Goal: Information Seeking & Learning: Learn about a topic

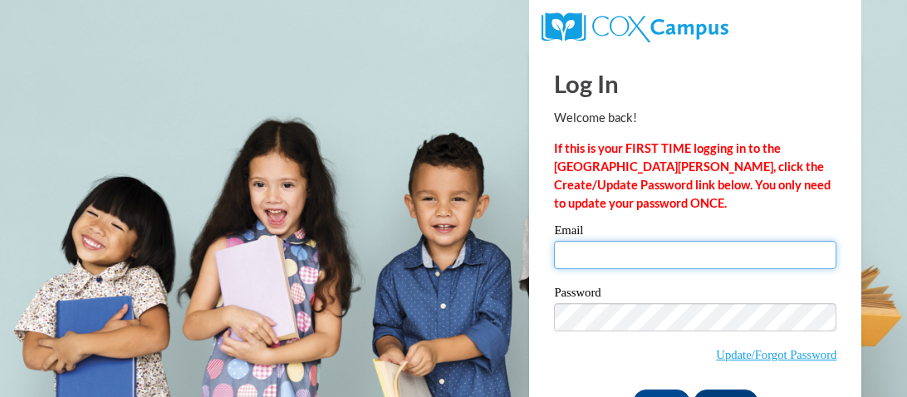
click at [640, 262] on input "Email" at bounding box center [695, 255] width 282 height 28
type input "kjohnson4632@stu.southernregional.edu"
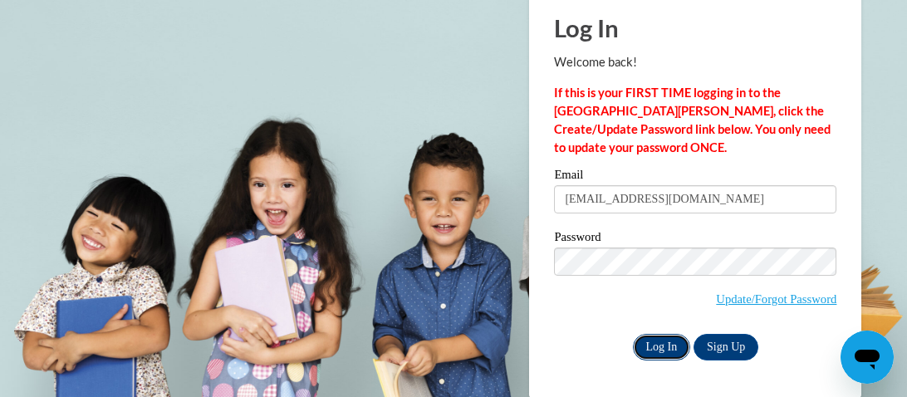
click at [675, 350] on input "Log In" at bounding box center [662, 347] width 58 height 27
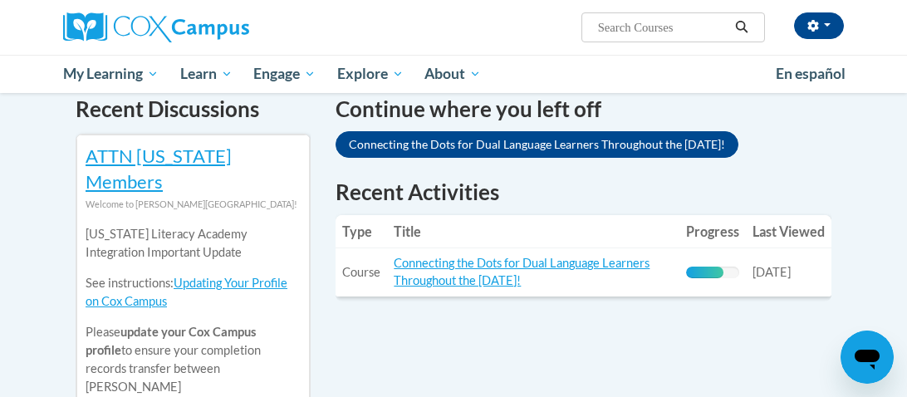
scroll to position [534, 0]
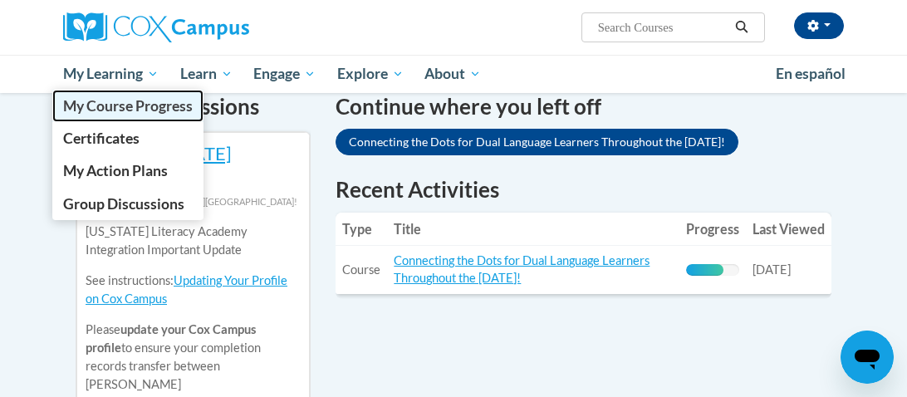
click at [121, 99] on span "My Course Progress" at bounding box center [128, 105] width 130 height 17
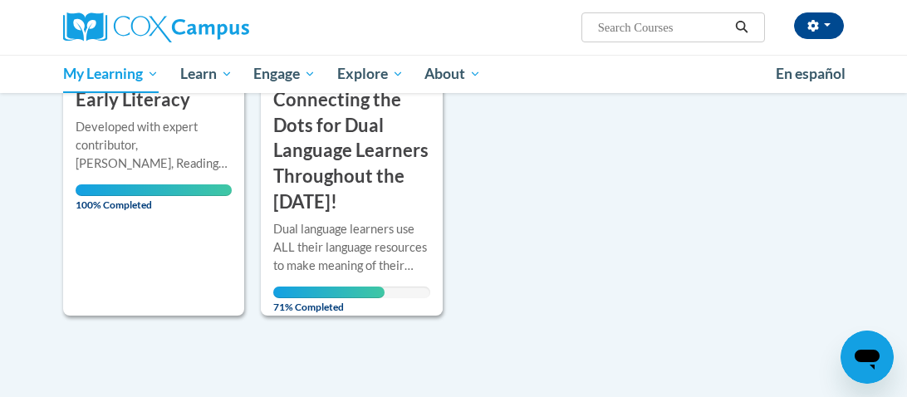
scroll to position [1015, 0]
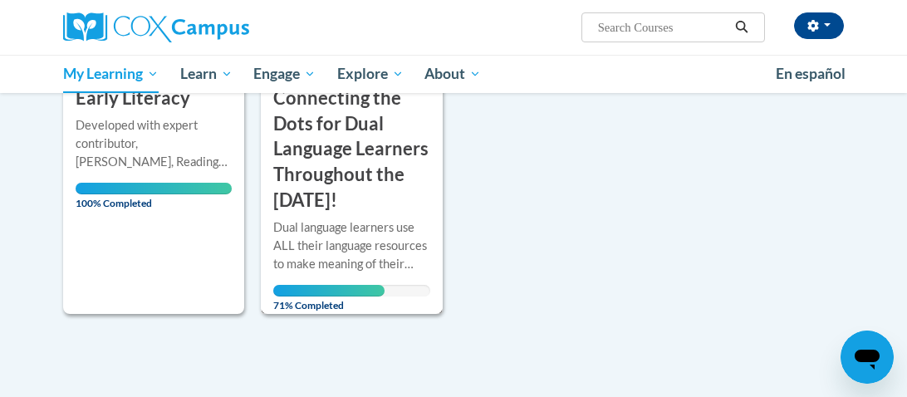
click at [307, 190] on h3 "Connecting the Dots for Dual Language Learners Throughout the [DATE]!" at bounding box center [351, 150] width 156 height 128
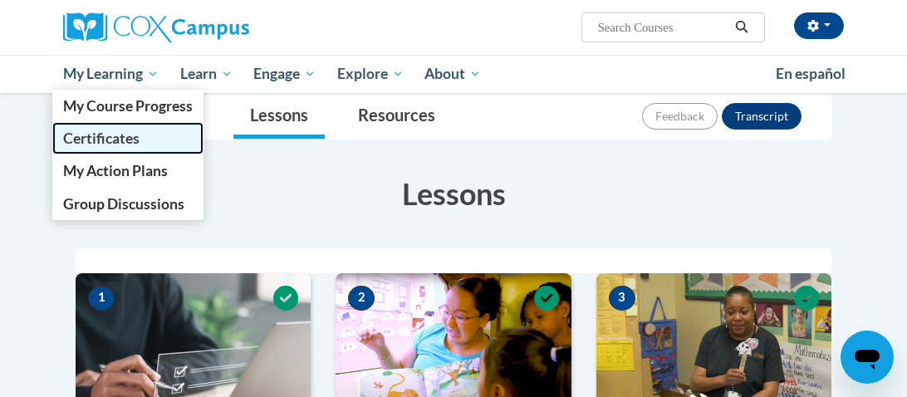
click at [99, 122] on link "Certificates" at bounding box center [127, 138] width 151 height 32
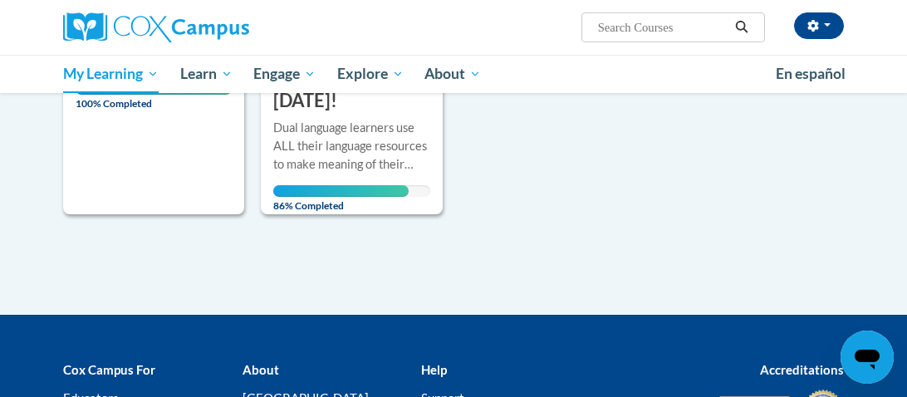
scroll to position [1113, 0]
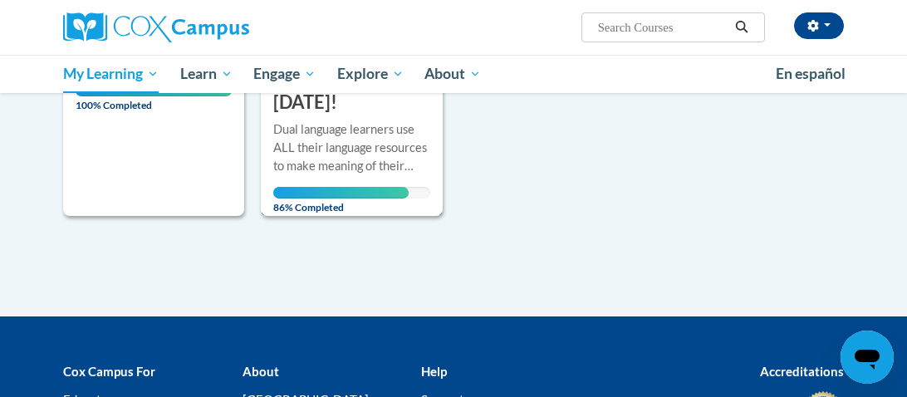
click at [334, 164] on div "Dual language learners use ALL their language resources to make meaning of thei…" at bounding box center [351, 147] width 156 height 55
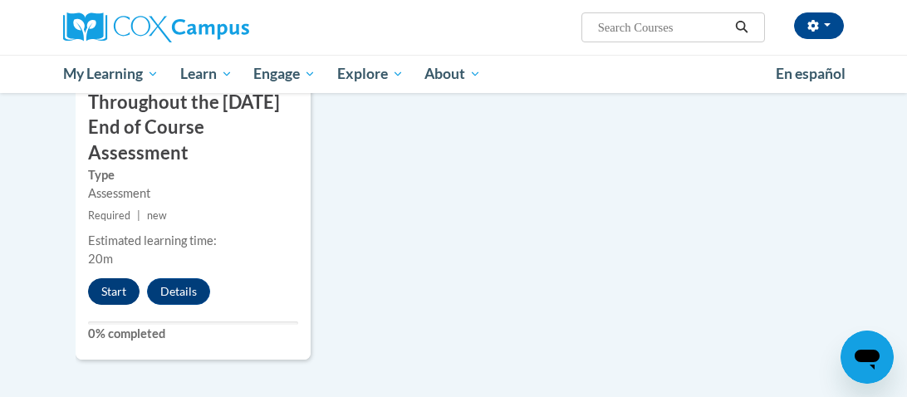
scroll to position [1634, 0]
click at [101, 304] on button "Start" at bounding box center [113, 290] width 51 height 27
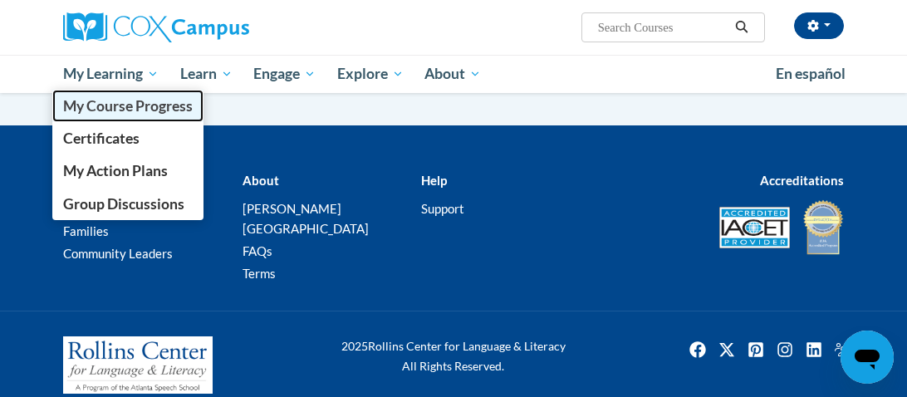
click at [125, 101] on span "My Course Progress" at bounding box center [128, 105] width 130 height 17
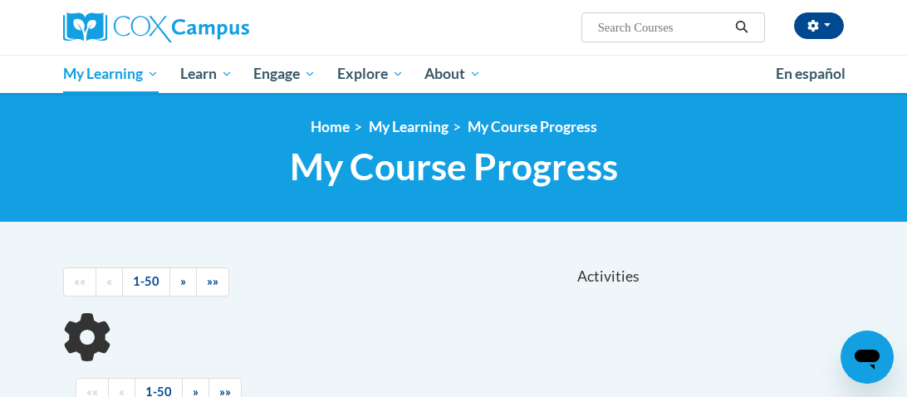
click at [125, 101] on div "<en>Home</en><fr>Accueil</fr><de>Zuhause</de><it>Casa</it><es>Casa</es><pt>Casa…" at bounding box center [453, 158] width 907 height 130
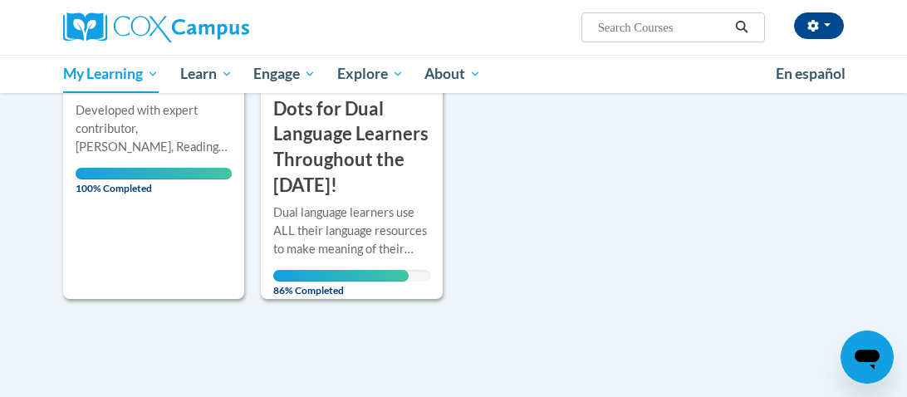
scroll to position [1026, 0]
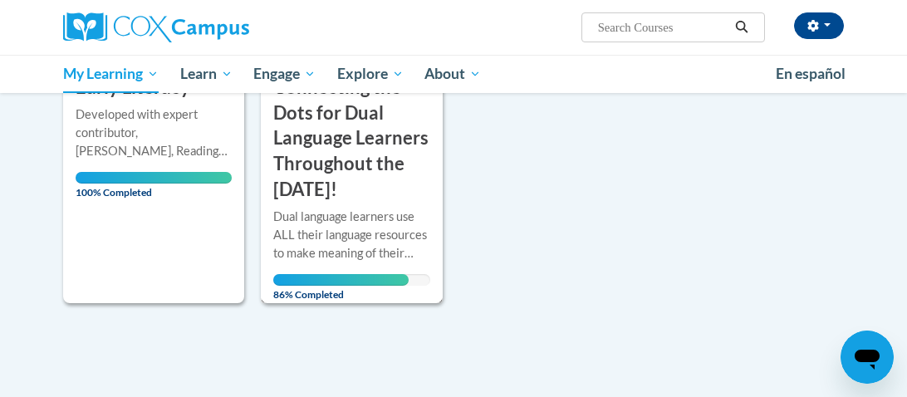
click at [352, 210] on div "Dual language learners use ALL their language resources to make meaning of thei…" at bounding box center [351, 235] width 156 height 55
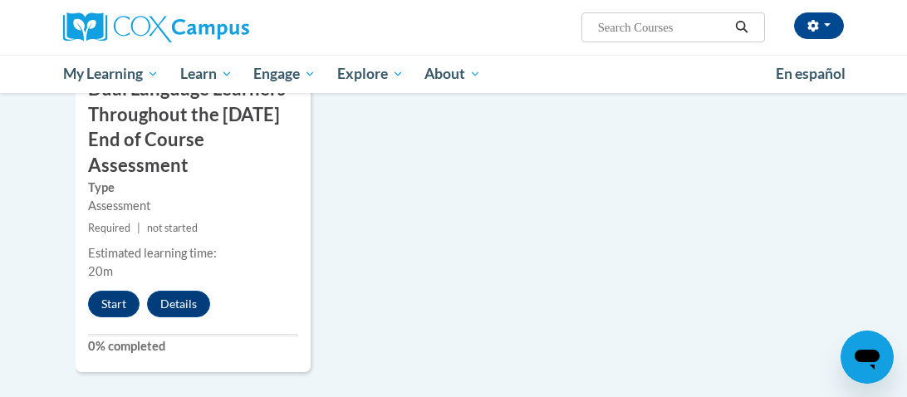
scroll to position [1624, 0]
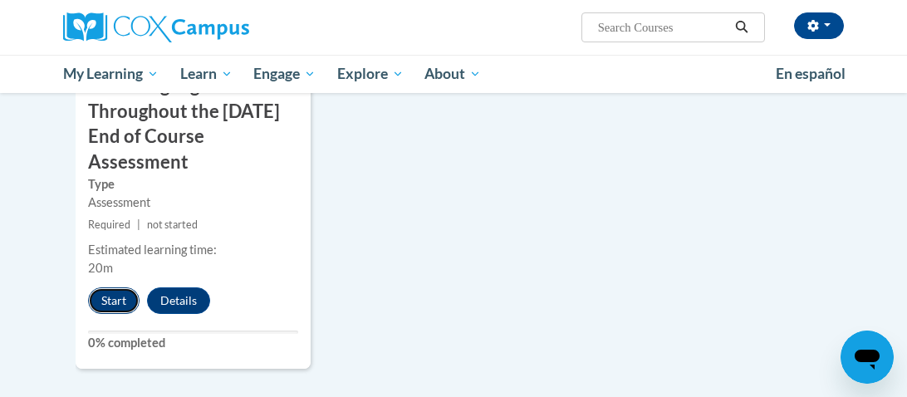
click at [126, 314] on button "Start" at bounding box center [113, 300] width 51 height 27
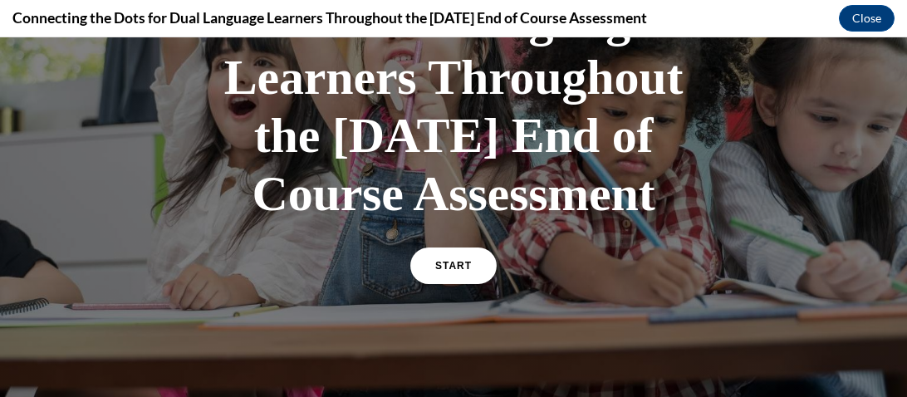
scroll to position [235, 0]
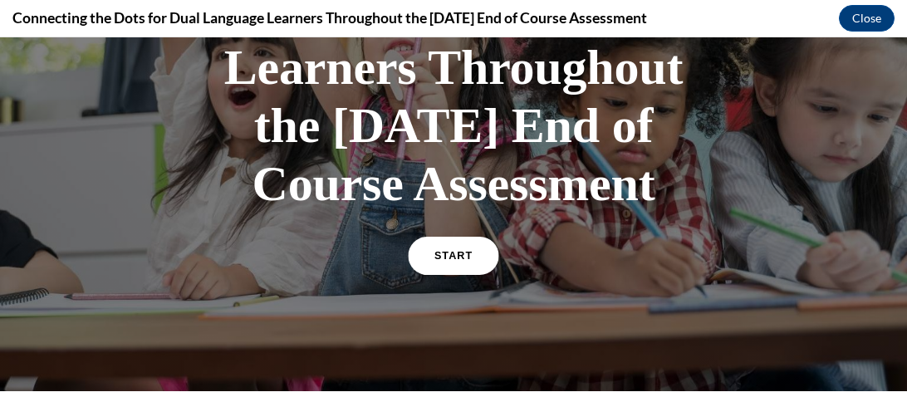
click at [430, 275] on link "START" at bounding box center [453, 256] width 91 height 38
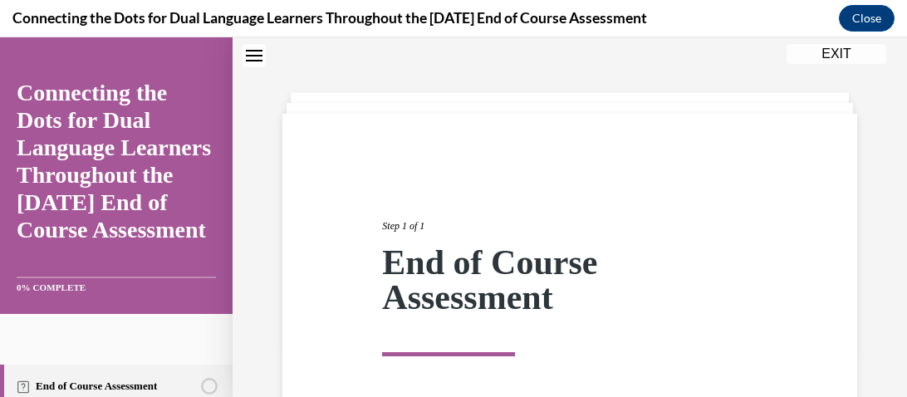
scroll to position [337, 0]
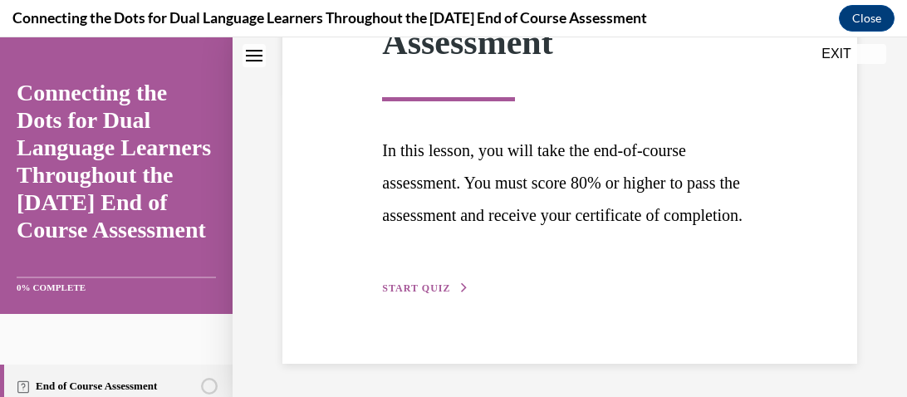
click at [423, 287] on span "START QUIZ" at bounding box center [416, 288] width 68 height 12
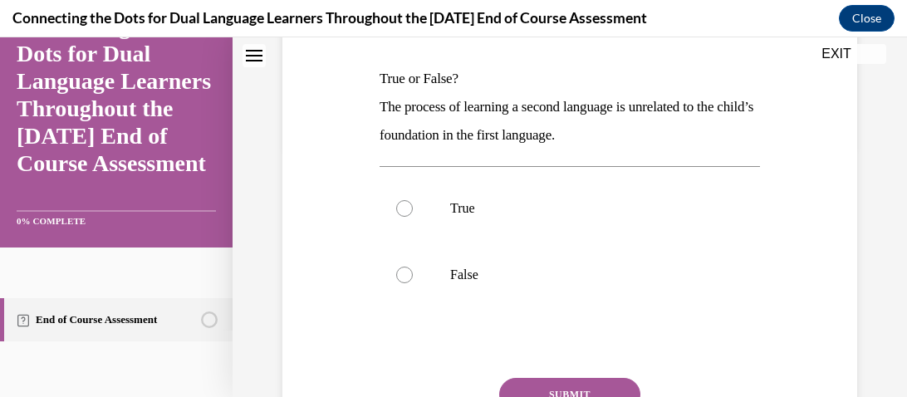
scroll to position [248, 0]
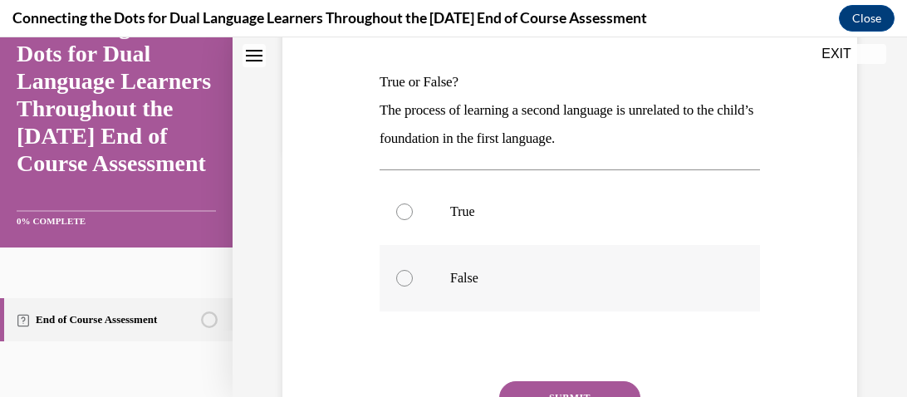
click at [438, 286] on label "False" at bounding box center [569, 278] width 380 height 66
click at [413, 286] on input "False" at bounding box center [404, 278] width 17 height 17
radio input "true"
click at [551, 382] on button "SUBMIT" at bounding box center [569, 397] width 141 height 33
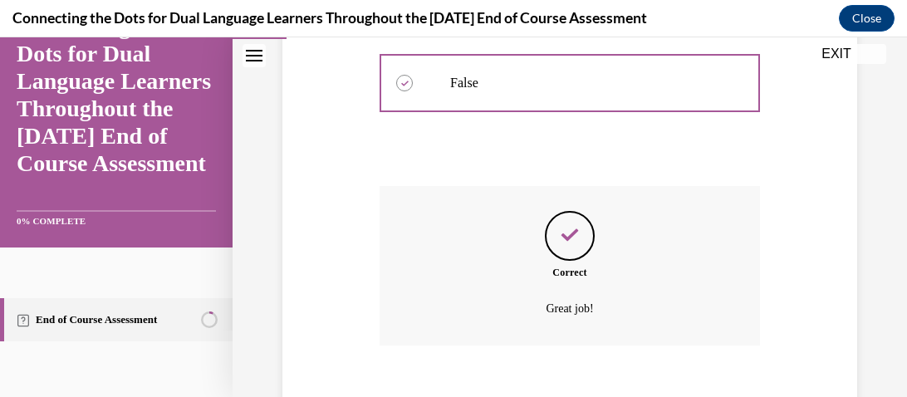
scroll to position [536, 0]
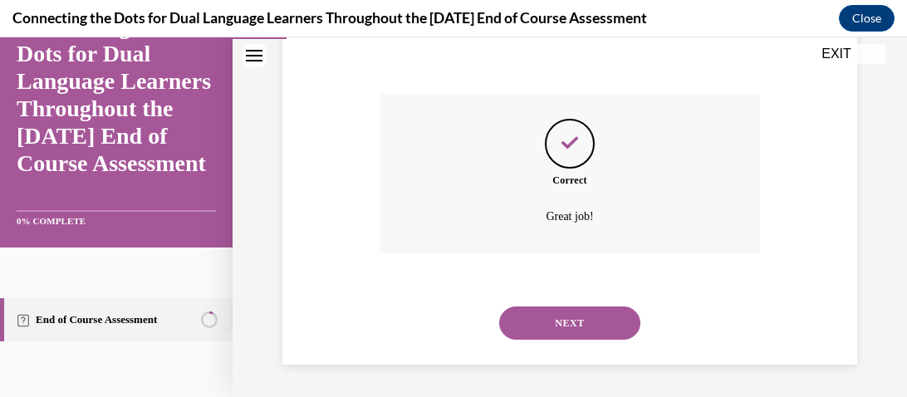
click at [538, 316] on button "NEXT" at bounding box center [569, 322] width 141 height 33
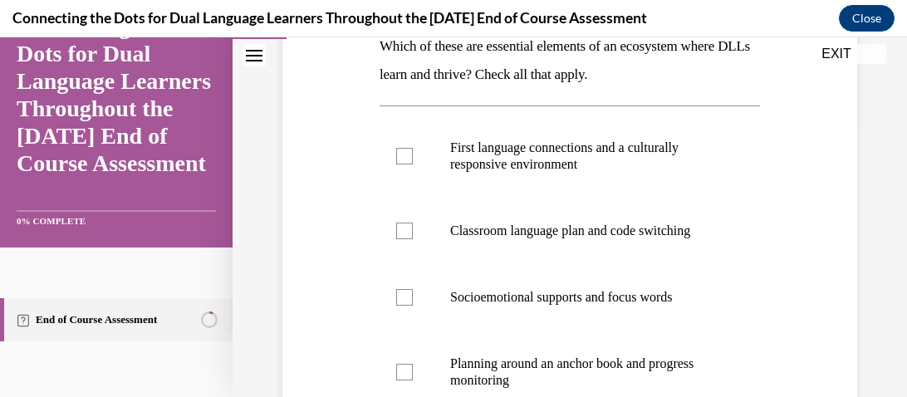
scroll to position [282, 0]
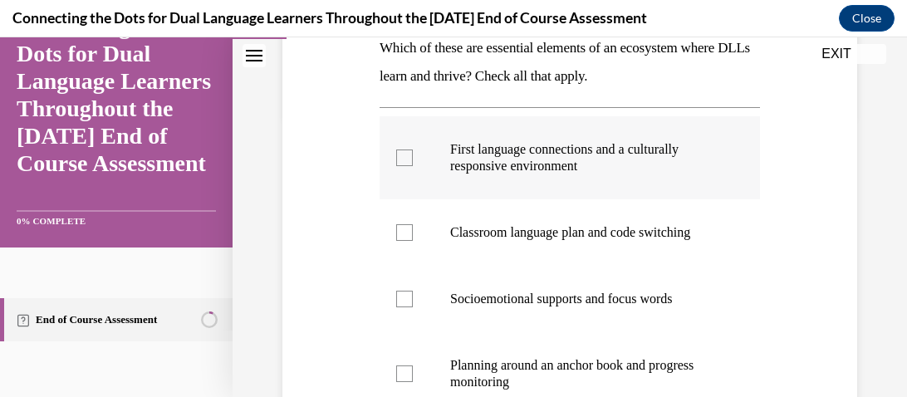
click at [575, 183] on label "First language connections and a culturally responsive environment" at bounding box center [569, 157] width 380 height 83
click at [413, 166] on input "First language connections and a culturally responsive environment" at bounding box center [404, 157] width 17 height 17
checkbox input "true"
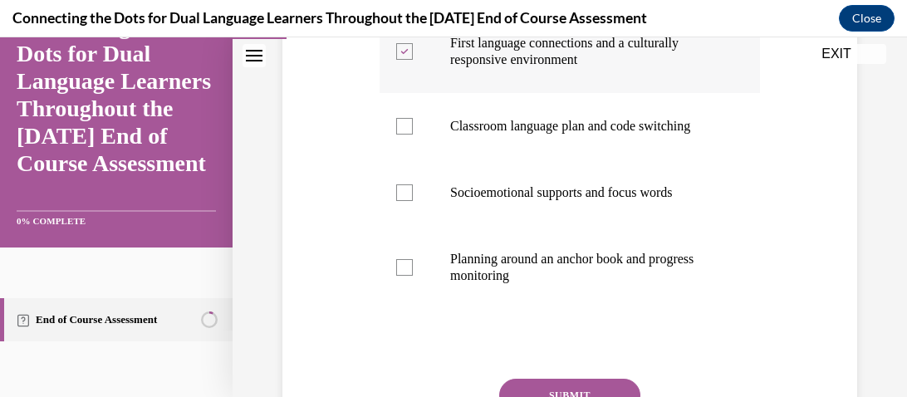
scroll to position [390, 0]
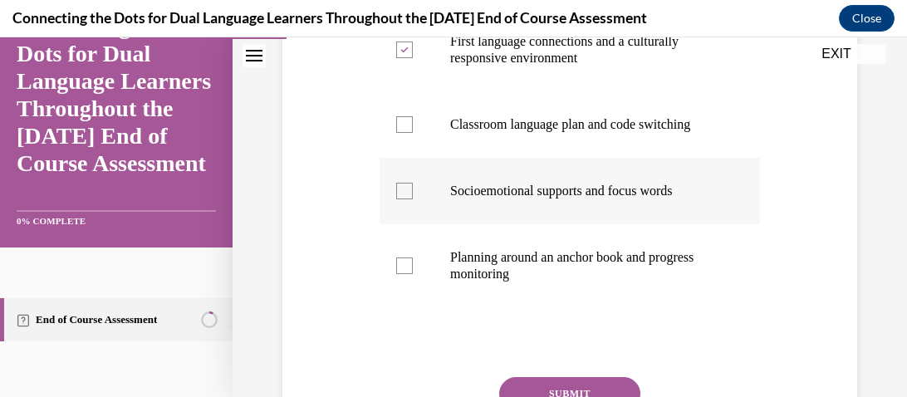
click at [559, 197] on p "Socioemotional supports and focus words" at bounding box center [584, 191] width 268 height 17
click at [413, 197] on input "Socioemotional supports and focus words" at bounding box center [404, 191] width 17 height 17
checkbox input "true"
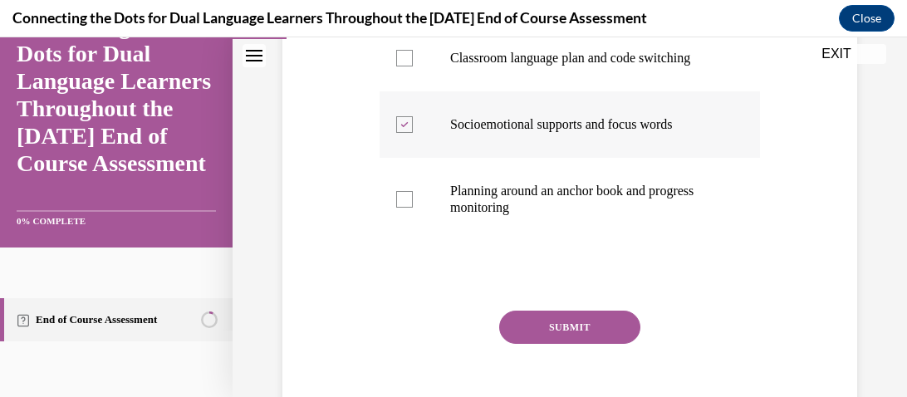
scroll to position [469, 0]
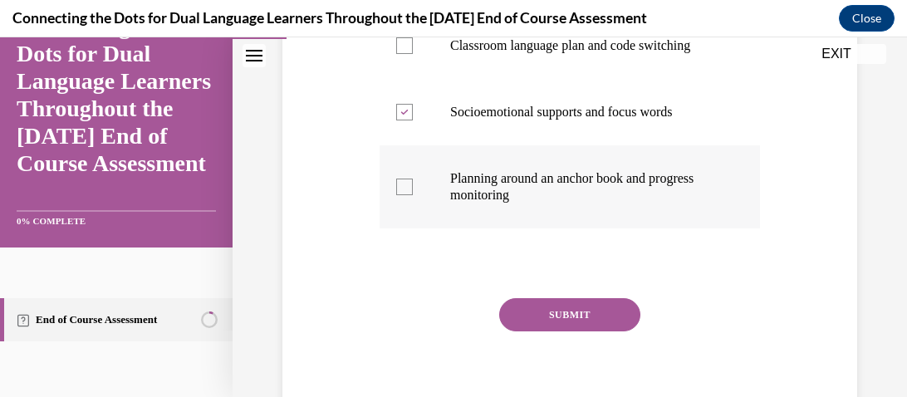
click at [538, 203] on label "Planning around an anchor book and progress monitoring" at bounding box center [569, 186] width 380 height 83
click at [413, 195] on input "Planning around an anchor book and progress monitoring" at bounding box center [404, 187] width 17 height 17
checkbox input "true"
click at [560, 312] on button "SUBMIT" at bounding box center [569, 314] width 141 height 33
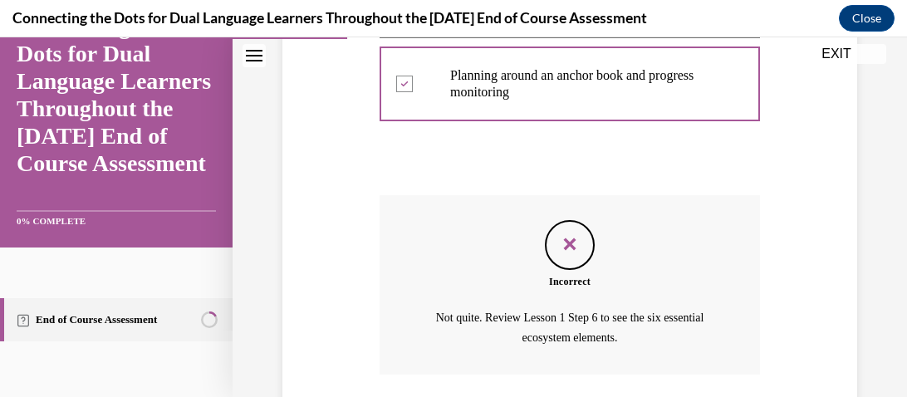
scroll to position [692, 0]
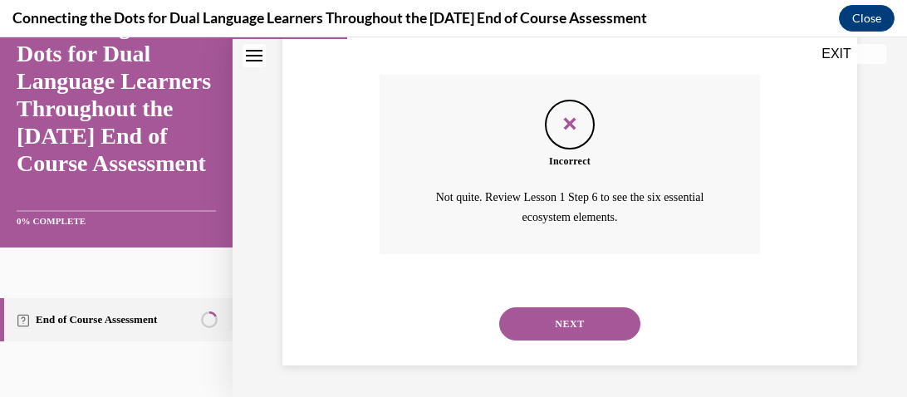
click at [563, 319] on button "NEXT" at bounding box center [569, 323] width 141 height 33
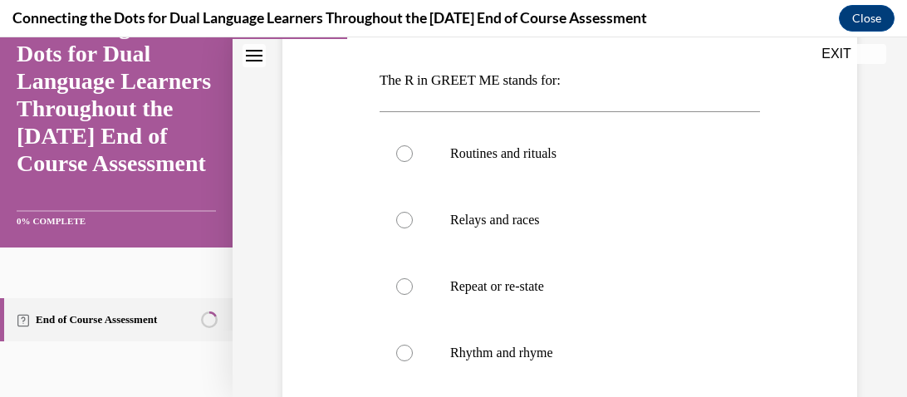
scroll to position [250, 0]
click at [551, 169] on label "Routines and rituals" at bounding box center [569, 153] width 380 height 66
click at [413, 162] on input "Routines and rituals" at bounding box center [404, 153] width 17 height 17
radio input "true"
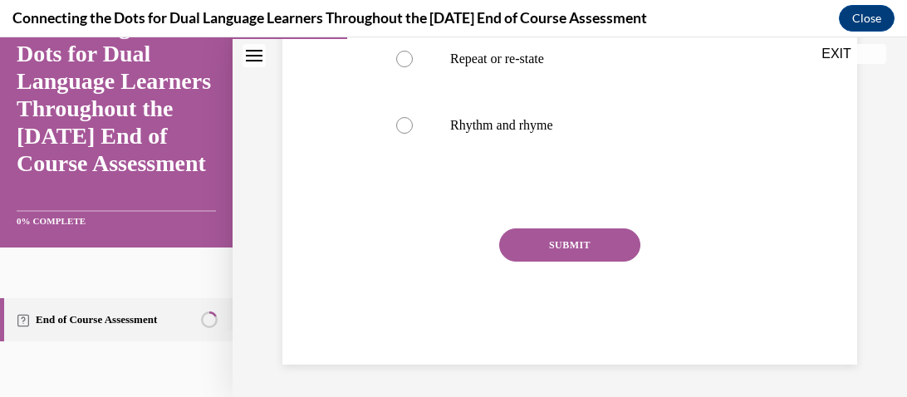
click at [560, 234] on button "SUBMIT" at bounding box center [569, 244] width 141 height 33
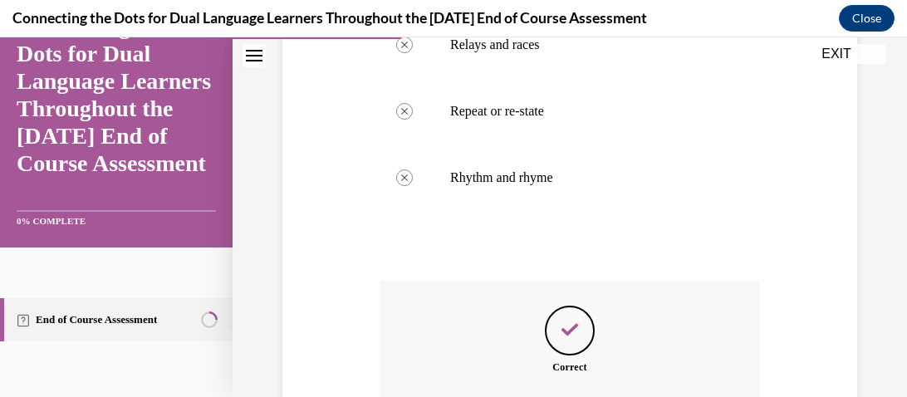
scroll to position [612, 0]
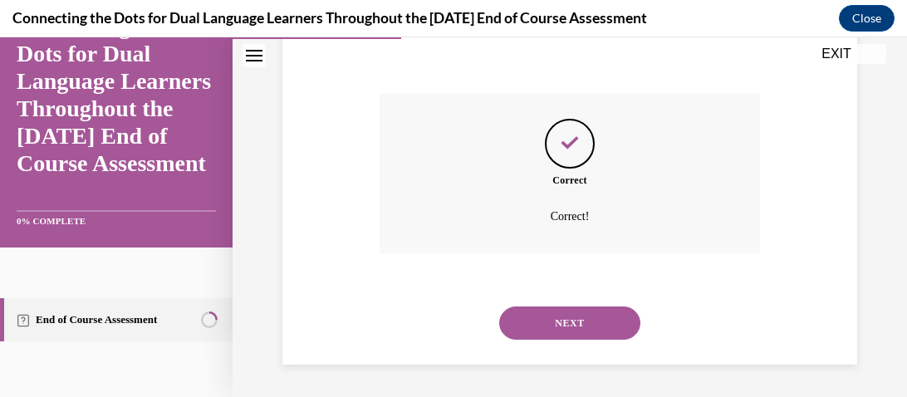
click at [558, 321] on button "NEXT" at bounding box center [569, 322] width 141 height 33
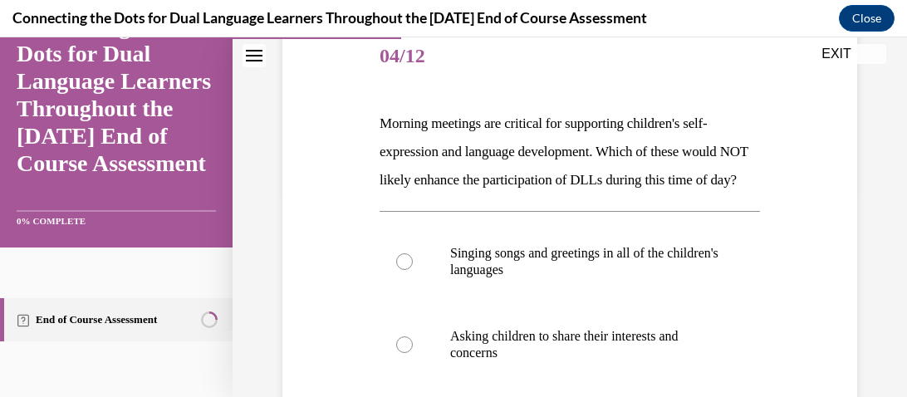
scroll to position [211, 0]
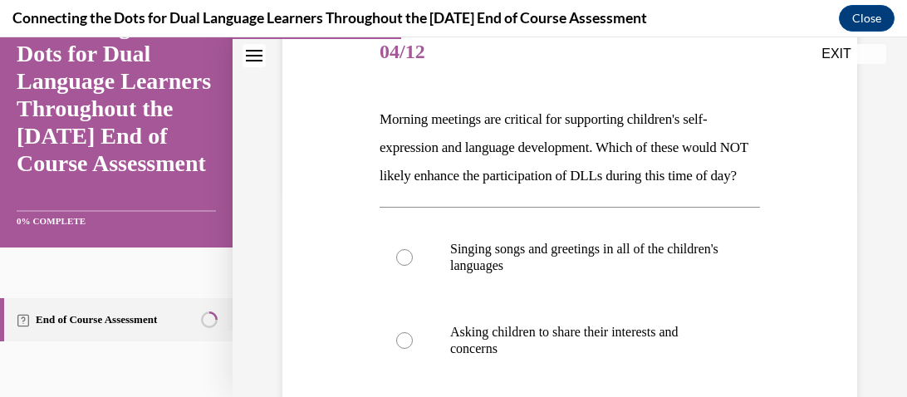
click at [555, 328] on label "Asking children to share their interests and concerns" at bounding box center [569, 340] width 380 height 83
click at [413, 332] on input "Asking children to share their interests and concerns" at bounding box center [404, 340] width 17 height 17
radio input "true"
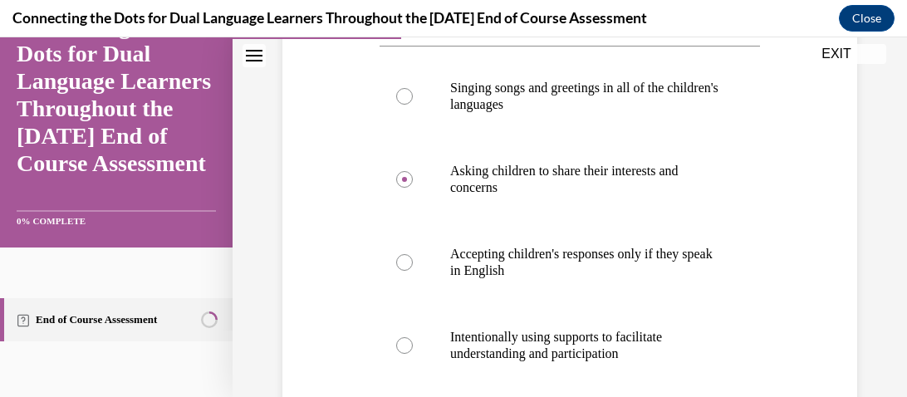
scroll to position [373, 0]
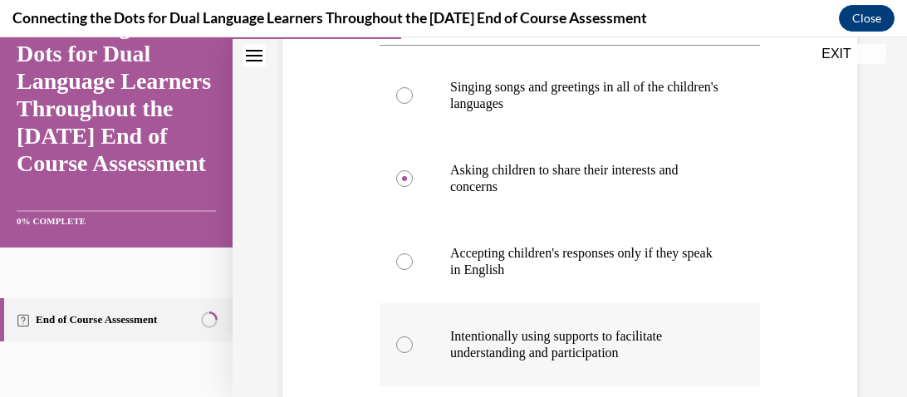
click at [528, 360] on p "Intentionally using supports to facilitate understanding and participation" at bounding box center [584, 344] width 268 height 33
click at [413, 353] on input "Intentionally using supports to facilitate understanding and participation" at bounding box center [404, 344] width 17 height 17
radio input "true"
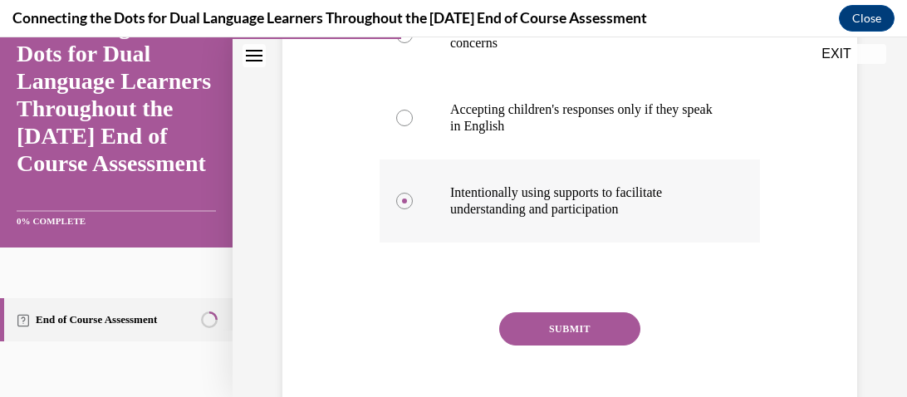
click at [528, 345] on button "SUBMIT" at bounding box center [569, 328] width 141 height 33
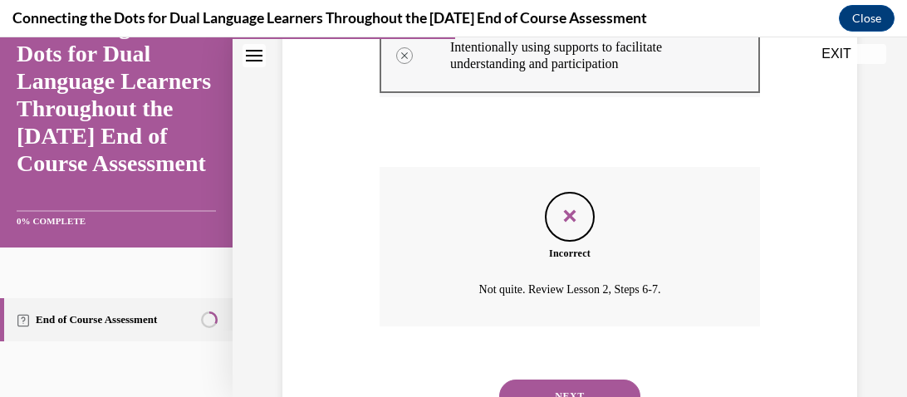
scroll to position [763, 0]
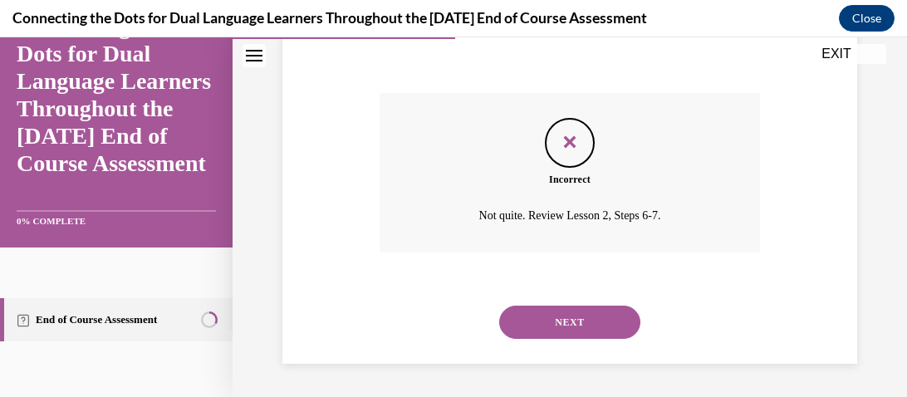
click at [537, 308] on button "NEXT" at bounding box center [569, 322] width 141 height 33
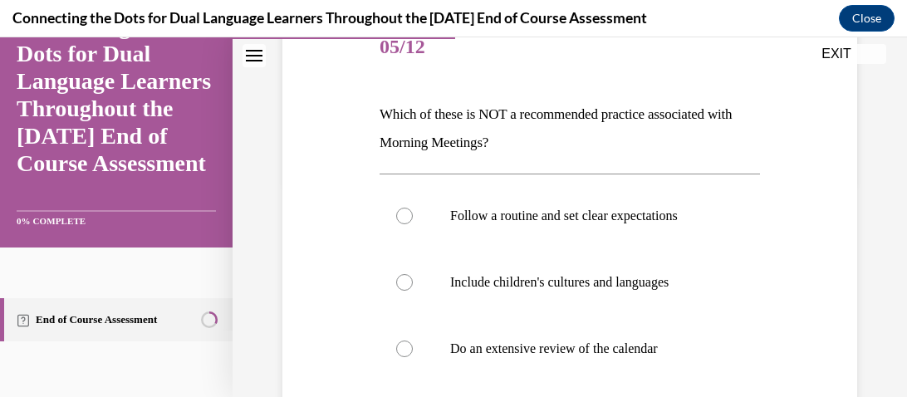
scroll to position [214, 0]
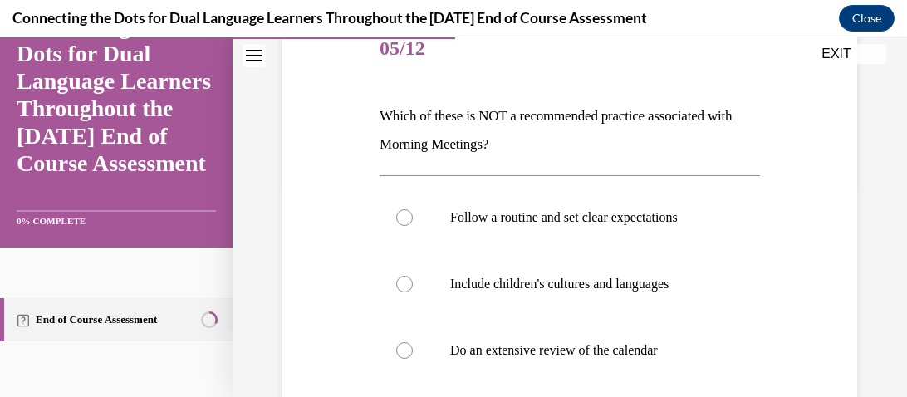
click at [537, 308] on label "Include children's cultures and languages" at bounding box center [569, 284] width 380 height 66
click at [413, 292] on input "Include children's cultures and languages" at bounding box center [404, 284] width 17 height 17
radio input "true"
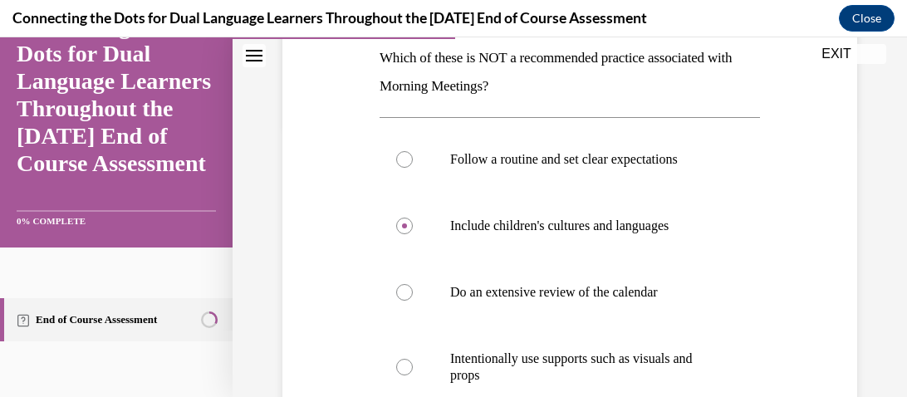
click at [537, 308] on label "Do an extensive review of the calendar" at bounding box center [569, 292] width 380 height 66
click at [413, 301] on input "Do an extensive review of the calendar" at bounding box center [404, 292] width 17 height 17
radio input "true"
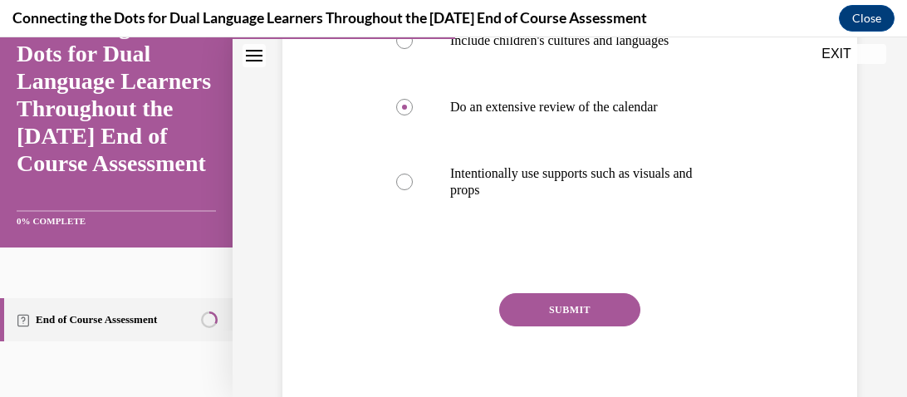
scroll to position [462, 0]
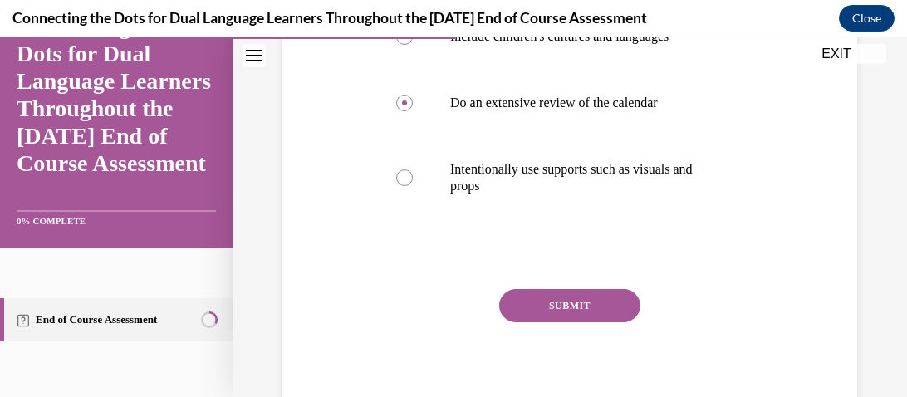
click at [537, 308] on button "SUBMIT" at bounding box center [569, 305] width 141 height 33
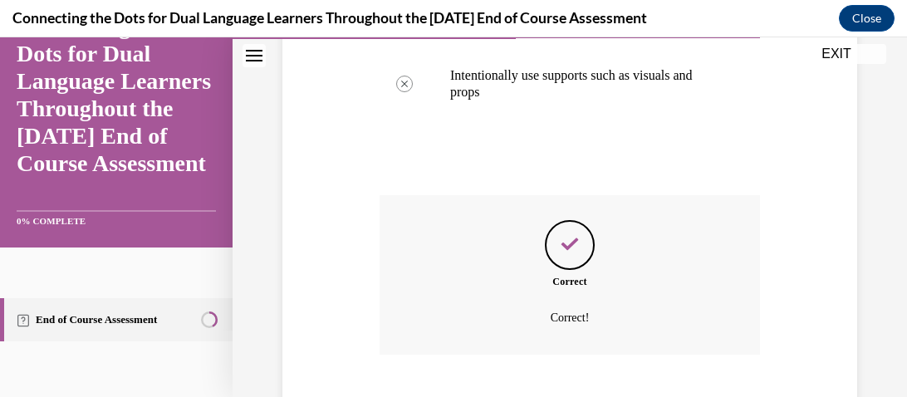
scroll to position [657, 0]
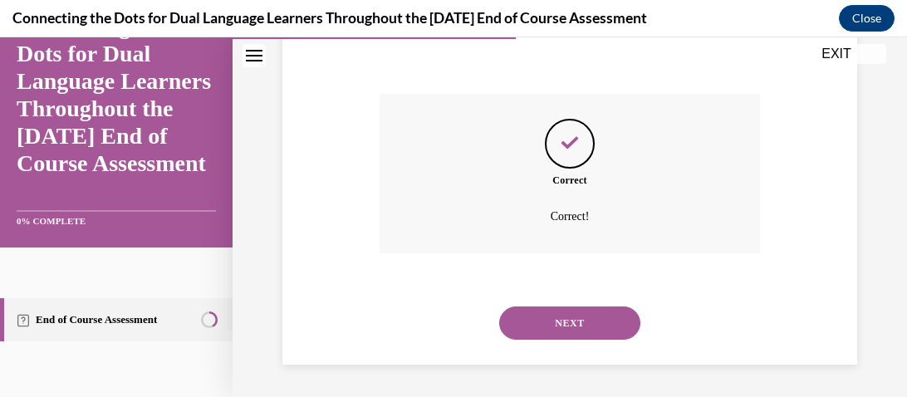
click at [537, 308] on button "NEXT" at bounding box center [569, 322] width 141 height 33
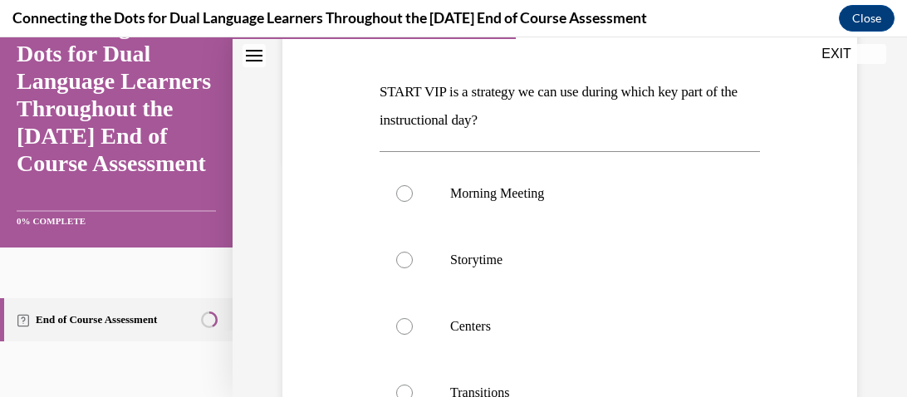
scroll to position [245, 0]
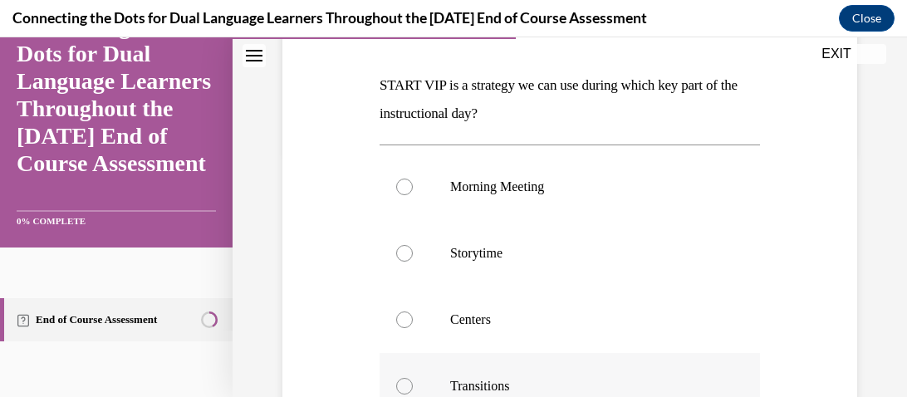
click at [482, 378] on p "Transitions" at bounding box center [584, 386] width 268 height 17
click at [413, 378] on input "Transitions" at bounding box center [404, 386] width 17 height 17
radio input "true"
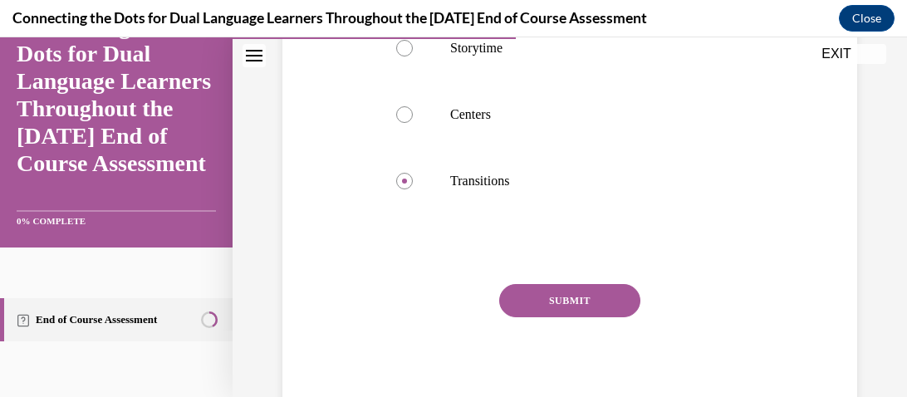
scroll to position [451, 0]
click at [531, 293] on button "SUBMIT" at bounding box center [569, 299] width 141 height 33
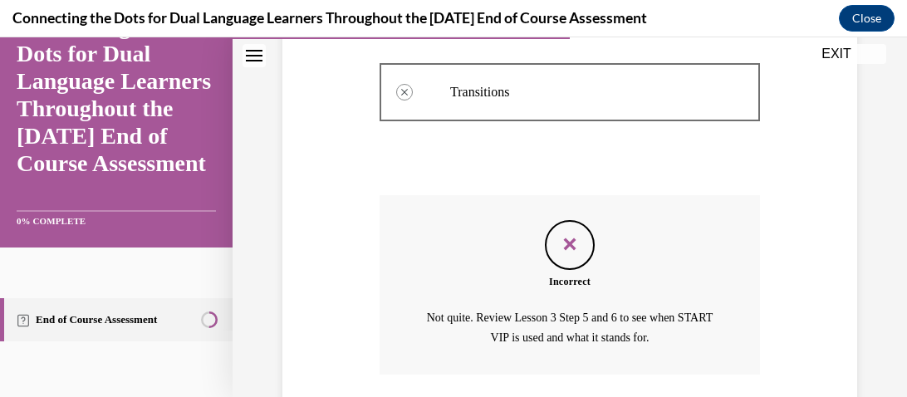
scroll to position [659, 0]
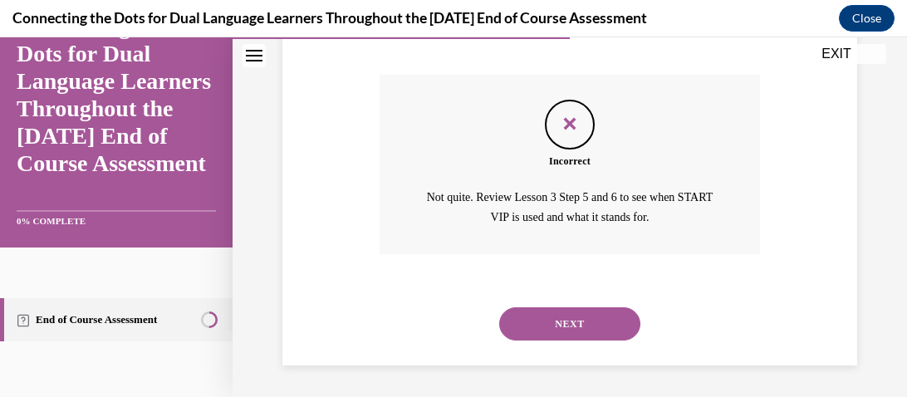
click at [541, 332] on button "NEXT" at bounding box center [569, 323] width 141 height 33
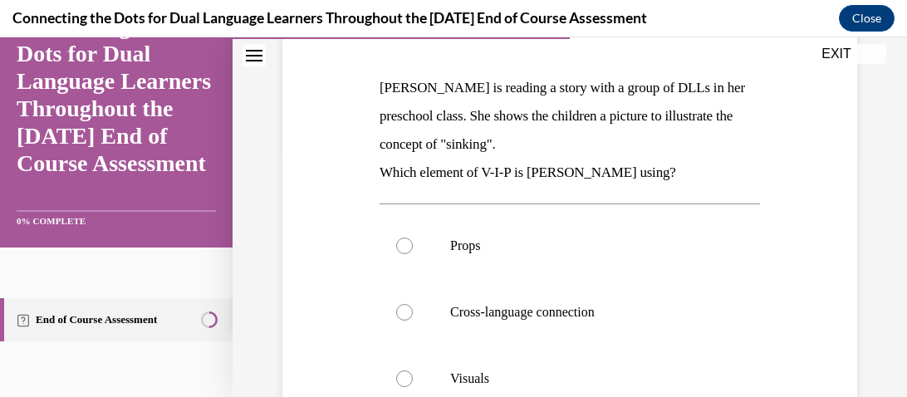
scroll to position [253, 0]
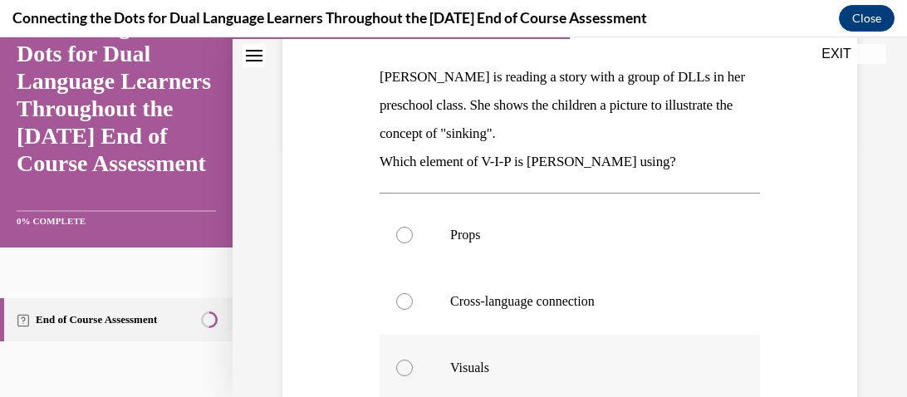
click at [527, 344] on label "Visuals" at bounding box center [569, 368] width 380 height 66
click at [413, 360] on input "Visuals" at bounding box center [404, 368] width 17 height 17
radio input "true"
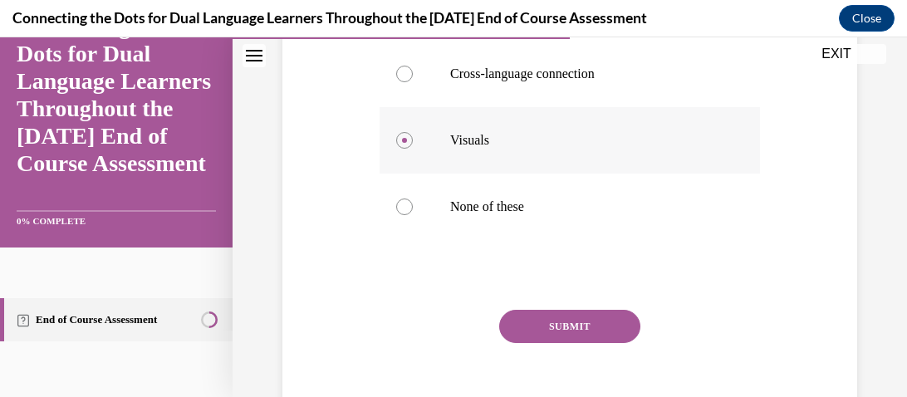
scroll to position [482, 0]
click at [527, 344] on div "SUBMIT" at bounding box center [569, 349] width 380 height 83
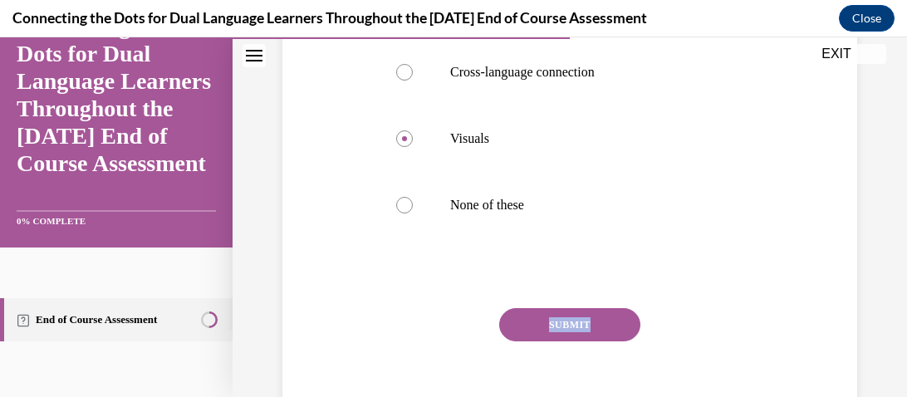
click at [531, 326] on button "SUBMIT" at bounding box center [569, 324] width 141 height 33
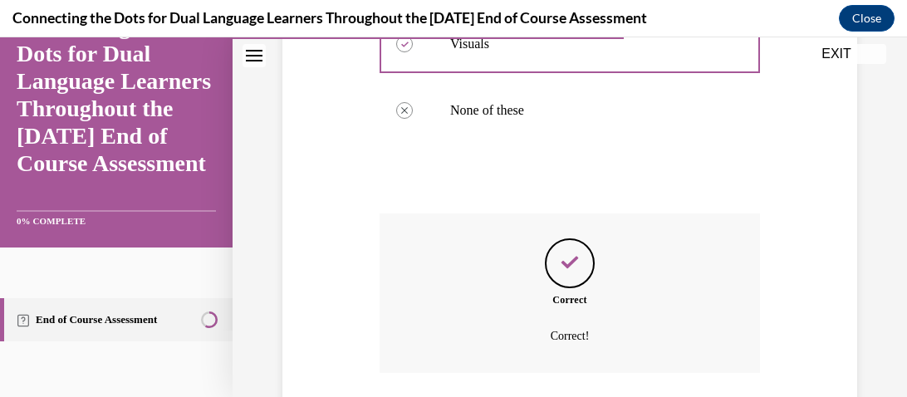
scroll to position [697, 0]
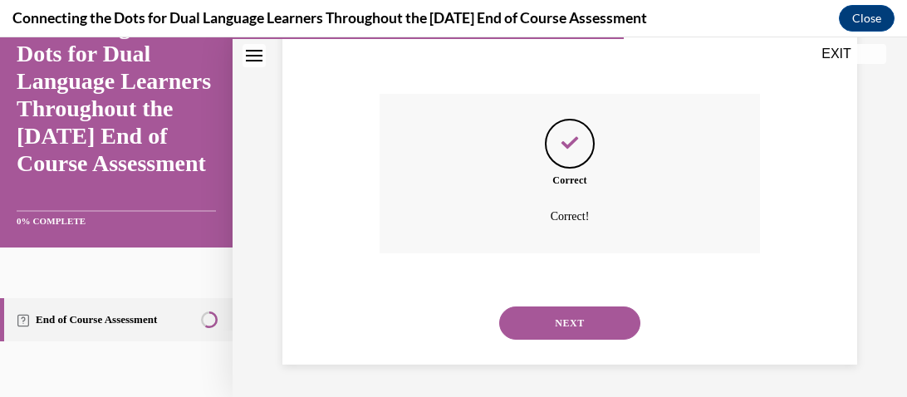
click at [531, 326] on button "NEXT" at bounding box center [569, 322] width 141 height 33
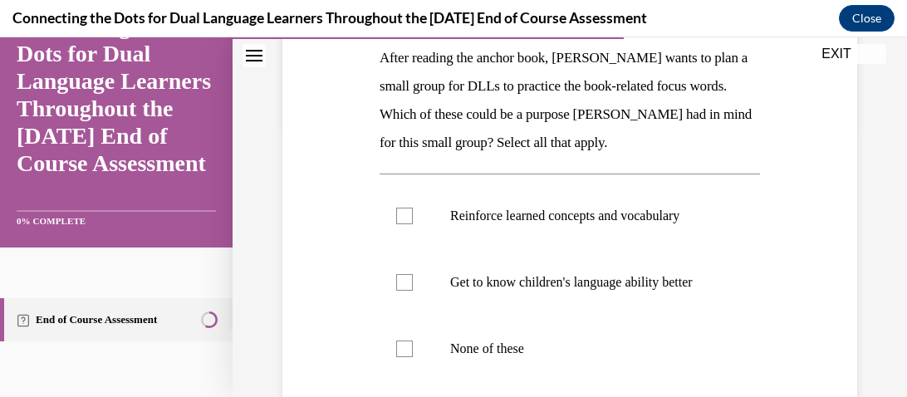
scroll to position [277, 0]
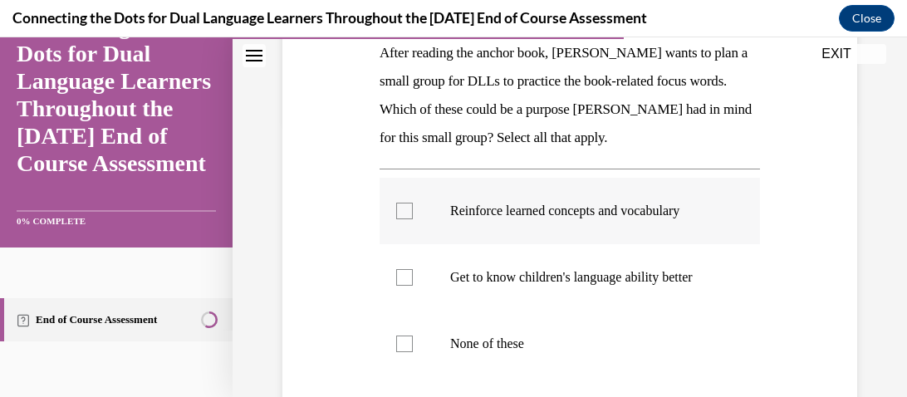
click at [480, 208] on p "Reinforce learned concepts and vocabulary" at bounding box center [584, 211] width 268 height 17
click at [413, 208] on input "Reinforce learned concepts and vocabulary" at bounding box center [404, 211] width 17 height 17
checkbox input "true"
click at [471, 267] on label "Get to know children's language ability better" at bounding box center [569, 277] width 380 height 66
click at [413, 269] on input "Get to know children's language ability better" at bounding box center [404, 277] width 17 height 17
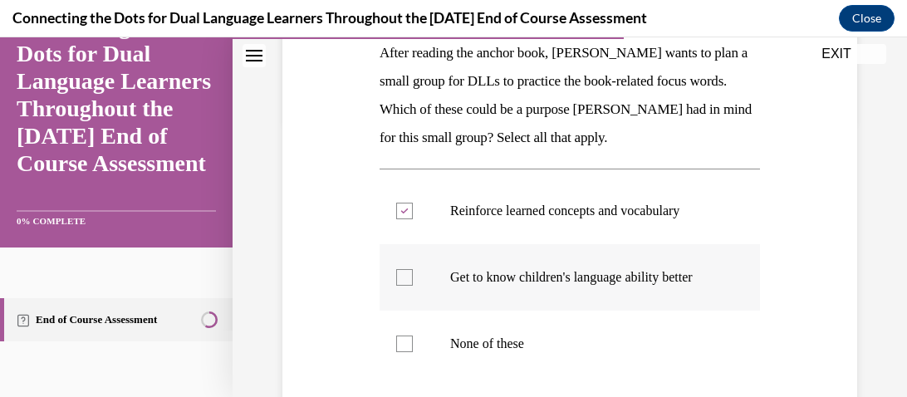
checkbox input "true"
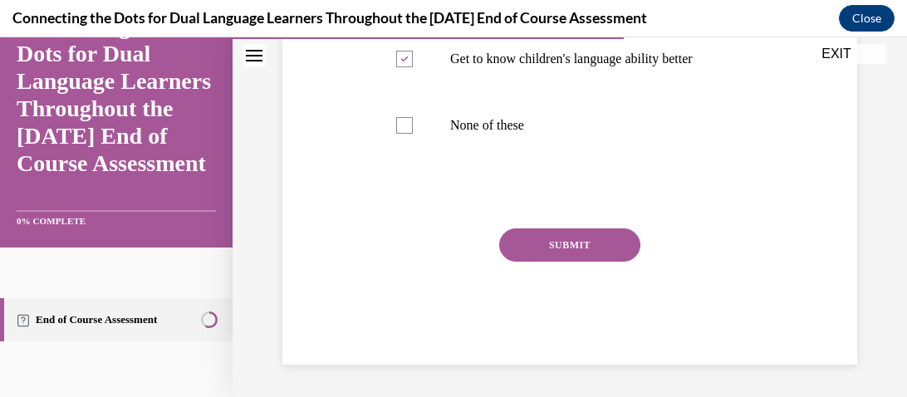
click at [550, 236] on button "SUBMIT" at bounding box center [569, 244] width 141 height 33
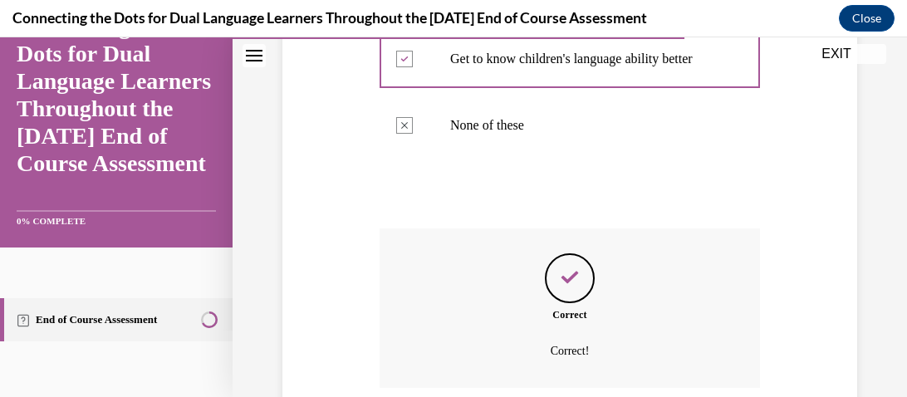
scroll to position [630, 0]
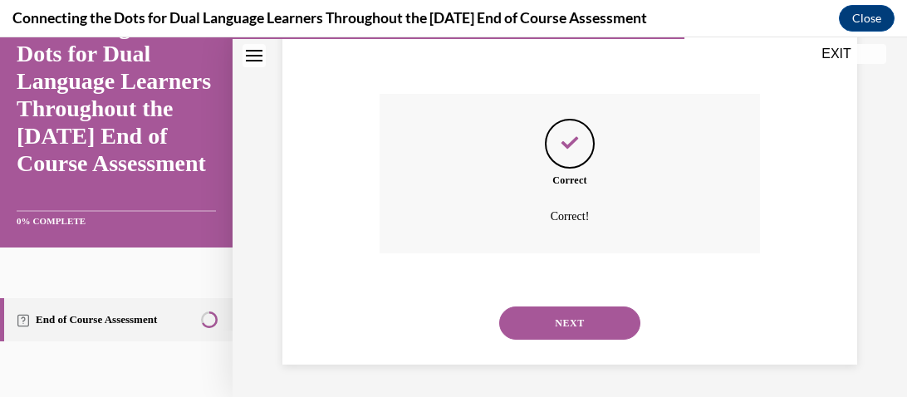
click at [568, 325] on button "NEXT" at bounding box center [569, 322] width 141 height 33
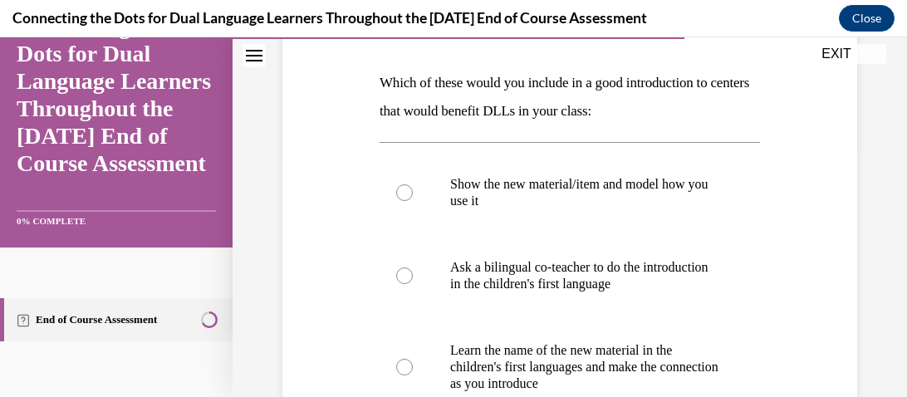
scroll to position [251, 0]
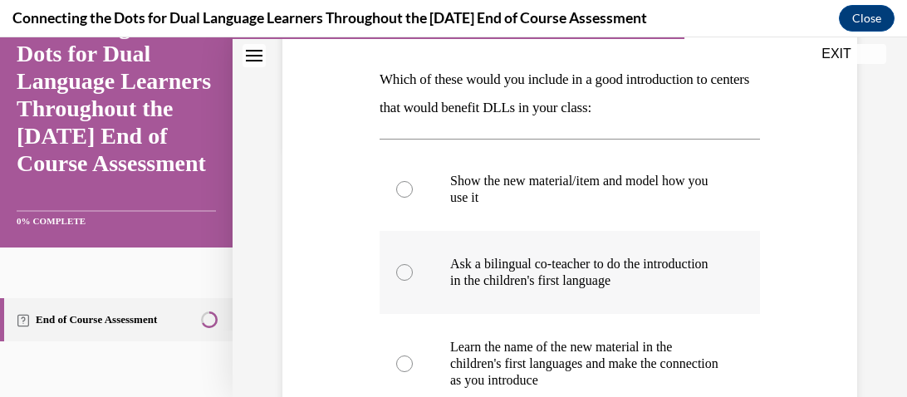
click at [554, 270] on p "Ask a bilingual co-teacher to do the introduction in the children's first langu…" at bounding box center [584, 272] width 268 height 33
click at [413, 270] on input "Ask a bilingual co-teacher to do the introduction in the children's first langu…" at bounding box center [404, 272] width 17 height 17
radio input "true"
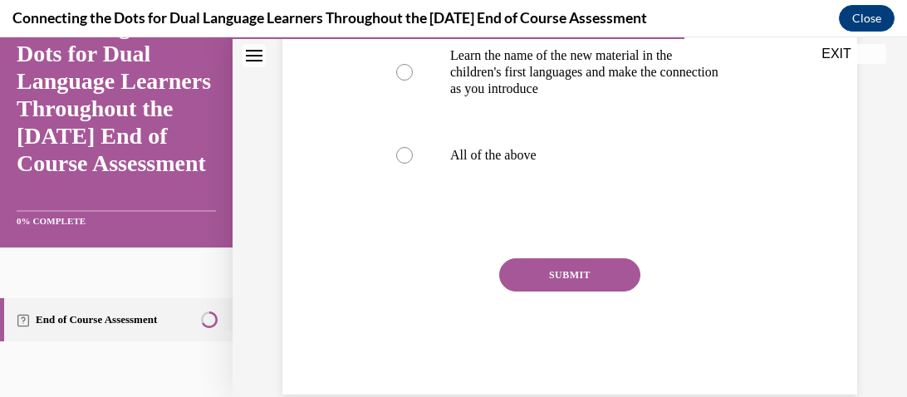
scroll to position [550, 0]
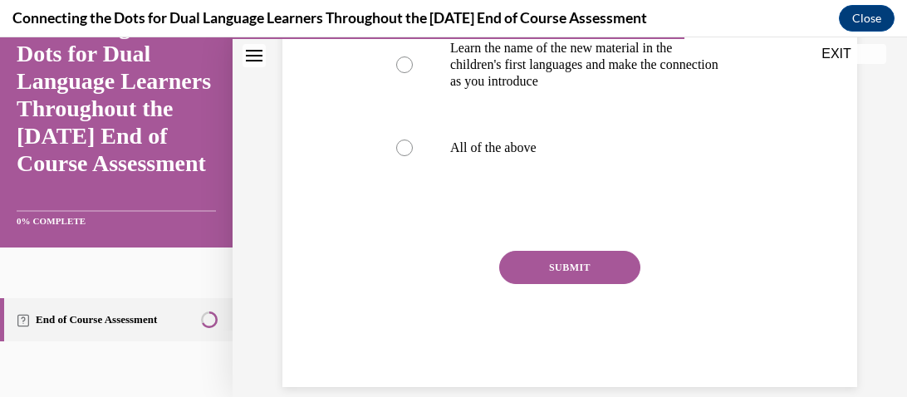
click at [554, 270] on button "SUBMIT" at bounding box center [569, 267] width 141 height 33
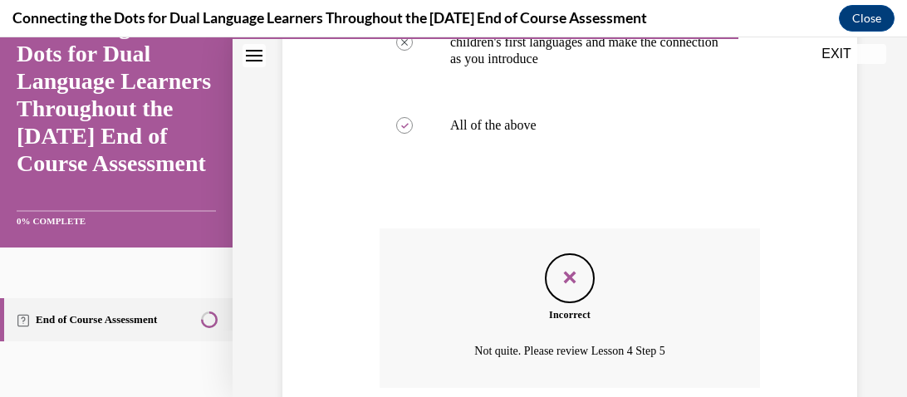
scroll to position [707, 0]
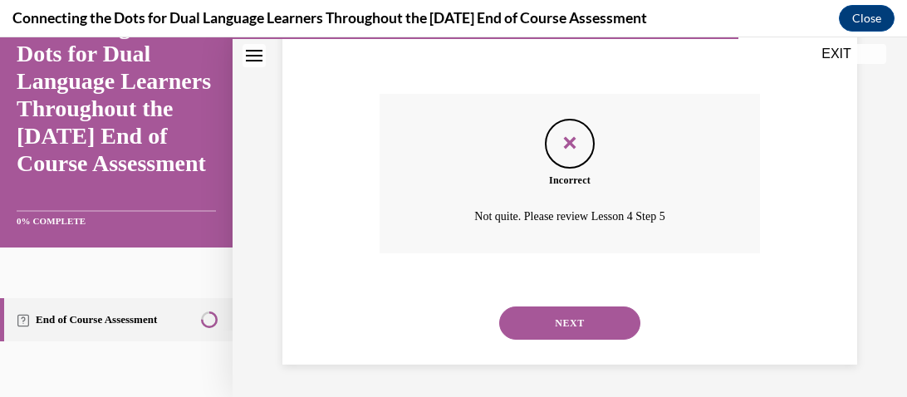
click at [555, 320] on button "NEXT" at bounding box center [569, 322] width 141 height 33
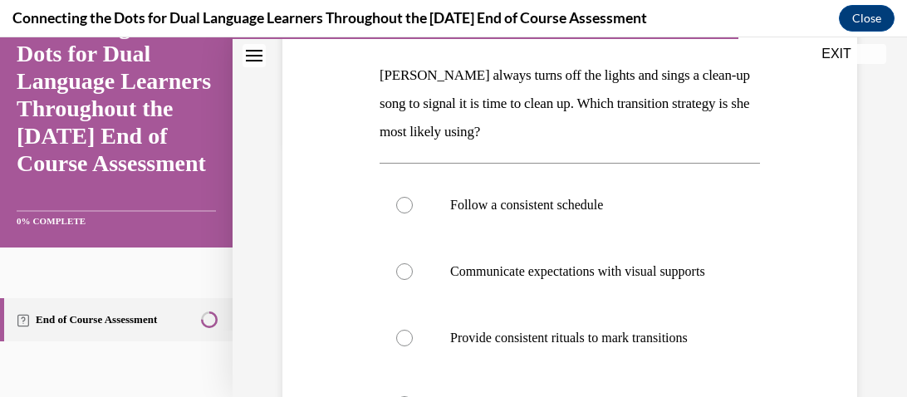
scroll to position [277, 0]
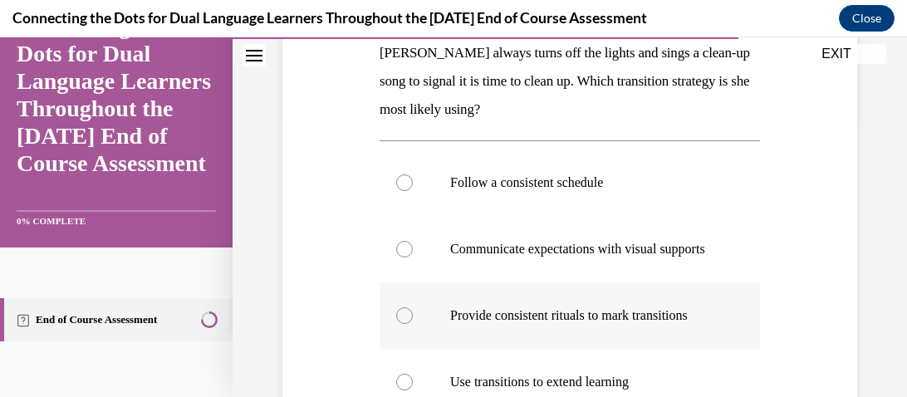
click at [473, 324] on p "Provide consistent rituals to mark transitions" at bounding box center [584, 315] width 268 height 17
click at [413, 324] on input "Provide consistent rituals to mark transitions" at bounding box center [404, 315] width 17 height 17
radio input "true"
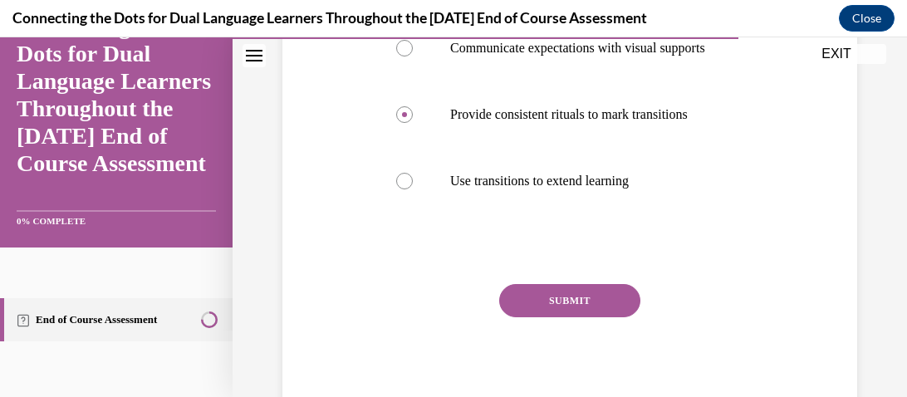
click at [568, 301] on button "SUBMIT" at bounding box center [569, 300] width 141 height 33
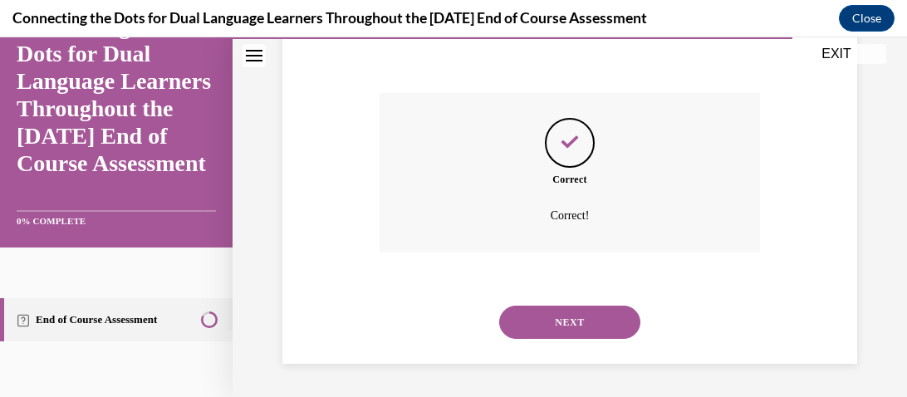
scroll to position [684, 0]
click at [559, 322] on button "NEXT" at bounding box center [569, 322] width 141 height 33
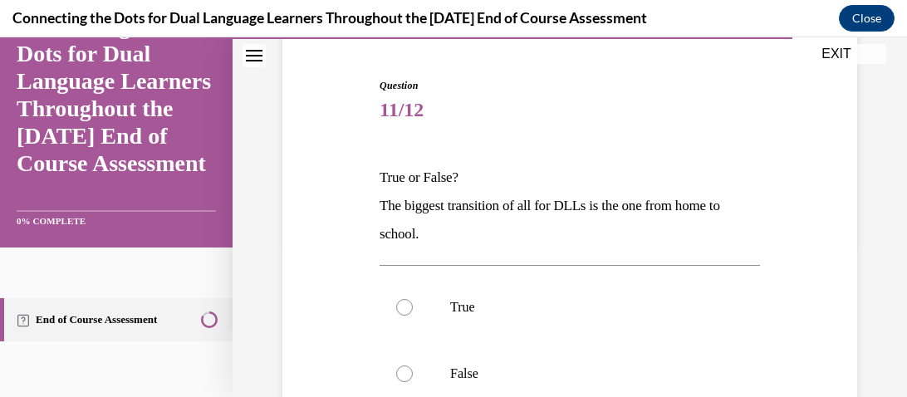
scroll to position [188, 0]
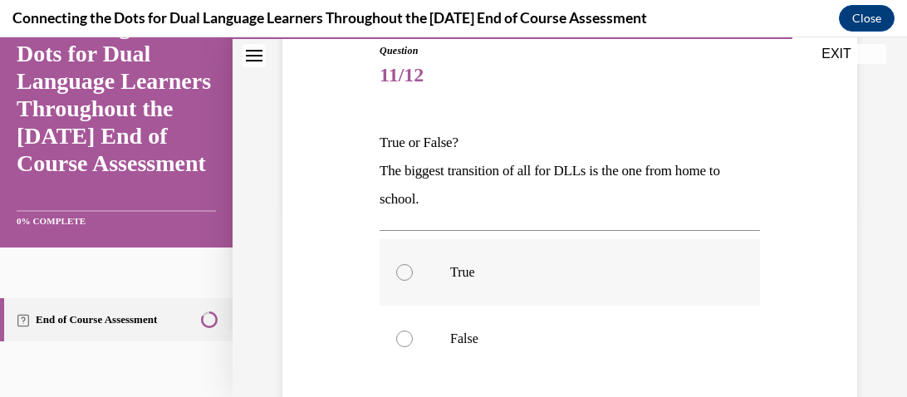
click at [484, 272] on p "True" at bounding box center [584, 272] width 268 height 17
click at [413, 272] on input "True" at bounding box center [404, 272] width 17 height 17
radio input "true"
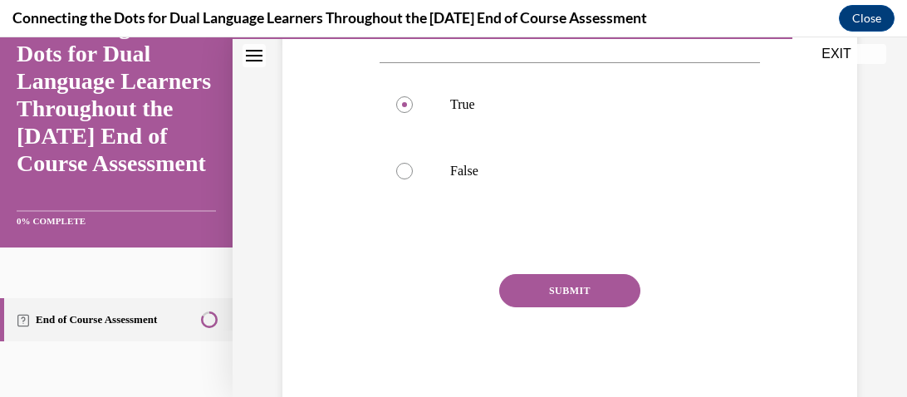
click at [536, 306] on button "SUBMIT" at bounding box center [569, 290] width 141 height 33
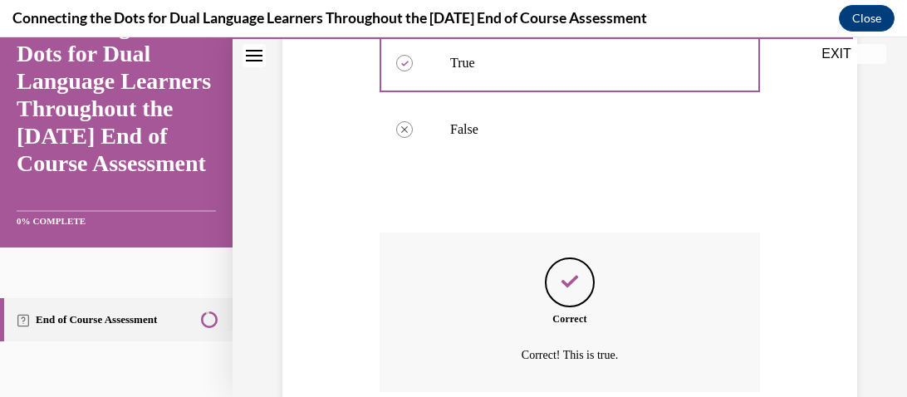
scroll to position [536, 0]
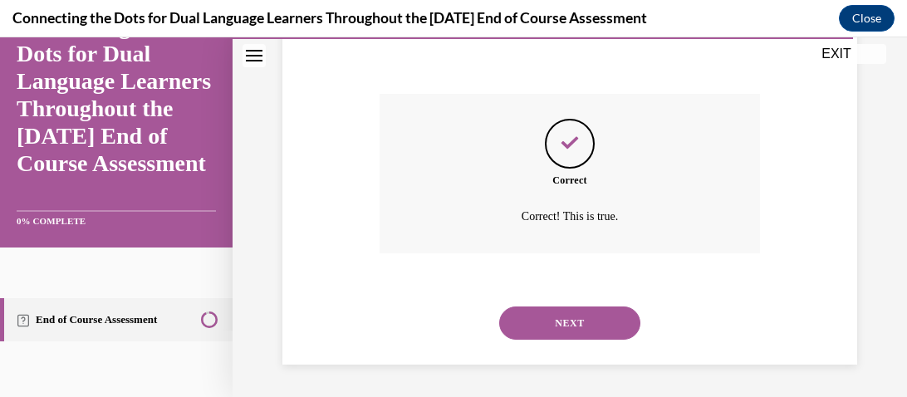
click at [536, 319] on button "NEXT" at bounding box center [569, 322] width 141 height 33
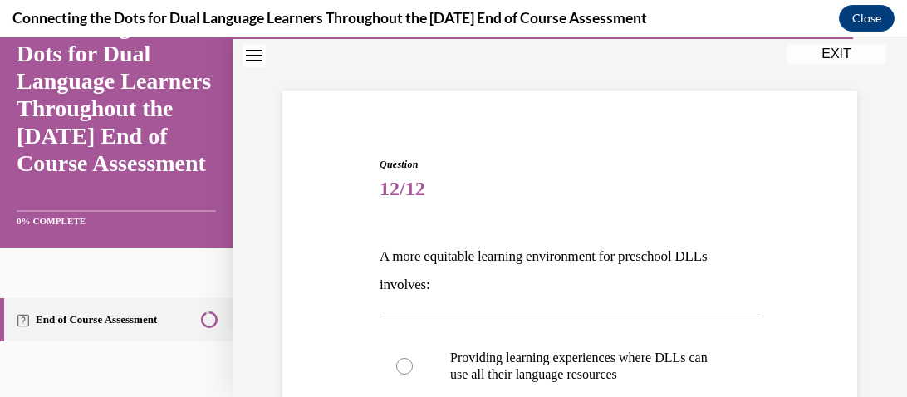
scroll to position [76, 0]
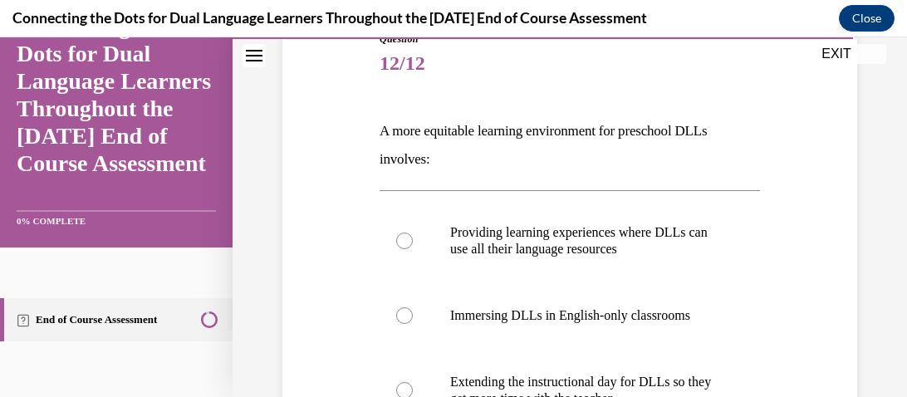
click at [568, 254] on p "Providing learning experiences where DLLs can use all their language resources" at bounding box center [584, 240] width 268 height 33
click at [413, 249] on input "Providing learning experiences where DLLs can use all their language resources" at bounding box center [404, 240] width 17 height 17
radio input "true"
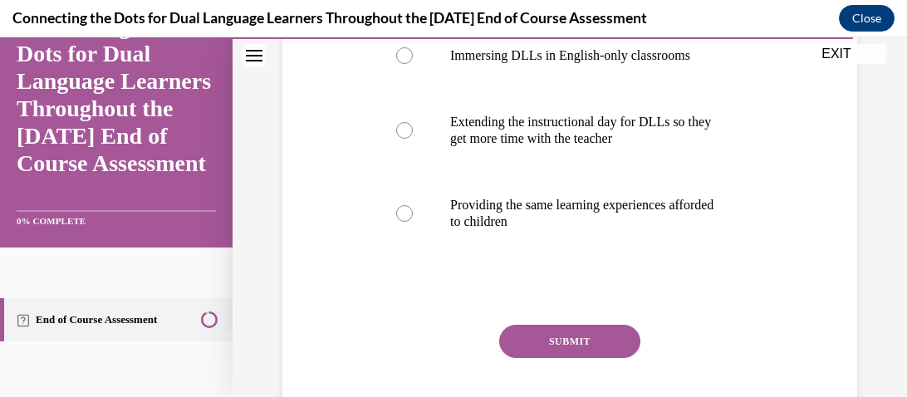
scroll to position [462, 0]
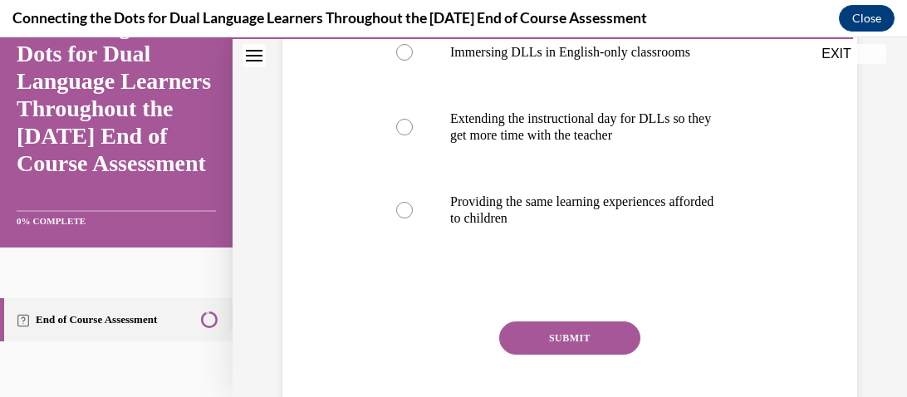
click at [559, 324] on button "SUBMIT" at bounding box center [569, 337] width 141 height 33
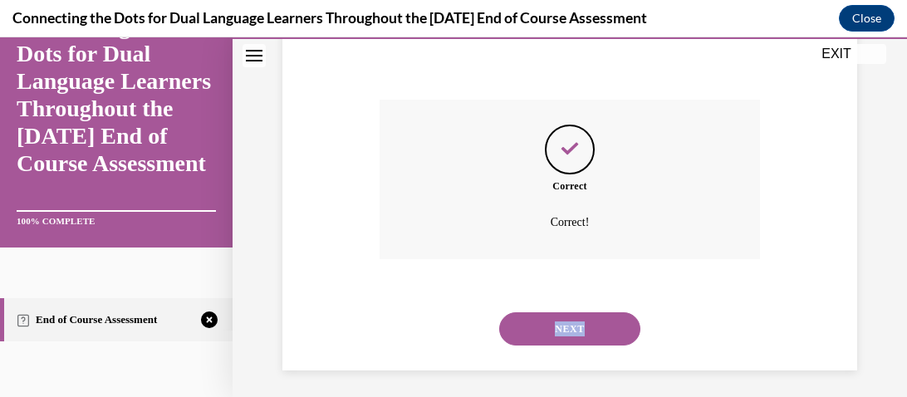
scroll to position [690, 0]
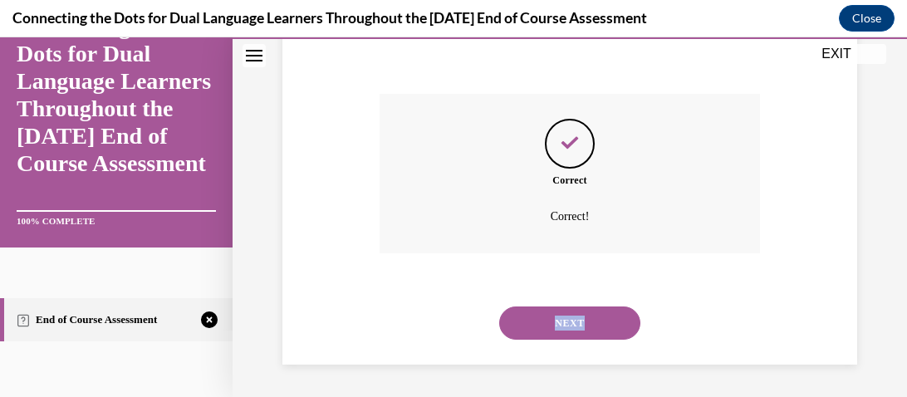
click at [559, 324] on button "NEXT" at bounding box center [569, 322] width 141 height 33
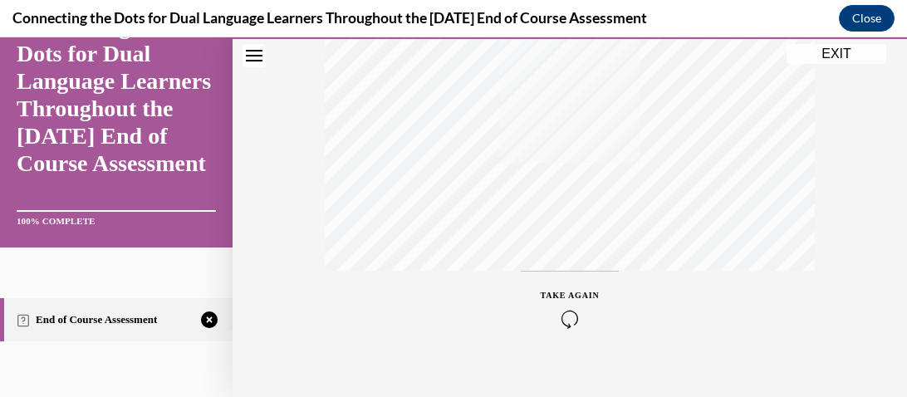
scroll to position [467, 0]
click at [564, 321] on icon "button" at bounding box center [570, 320] width 59 height 18
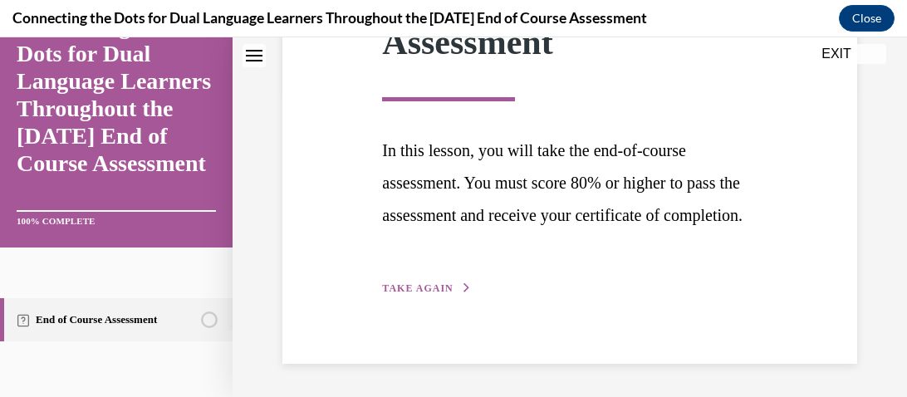
scroll to position [335, 0]
click at [419, 286] on span "TAKE AGAIN" at bounding box center [417, 288] width 71 height 12
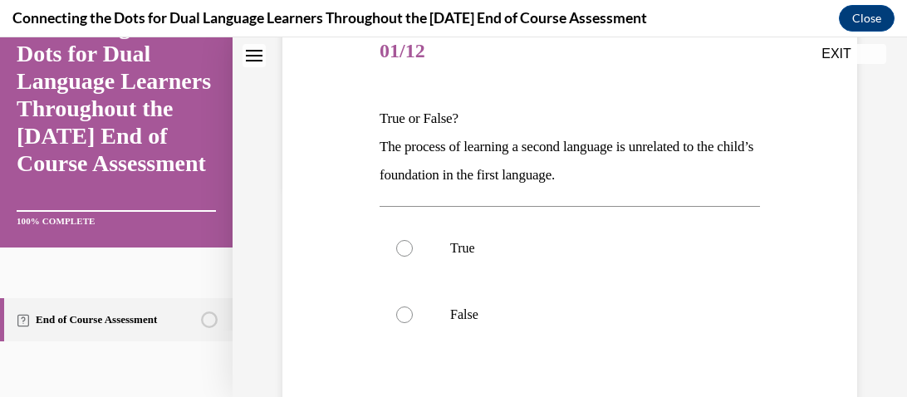
scroll to position [219, 0]
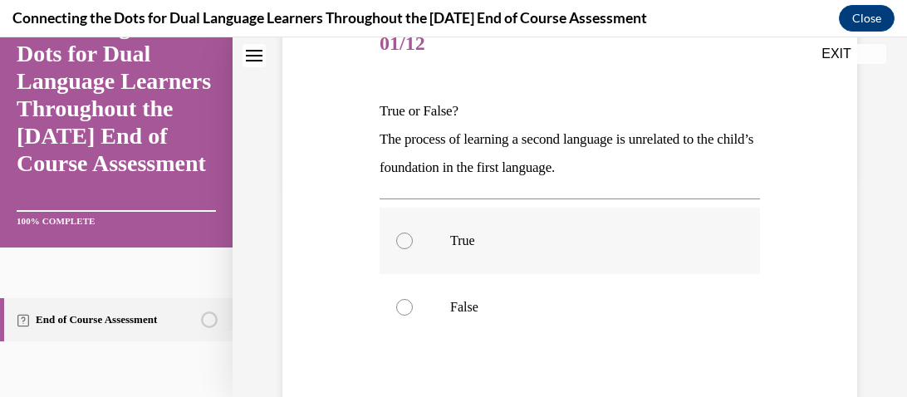
click at [474, 221] on label "True" at bounding box center [569, 241] width 380 height 66
click at [413, 232] on input "True" at bounding box center [404, 240] width 17 height 17
radio input "true"
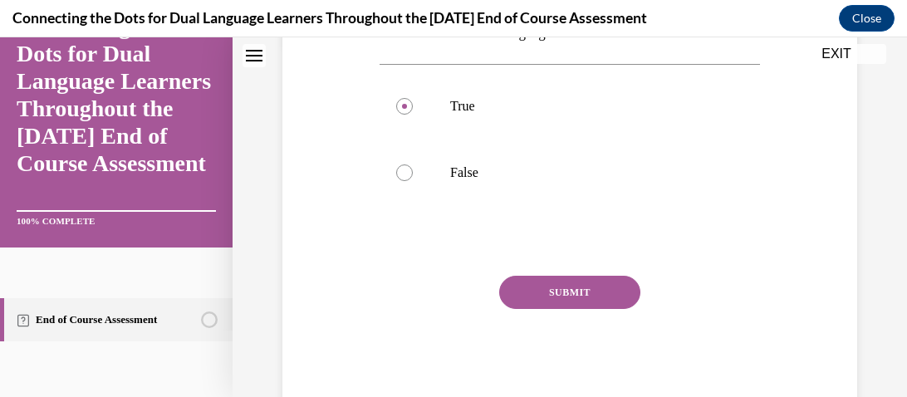
click at [533, 276] on button "SUBMIT" at bounding box center [569, 292] width 141 height 33
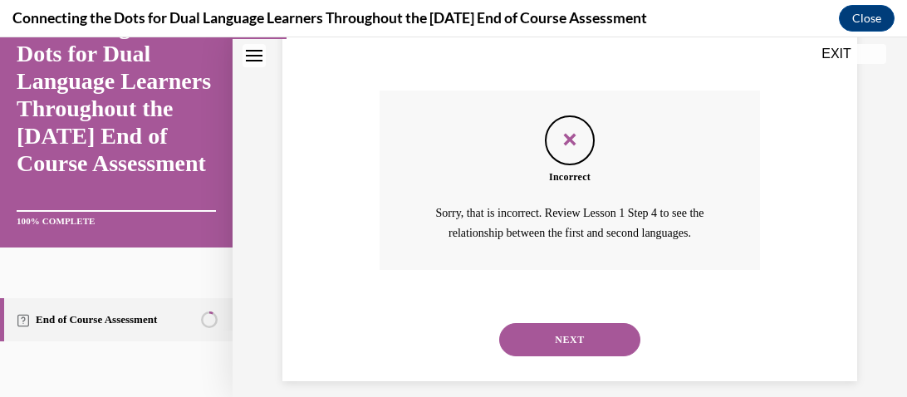
scroll to position [555, 0]
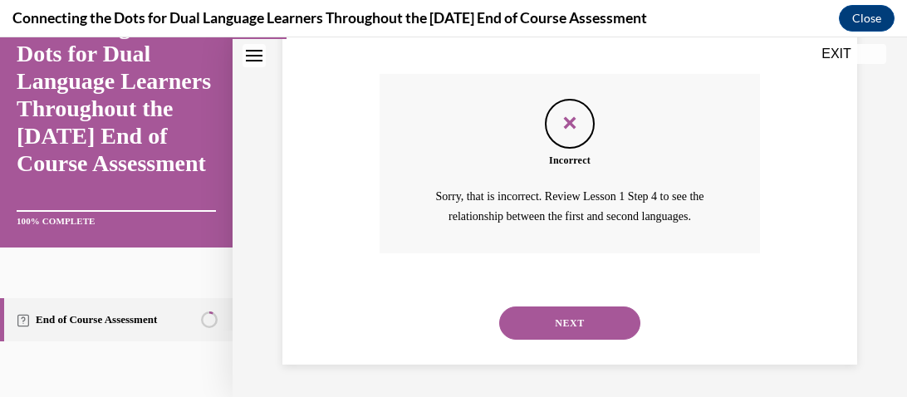
click at [535, 329] on button "NEXT" at bounding box center [569, 322] width 141 height 33
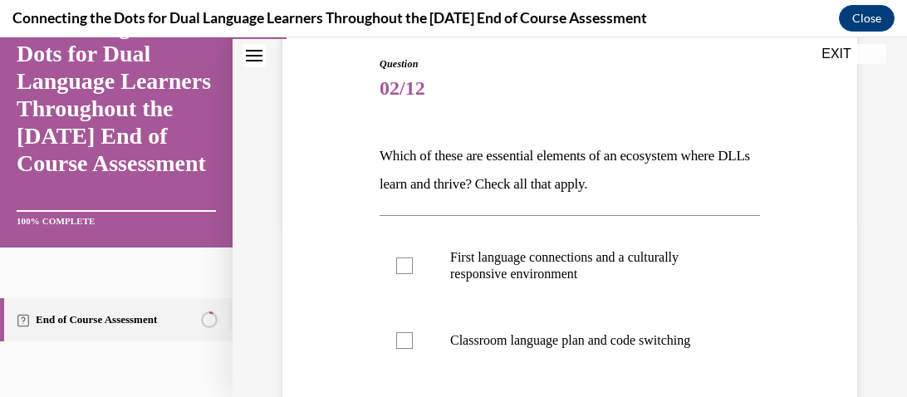
scroll to position [175, 0]
click at [533, 255] on p "First language connections and a culturally responsive environment" at bounding box center [584, 264] width 268 height 33
click at [413, 257] on input "First language connections and a culturally responsive environment" at bounding box center [404, 265] width 17 height 17
checkbox input "true"
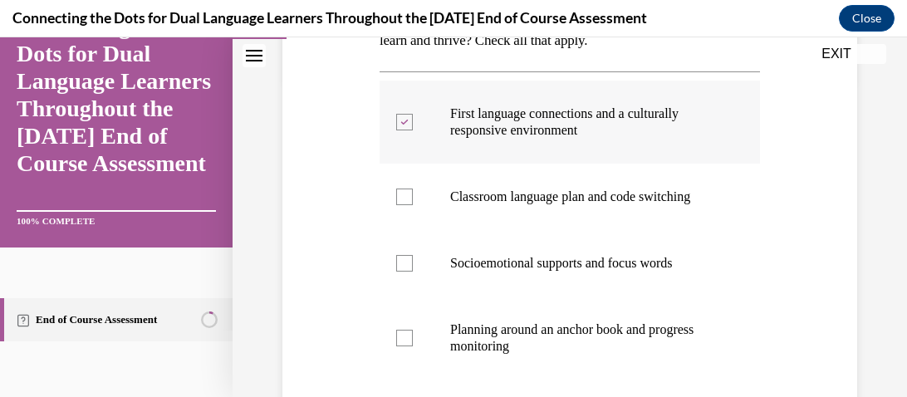
scroll to position [324, 0]
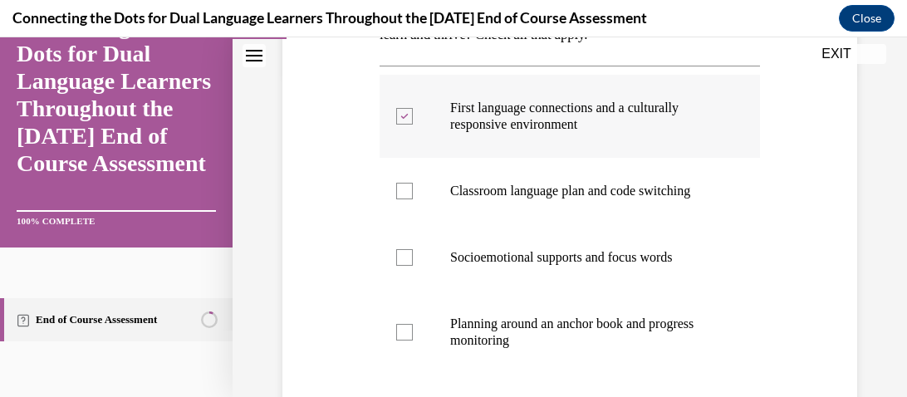
click at [533, 255] on p "Socioemotional supports and focus words" at bounding box center [584, 257] width 268 height 17
click at [413, 255] on input "Socioemotional supports and focus words" at bounding box center [404, 257] width 17 height 17
checkbox input "true"
click at [487, 361] on label "Planning around an anchor book and progress monitoring" at bounding box center [569, 332] width 380 height 83
click at [413, 340] on input "Planning around an anchor book and progress monitoring" at bounding box center [404, 332] width 17 height 17
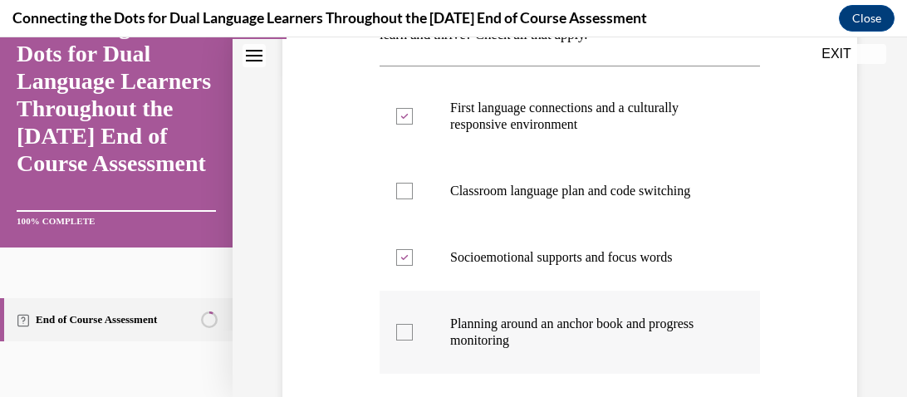
checkbox input "true"
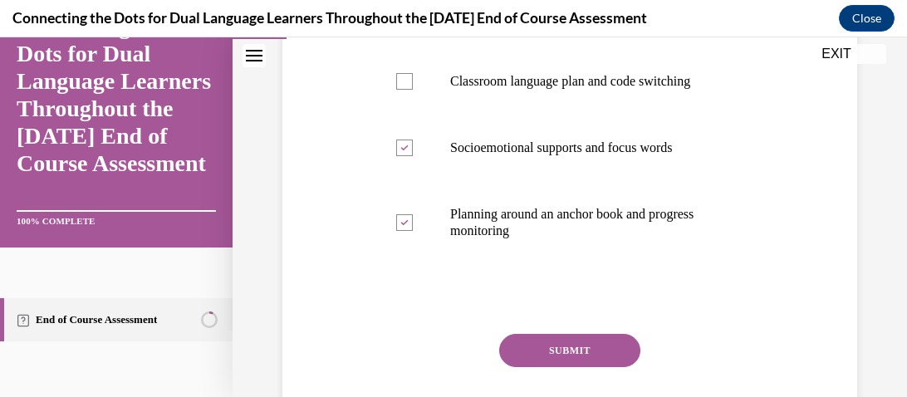
click at [532, 345] on button "SUBMIT" at bounding box center [569, 350] width 141 height 33
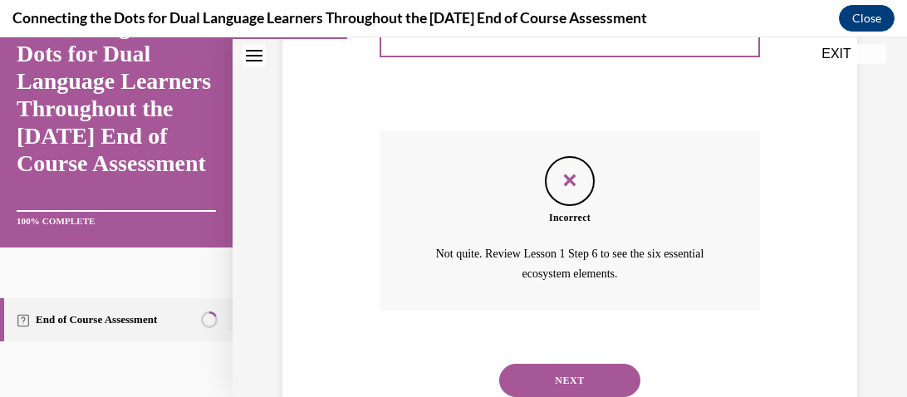
scroll to position [692, 0]
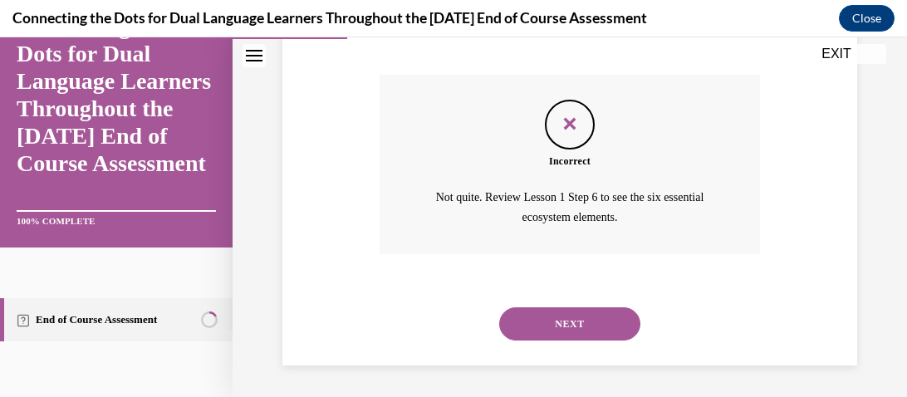
click at [532, 325] on button "NEXT" at bounding box center [569, 323] width 141 height 33
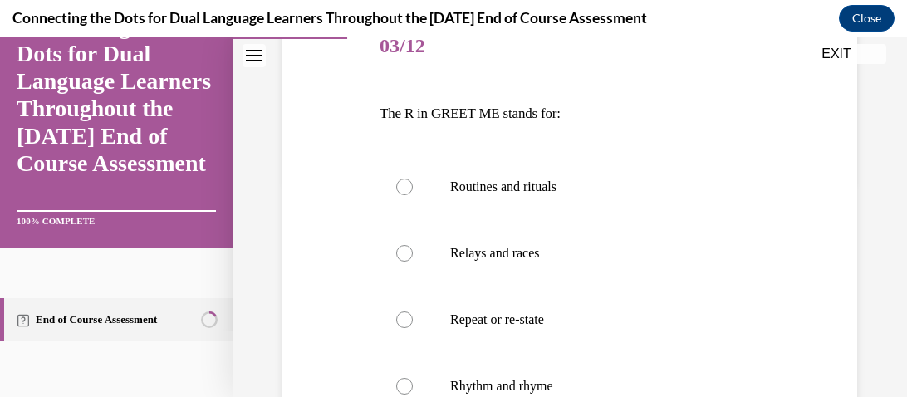
scroll to position [220, 0]
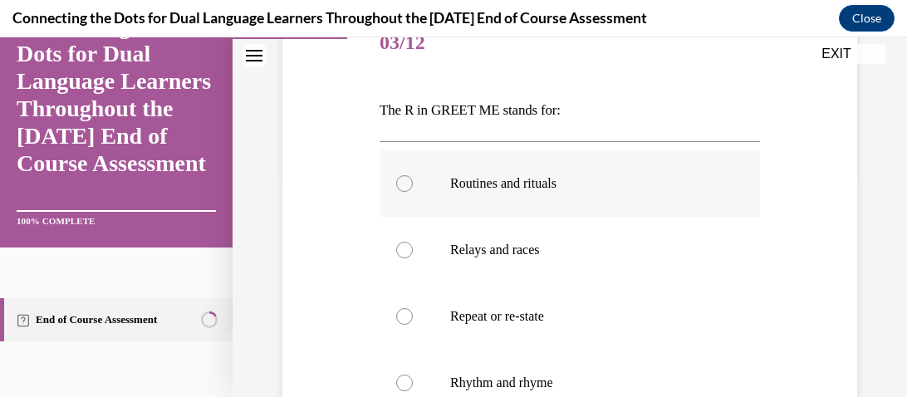
click at [480, 203] on label "Routines and rituals" at bounding box center [569, 183] width 380 height 66
click at [413, 192] on input "Routines and rituals" at bounding box center [404, 183] width 17 height 17
radio input "true"
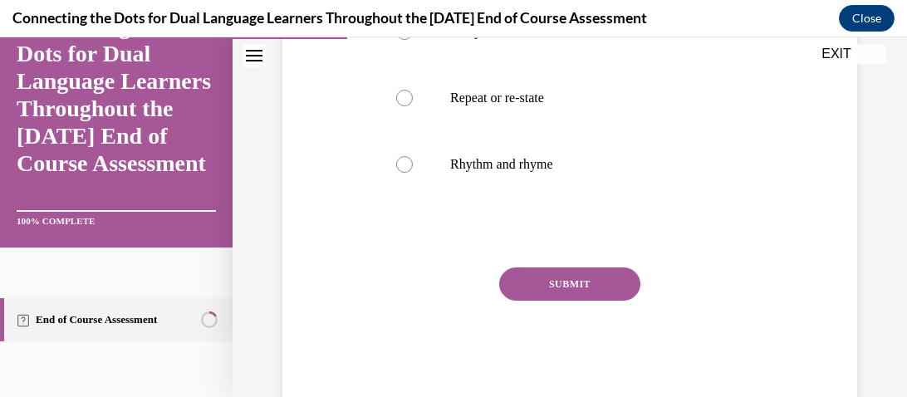
scroll to position [477, 0]
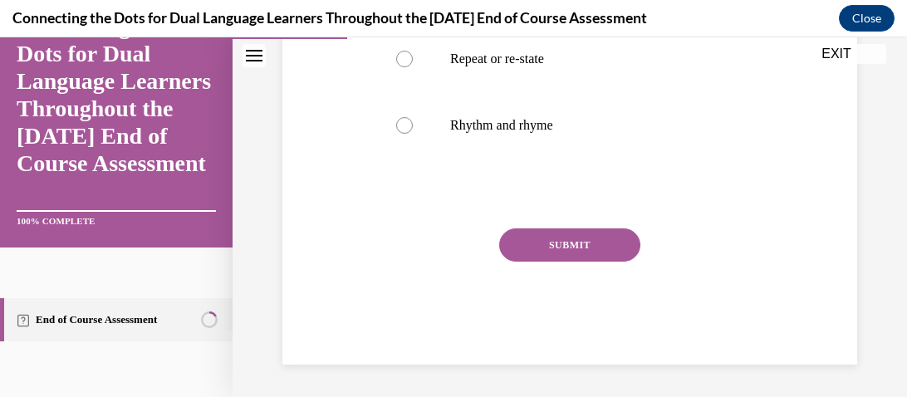
click at [576, 258] on button "SUBMIT" at bounding box center [569, 244] width 141 height 33
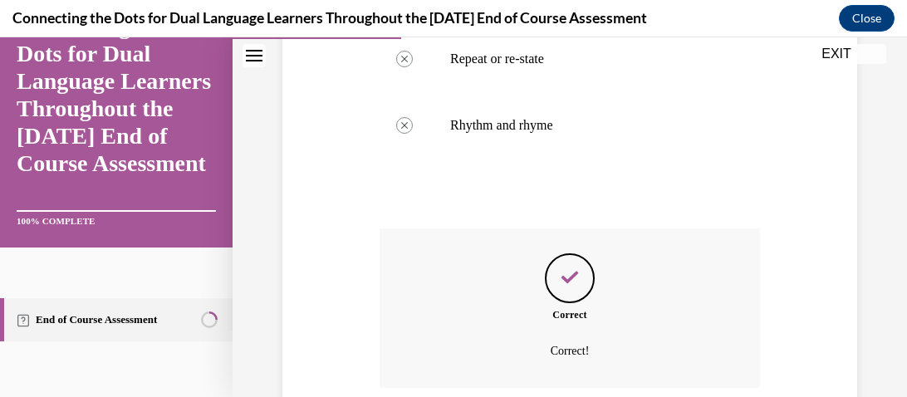
scroll to position [612, 0]
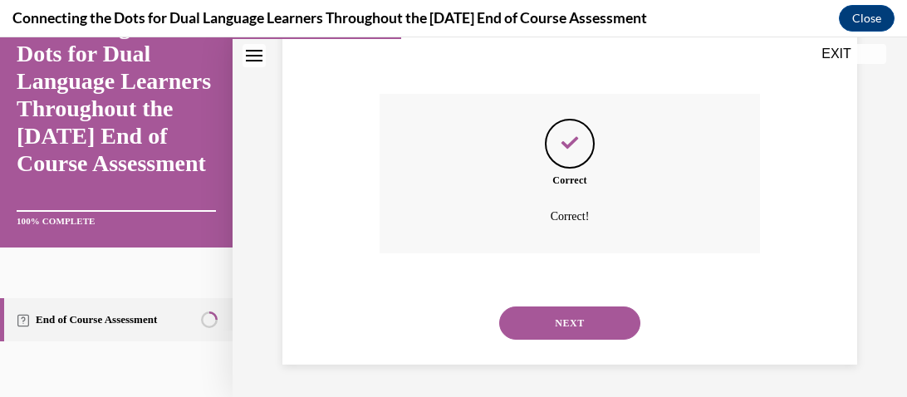
click at [565, 314] on button "NEXT" at bounding box center [569, 322] width 141 height 33
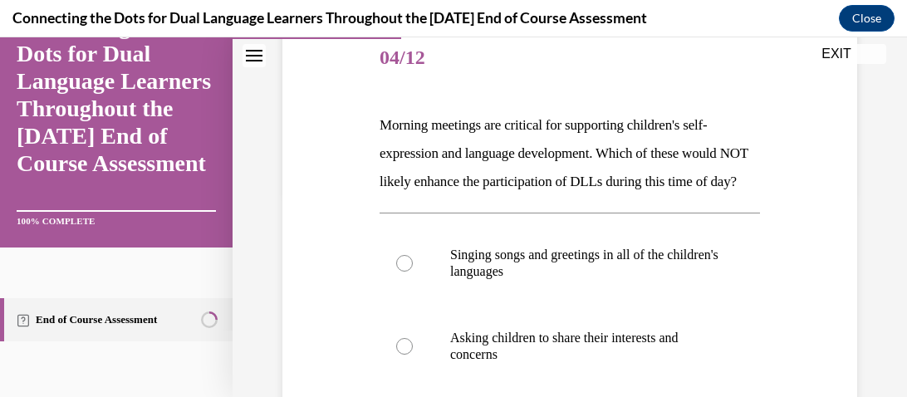
scroll to position [208, 0]
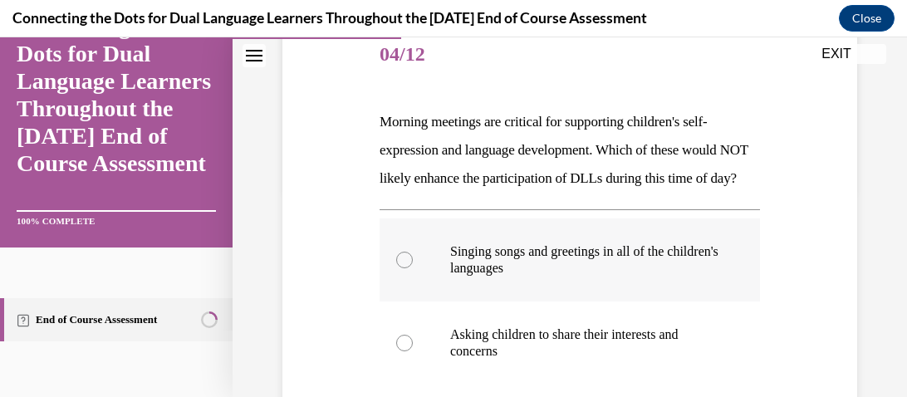
click at [540, 276] on p "Singing songs and greetings in all of the children's languages" at bounding box center [584, 259] width 268 height 33
click at [413, 268] on input "Singing songs and greetings in all of the children's languages" at bounding box center [404, 260] width 17 height 17
radio input "true"
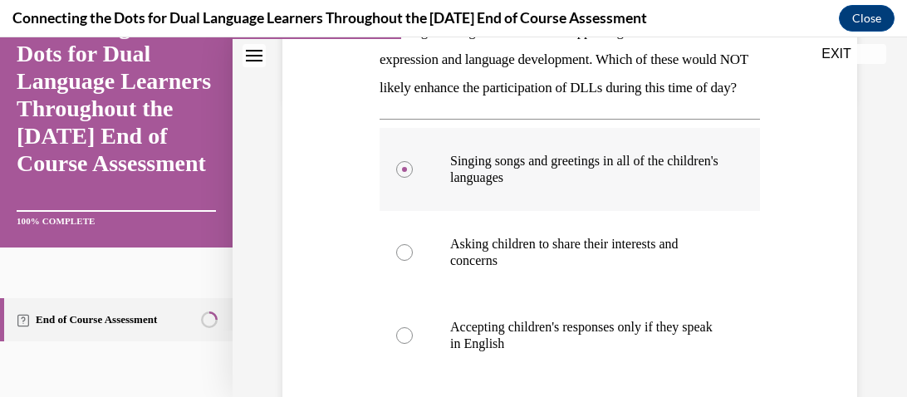
scroll to position [309, 0]
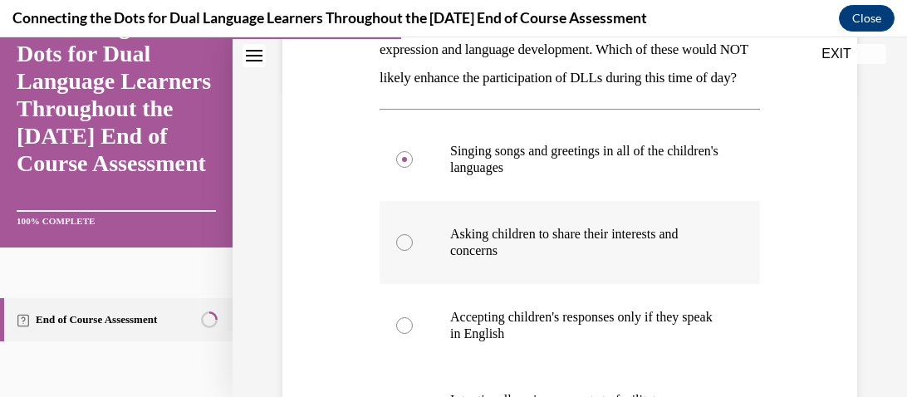
click at [515, 259] on p "Asking children to share their interests and concerns" at bounding box center [584, 242] width 268 height 33
click at [413, 251] on input "Asking children to share their interests and concerns" at bounding box center [404, 242] width 17 height 17
radio input "true"
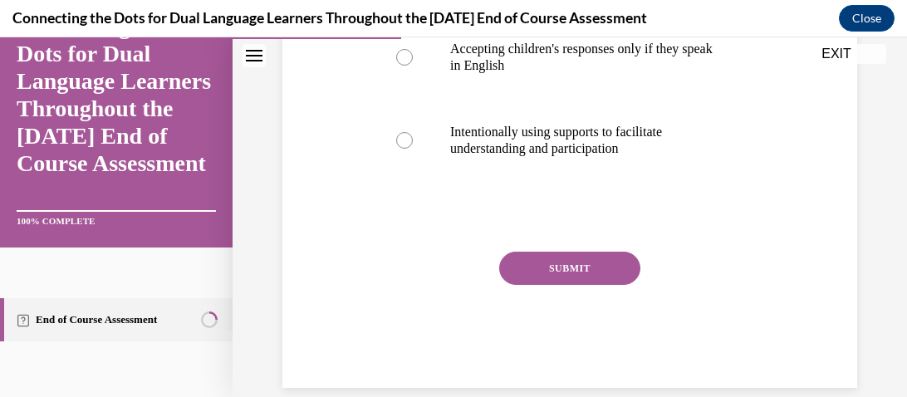
scroll to position [629, 0]
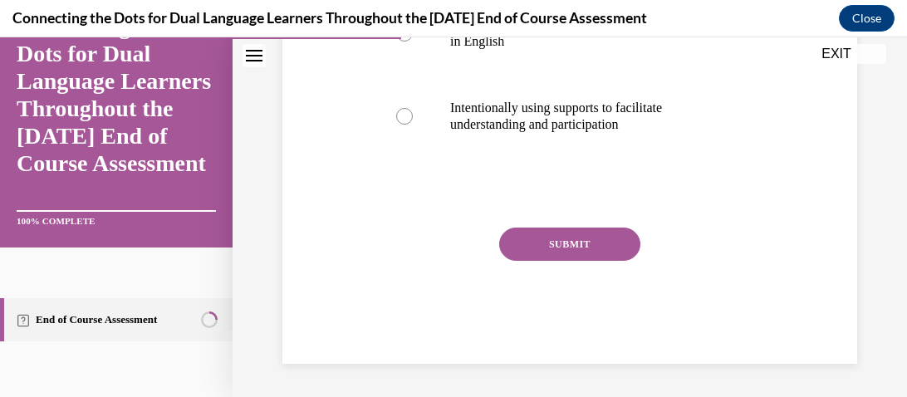
click at [526, 229] on button "SUBMIT" at bounding box center [569, 244] width 141 height 33
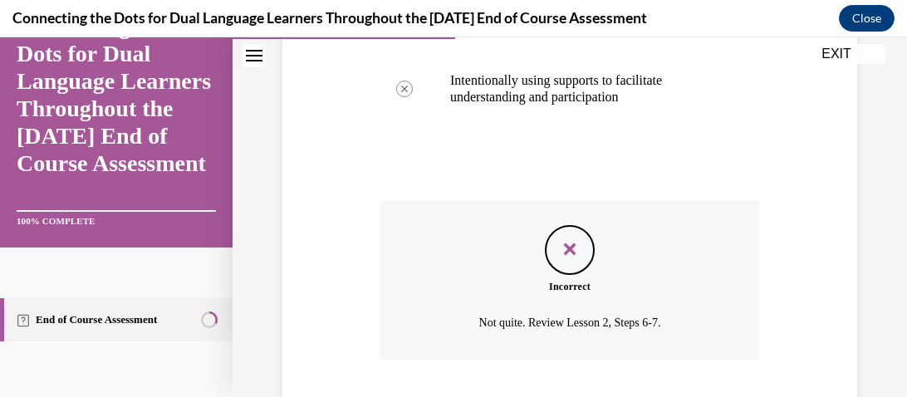
scroll to position [763, 0]
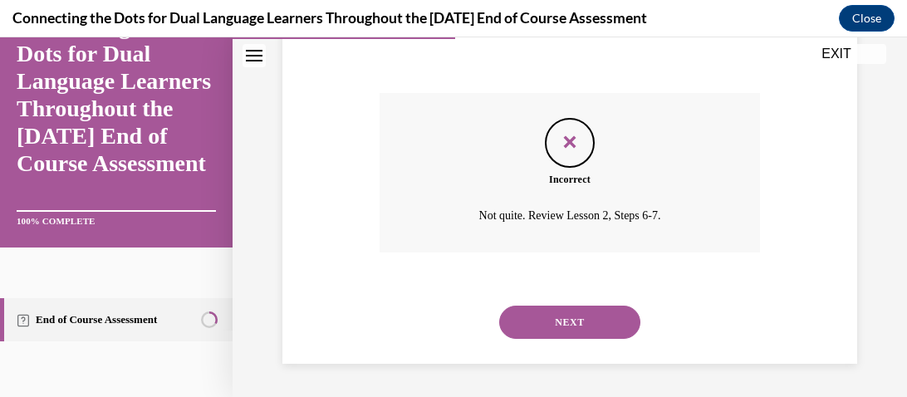
click at [529, 320] on button "NEXT" at bounding box center [569, 322] width 141 height 33
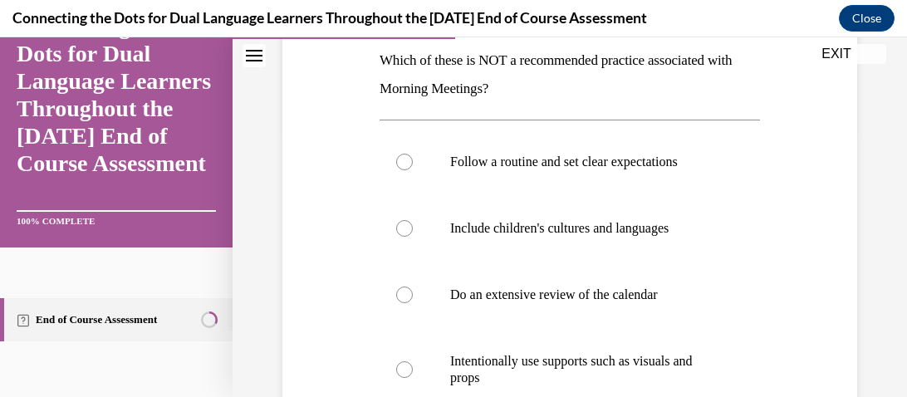
scroll to position [281, 0]
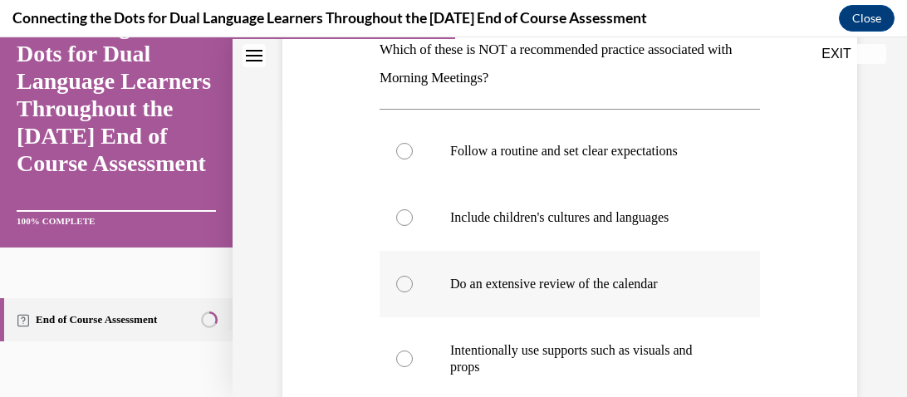
click at [480, 281] on p "Do an extensive review of the calendar" at bounding box center [584, 284] width 268 height 17
click at [413, 281] on input "Do an extensive review of the calendar" at bounding box center [404, 284] width 17 height 17
radio input "true"
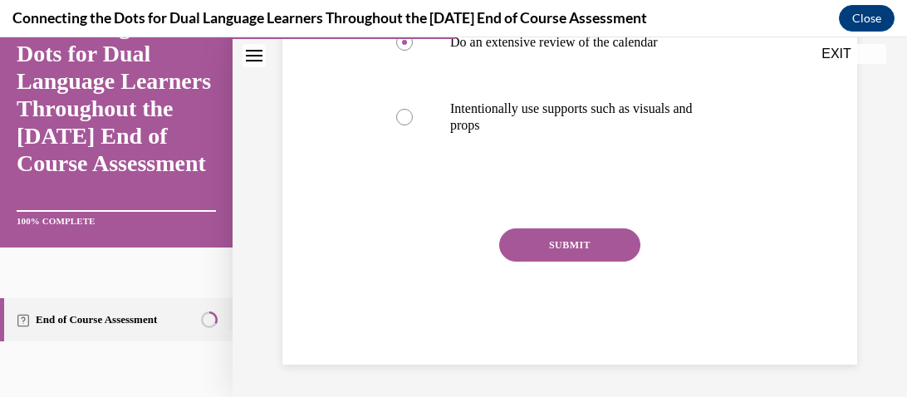
click at [522, 242] on button "SUBMIT" at bounding box center [569, 244] width 141 height 33
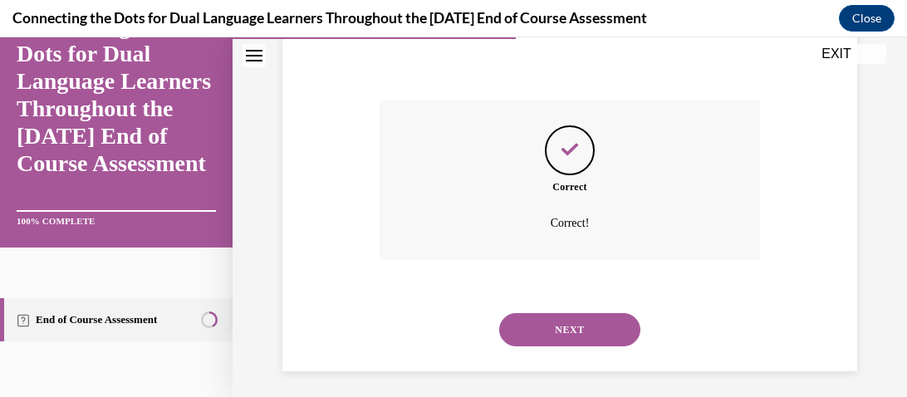
scroll to position [657, 0]
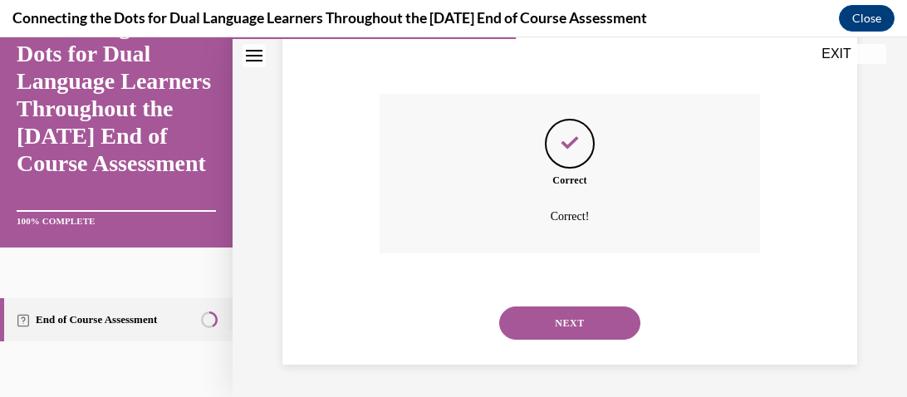
click at [539, 328] on button "NEXT" at bounding box center [569, 322] width 141 height 33
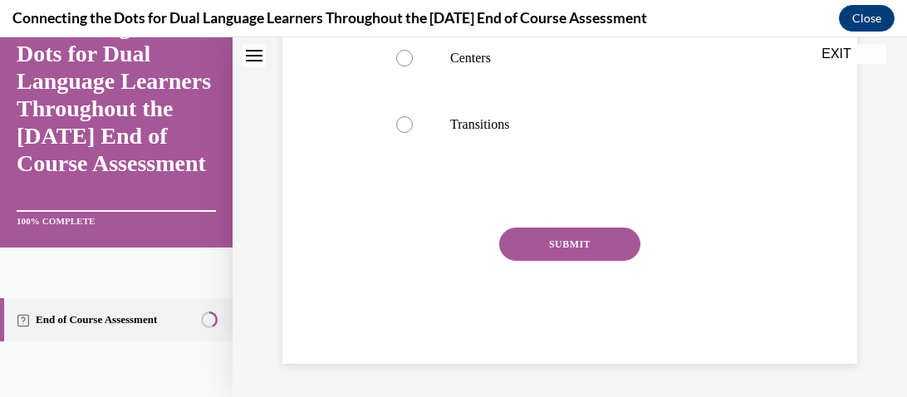
scroll to position [29, 0]
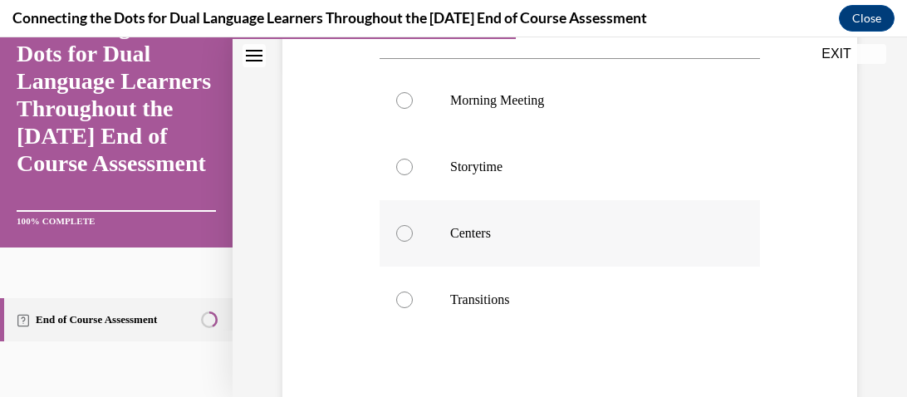
click at [511, 293] on p "Transitions" at bounding box center [584, 299] width 268 height 17
click at [413, 293] on input "Transitions" at bounding box center [404, 299] width 17 height 17
radio input "true"
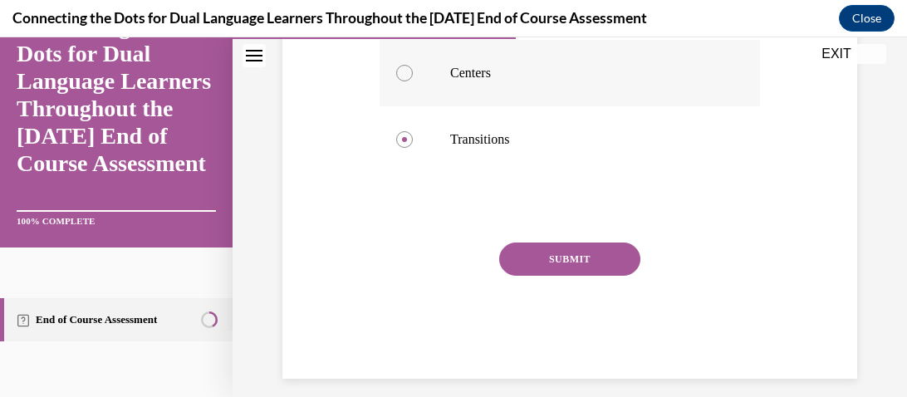
scroll to position [494, 0]
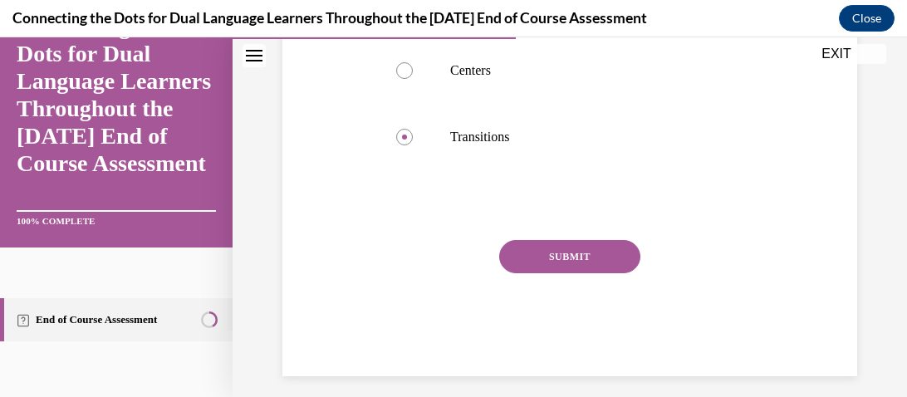
click at [524, 250] on button "SUBMIT" at bounding box center [569, 256] width 141 height 33
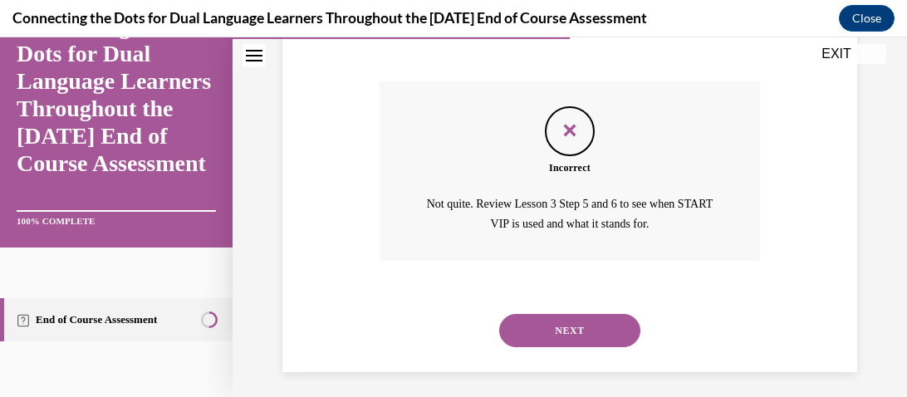
scroll to position [659, 0]
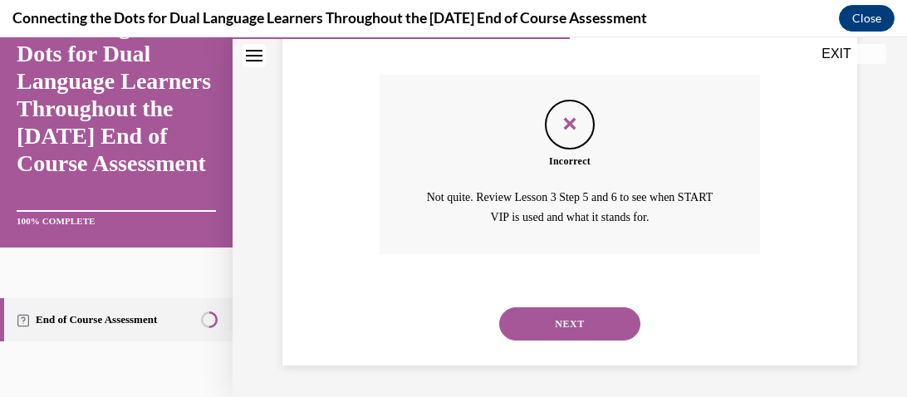
click at [529, 337] on button "NEXT" at bounding box center [569, 323] width 141 height 33
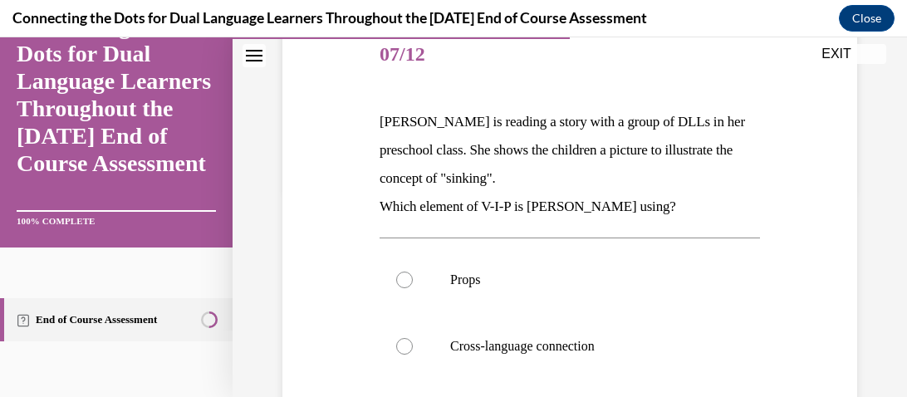
scroll to position [203, 0]
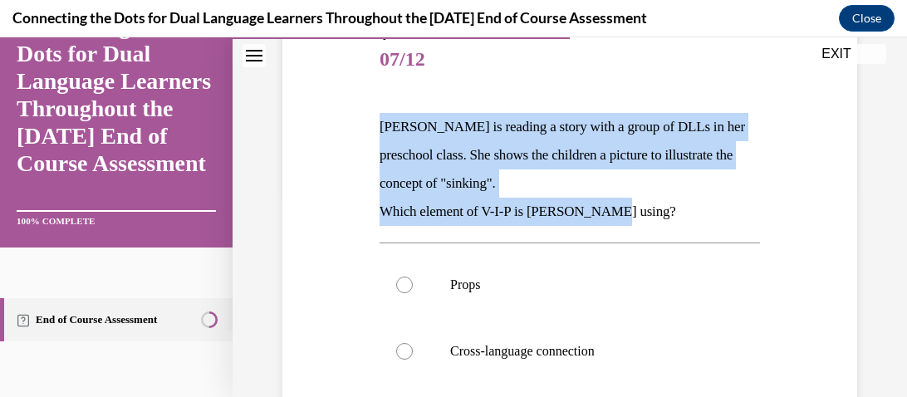
drag, startPoint x: 379, startPoint y: 124, endPoint x: 617, endPoint y: 216, distance: 254.7
click at [617, 216] on div "Lucia is reading a story with a group of DLLs in her preschool class. She shows…" at bounding box center [569, 169] width 380 height 113
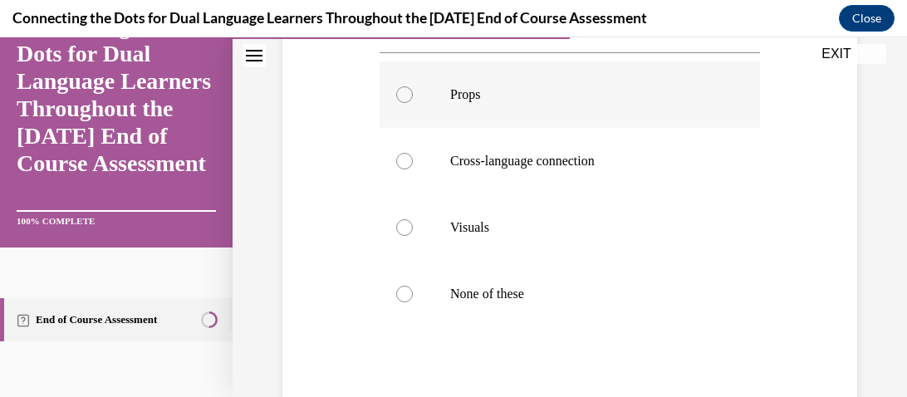
scroll to position [396, 0]
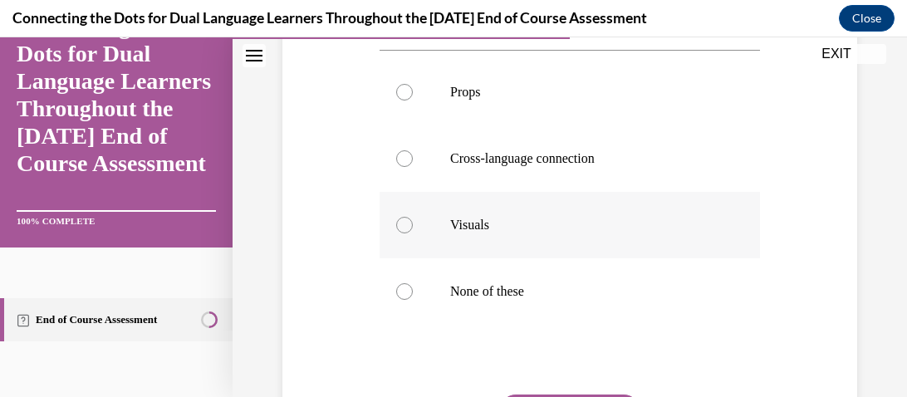
click at [465, 241] on label "Visuals" at bounding box center [569, 225] width 380 height 66
click at [413, 233] on input "Visuals" at bounding box center [404, 225] width 17 height 17
radio input "true"
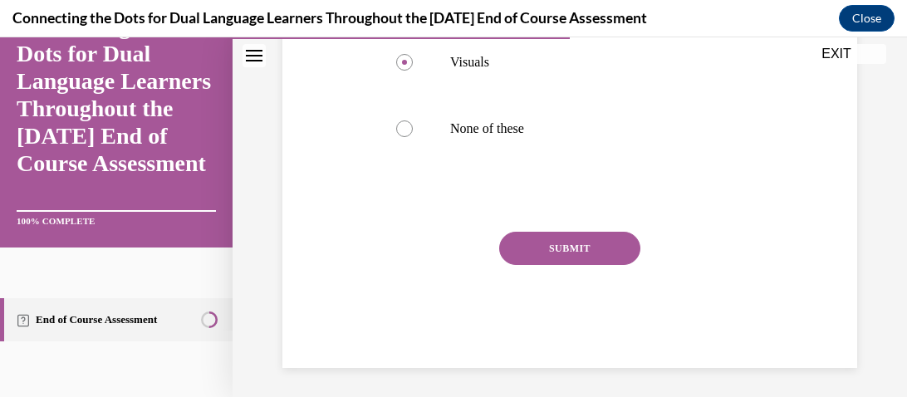
click at [520, 259] on button "SUBMIT" at bounding box center [569, 248] width 141 height 33
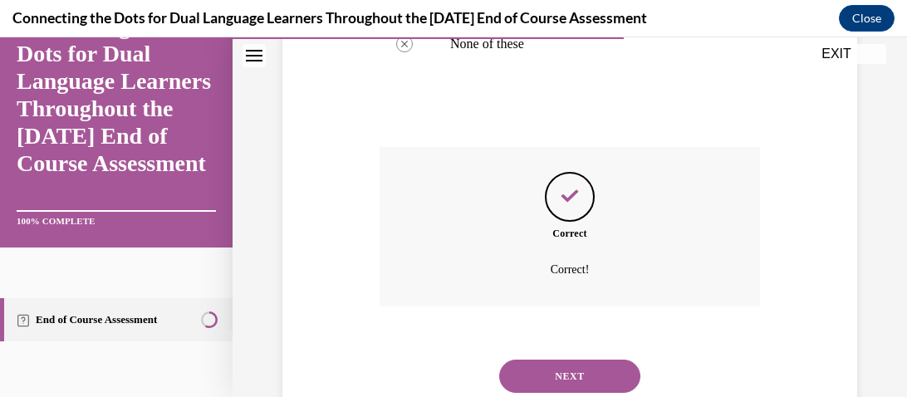
scroll to position [697, 0]
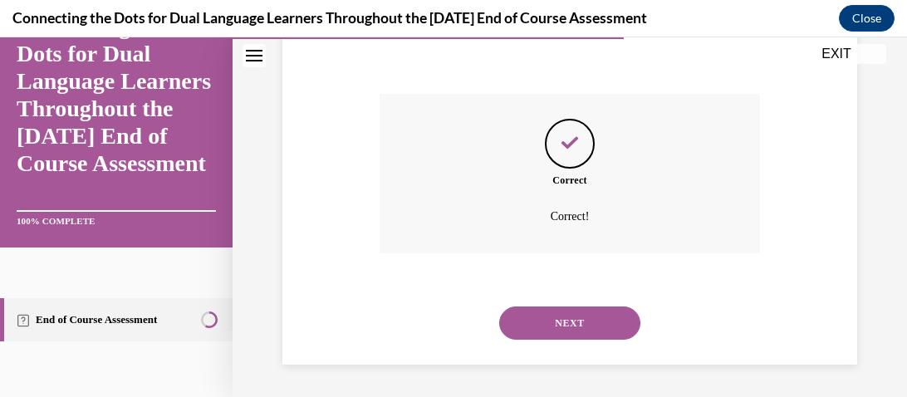
click at [544, 325] on button "NEXT" at bounding box center [569, 322] width 141 height 33
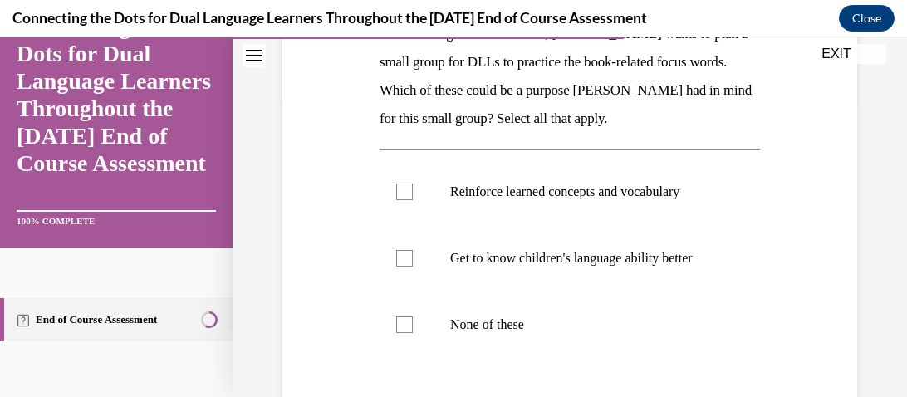
scroll to position [274, 0]
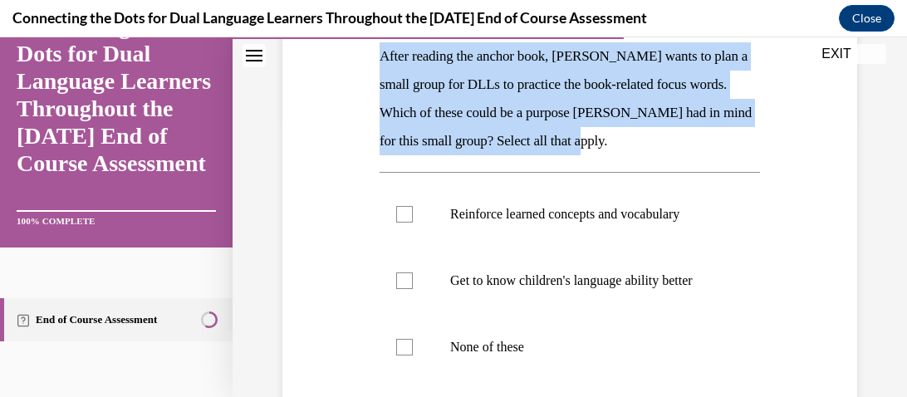
drag, startPoint x: 381, startPoint y: 51, endPoint x: 615, endPoint y: 149, distance: 253.8
click at [615, 149] on div "After reading the anchor book, Jonathan wants to plan a small group for DLLs to…" at bounding box center [569, 98] width 380 height 113
click at [499, 207] on p "Reinforce learned concepts and vocabulary" at bounding box center [584, 214] width 268 height 17
click at [413, 207] on input "Reinforce learned concepts and vocabulary" at bounding box center [404, 214] width 17 height 17
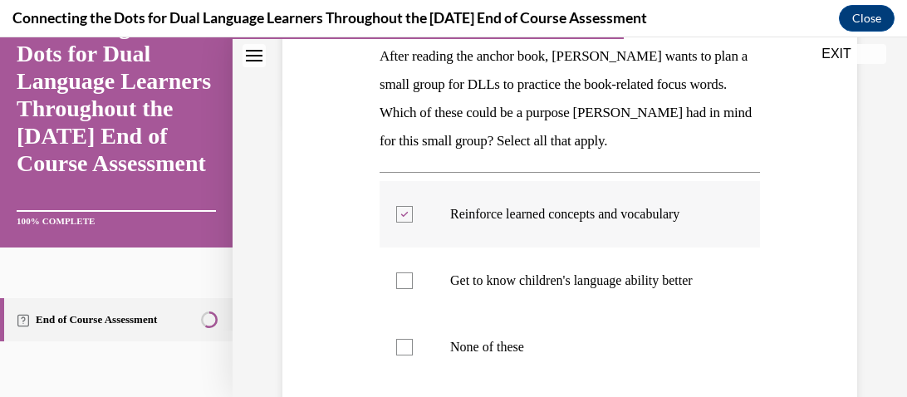
click at [498, 241] on label "Reinforce learned concepts and vocabulary" at bounding box center [569, 214] width 380 height 66
click at [413, 223] on input "Reinforce learned concepts and vocabulary" at bounding box center [404, 214] width 17 height 17
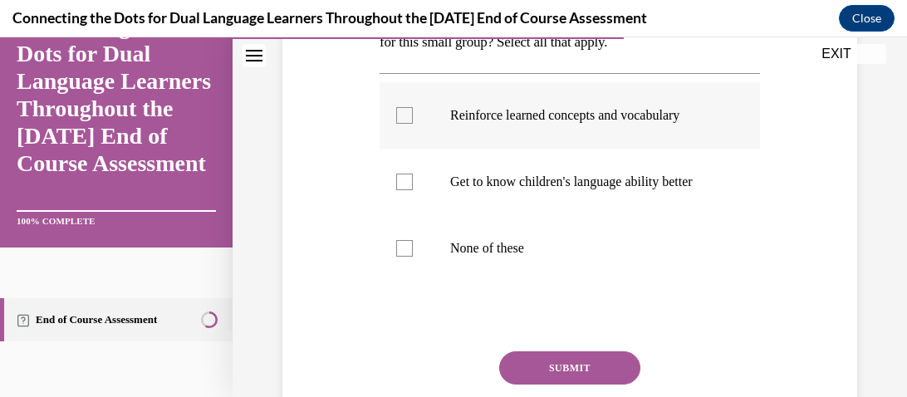
scroll to position [374, 0]
click at [480, 110] on p "Reinforce learned concepts and vocabulary" at bounding box center [584, 114] width 268 height 17
click at [413, 110] on input "Reinforce learned concepts and vocabulary" at bounding box center [404, 114] width 17 height 17
checkbox input "true"
click at [585, 371] on button "SUBMIT" at bounding box center [569, 366] width 141 height 33
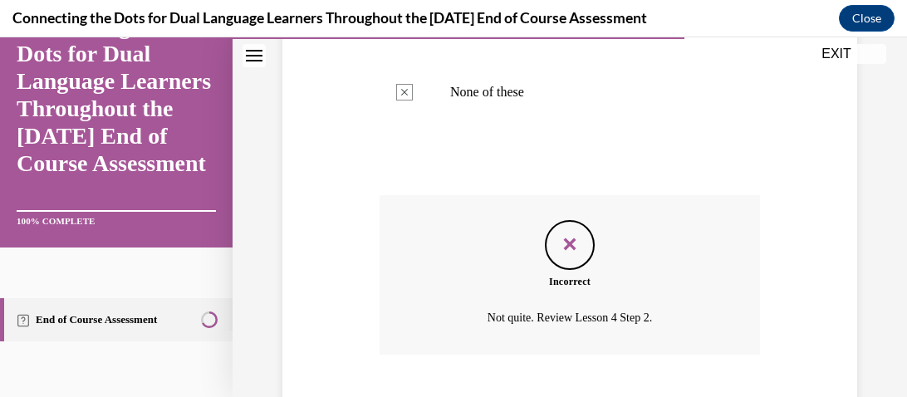
scroll to position [630, 0]
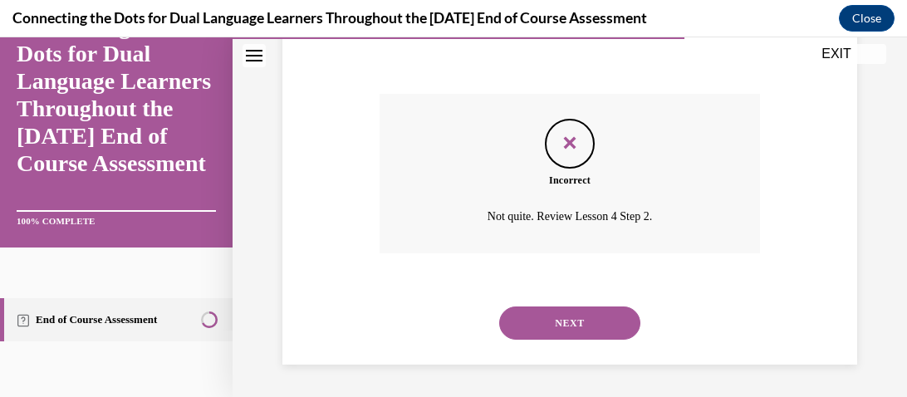
click at [547, 327] on button "NEXT" at bounding box center [569, 322] width 141 height 33
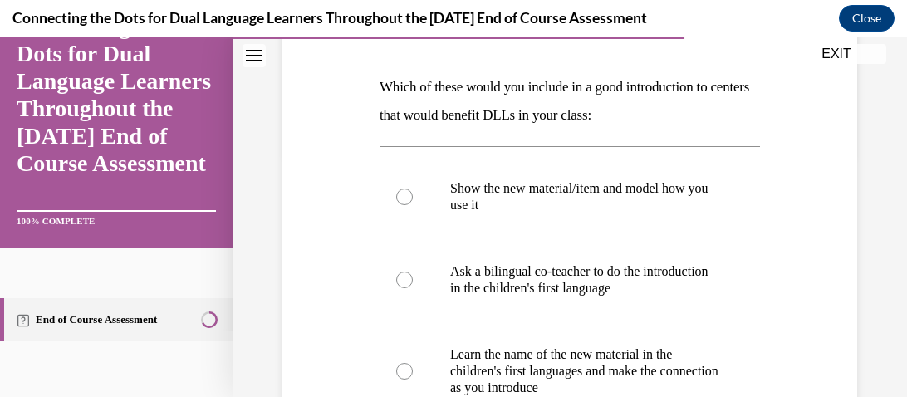
scroll to position [247, 0]
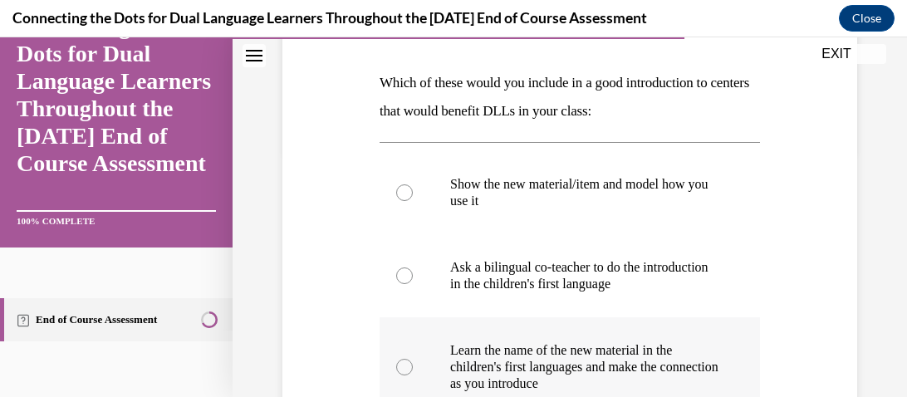
click at [543, 349] on p "Learn the name of the new material in the children's first languages and make t…" at bounding box center [584, 367] width 268 height 50
click at [413, 359] on input "Learn the name of the new material in the children's first languages and make t…" at bounding box center [404, 367] width 17 height 17
radio input "true"
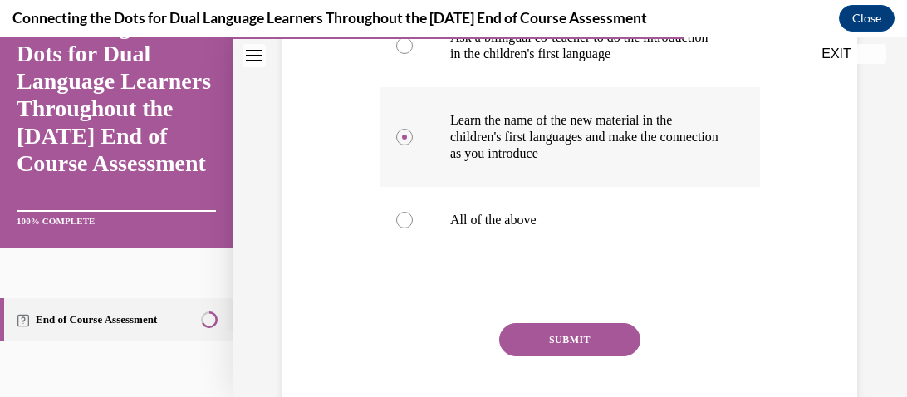
scroll to position [485, 0]
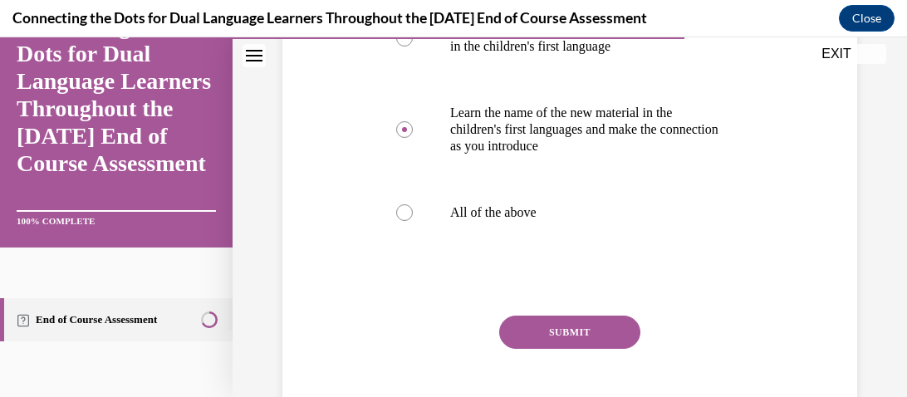
click at [535, 338] on button "SUBMIT" at bounding box center [569, 332] width 141 height 33
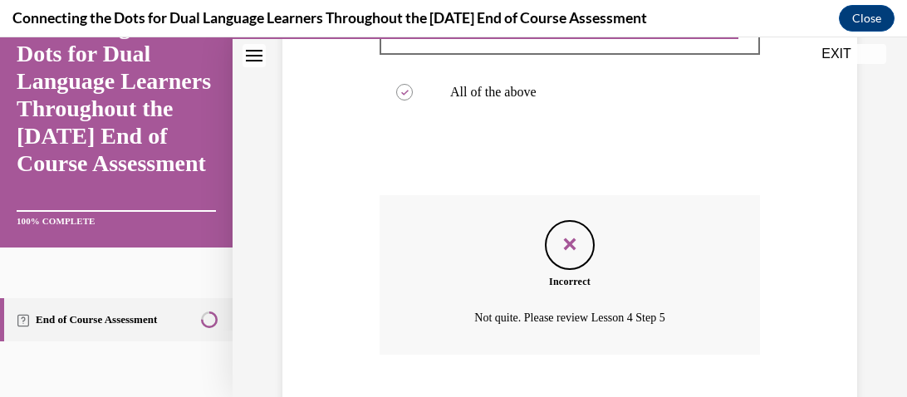
scroll to position [707, 0]
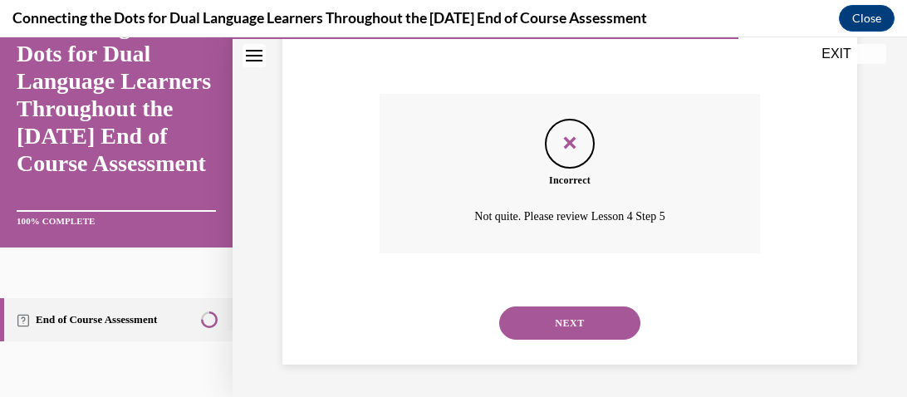
click at [533, 335] on button "NEXT" at bounding box center [569, 322] width 141 height 33
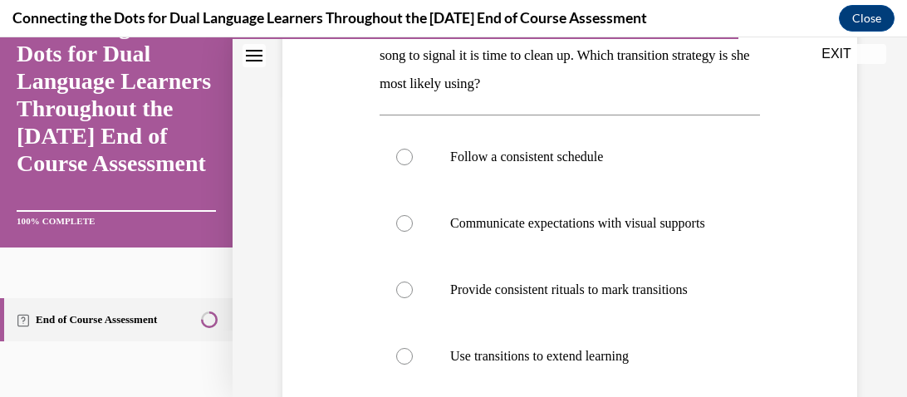
scroll to position [311, 0]
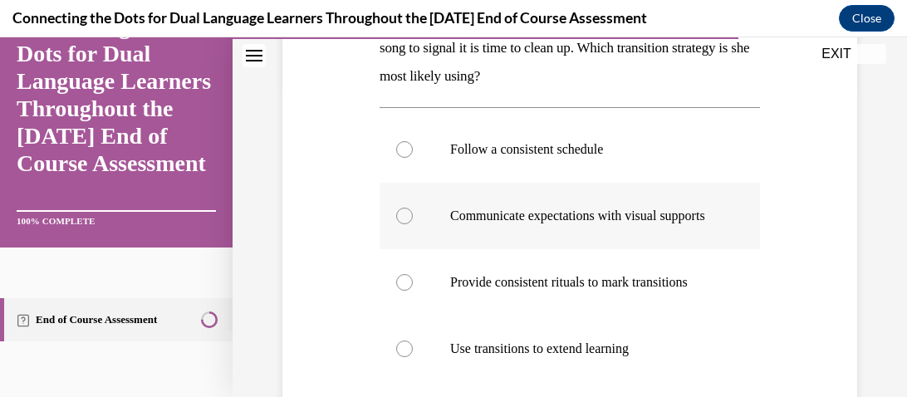
click at [472, 203] on label "Communicate expectations with visual supports" at bounding box center [569, 216] width 380 height 66
click at [413, 208] on input "Communicate expectations with visual supports" at bounding box center [404, 216] width 17 height 17
radio input "true"
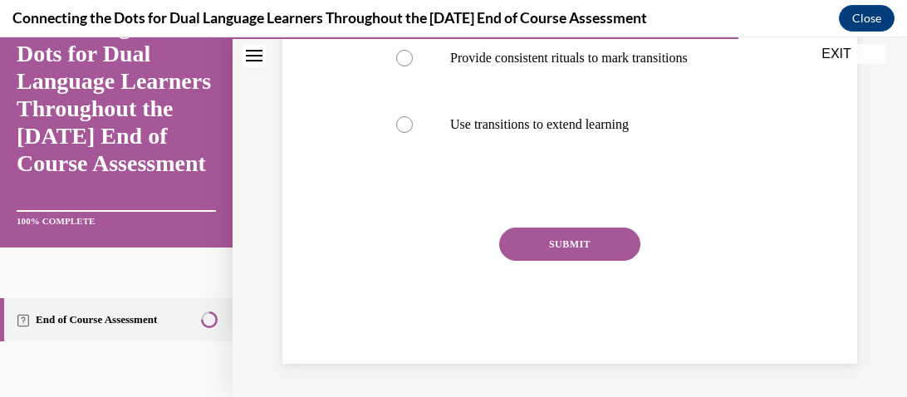
click at [516, 261] on button "SUBMIT" at bounding box center [569, 244] width 141 height 33
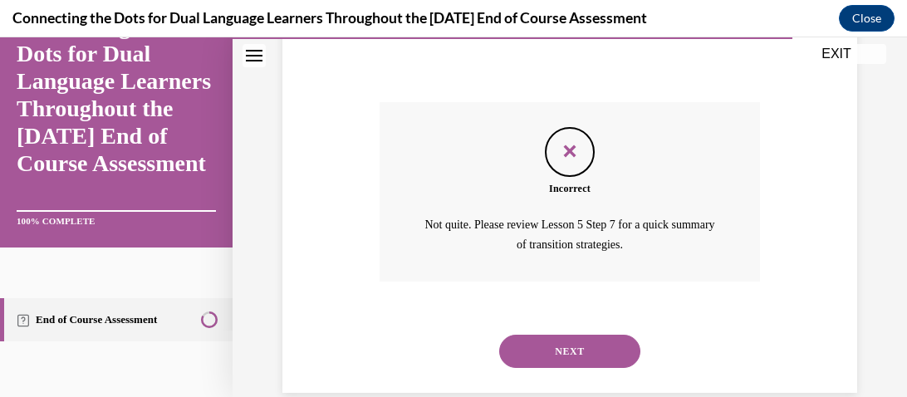
scroll to position [704, 0]
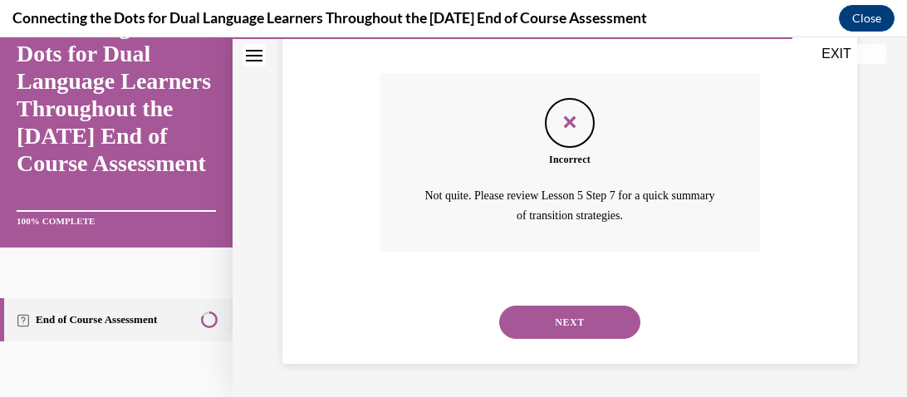
click at [520, 312] on button "NEXT" at bounding box center [569, 322] width 141 height 33
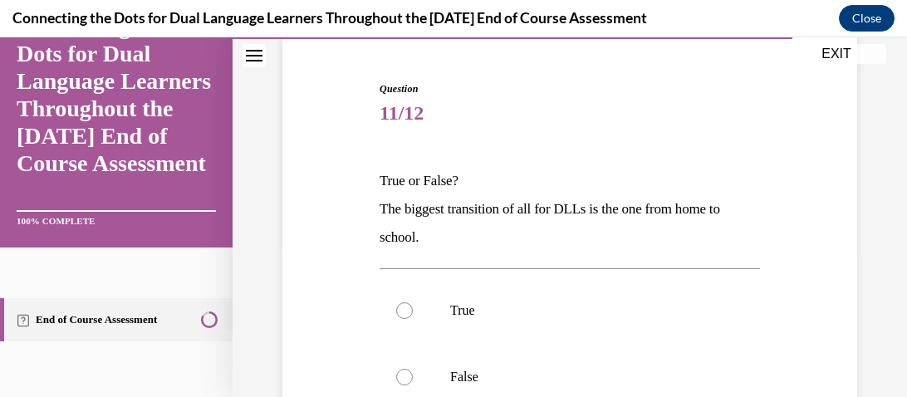
click at [520, 312] on p "True" at bounding box center [584, 310] width 268 height 17
click at [413, 312] on input "True" at bounding box center [404, 310] width 17 height 17
radio input "true"
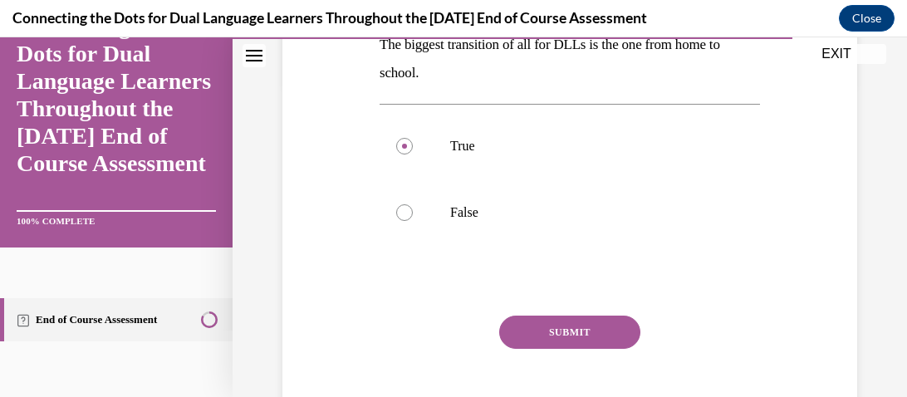
click at [523, 320] on button "SUBMIT" at bounding box center [569, 332] width 141 height 33
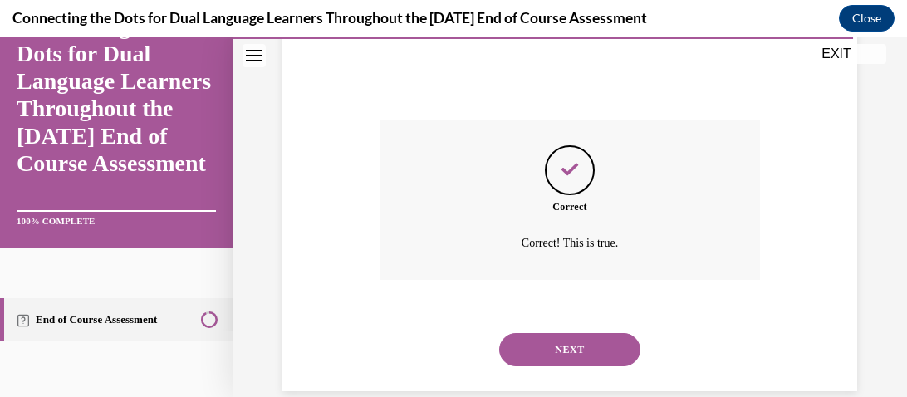
scroll to position [536, 0]
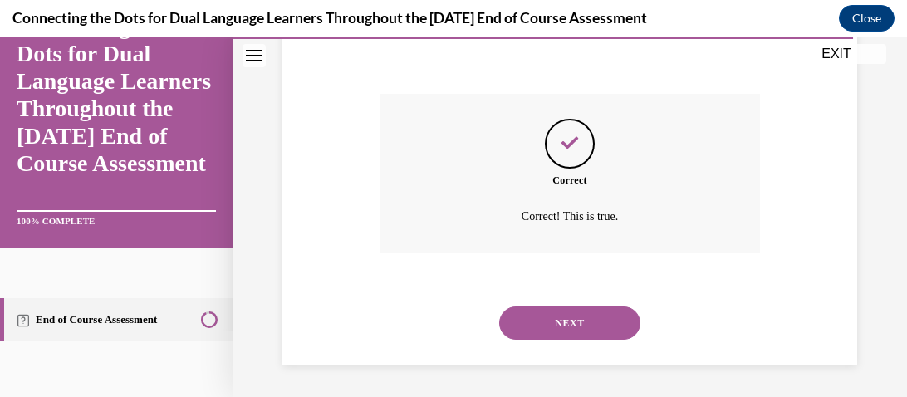
click at [543, 335] on button "NEXT" at bounding box center [569, 322] width 141 height 33
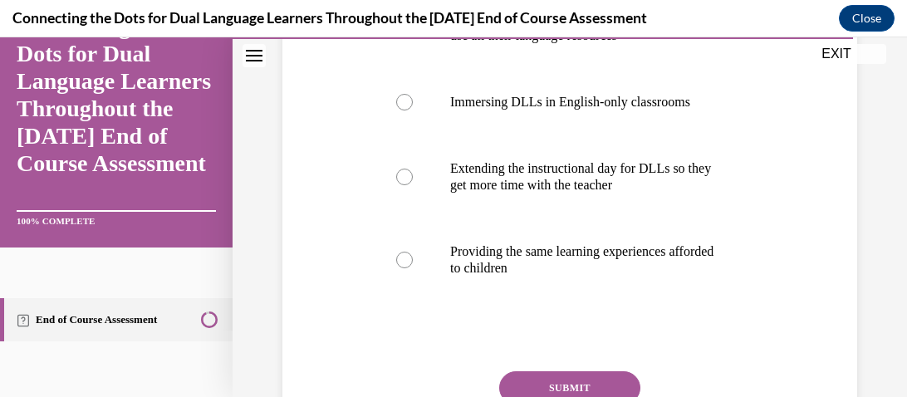
scroll to position [421, 0]
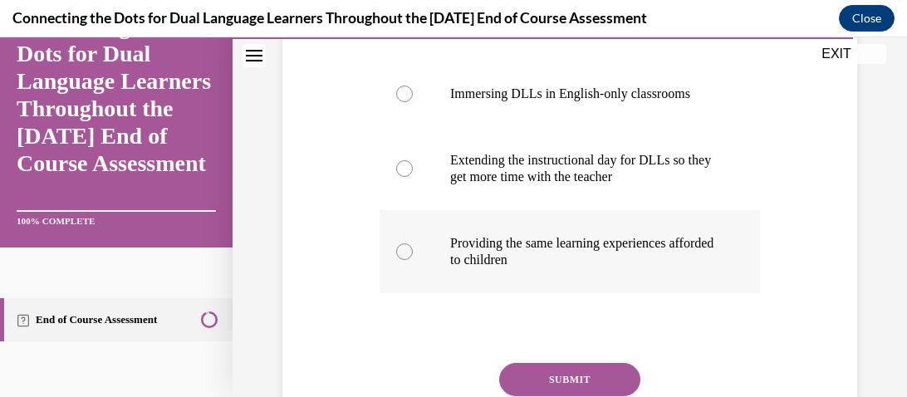
click at [567, 267] on label "Providing the same learning experiences afforded to children" at bounding box center [569, 251] width 380 height 83
click at [413, 260] on input "Providing the same learning experiences afforded to children" at bounding box center [404, 251] width 17 height 17
radio input "true"
click at [559, 374] on button "SUBMIT" at bounding box center [569, 379] width 141 height 33
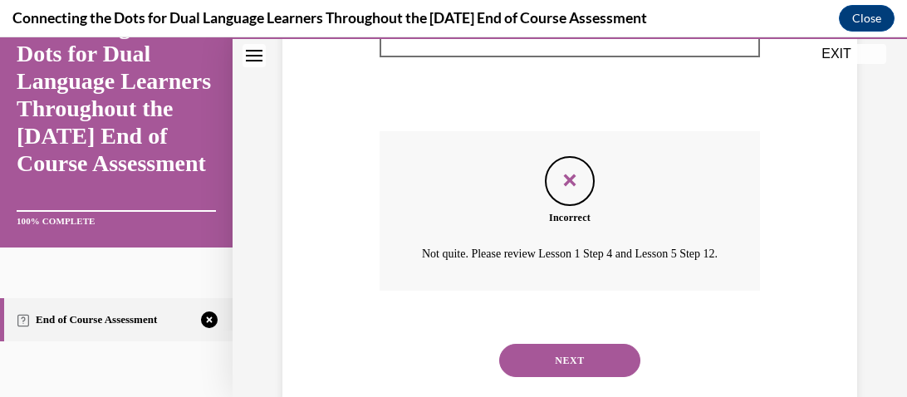
scroll to position [709, 0]
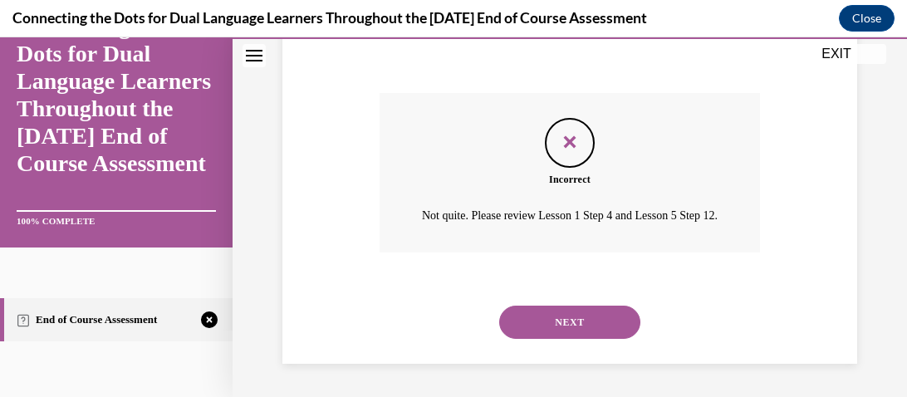
click at [588, 323] on button "NEXT" at bounding box center [569, 322] width 141 height 33
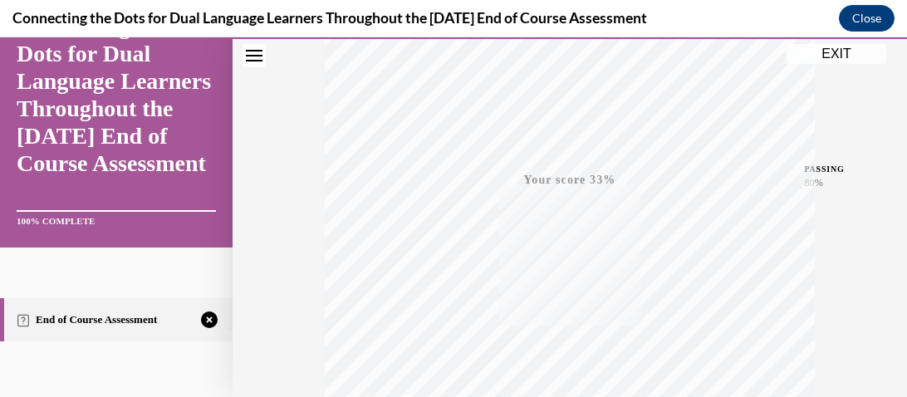
scroll to position [491, 0]
click at [587, 290] on icon "button" at bounding box center [570, 296] width 59 height 18
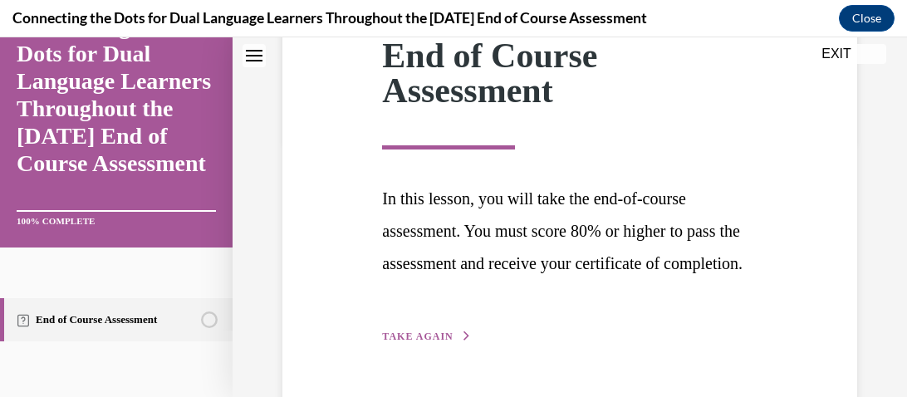
scroll to position [337, 0]
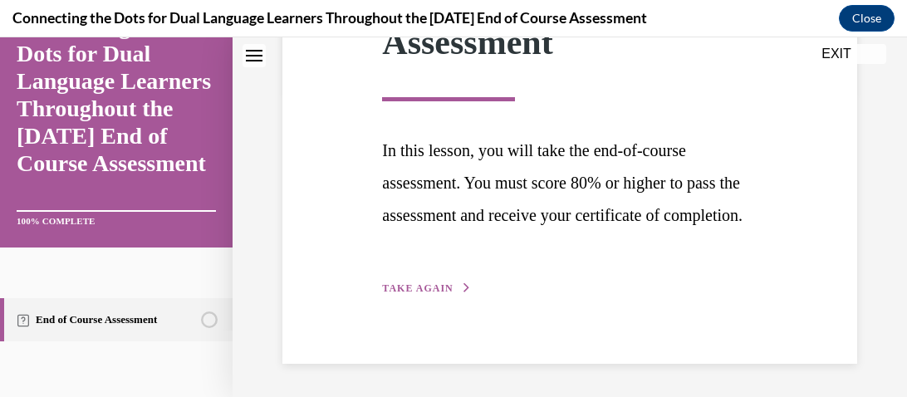
click at [418, 295] on button "TAKE AGAIN" at bounding box center [426, 288] width 89 height 15
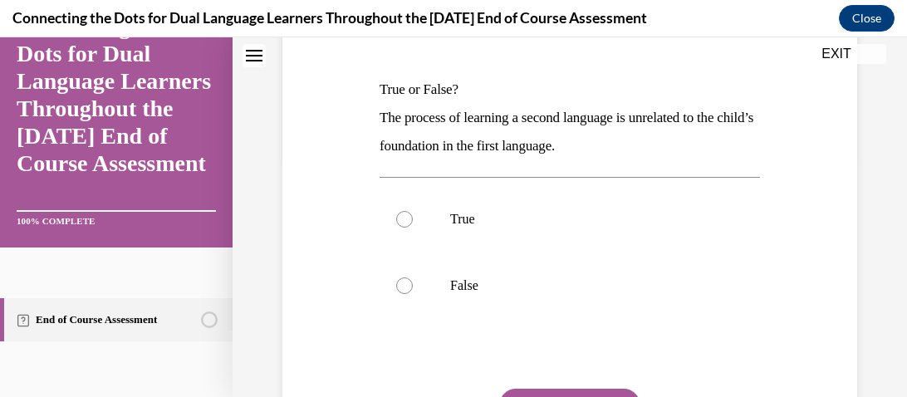
scroll to position [243, 0]
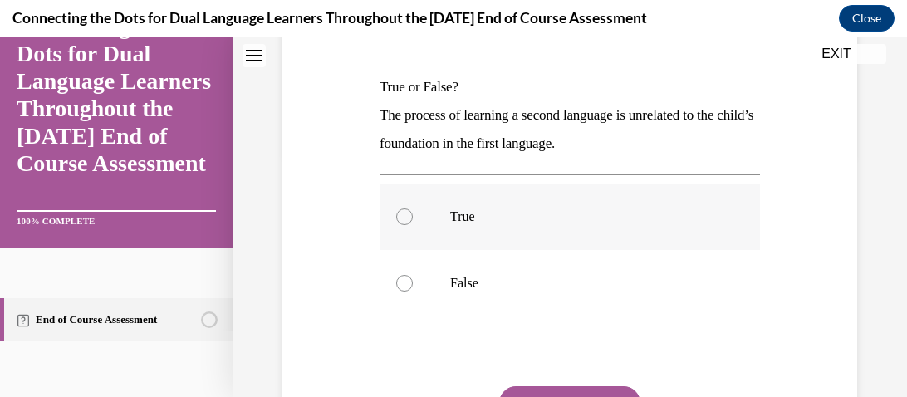
click at [481, 242] on label "True" at bounding box center [569, 217] width 380 height 66
click at [413, 225] on input "True" at bounding box center [404, 216] width 17 height 17
radio input "true"
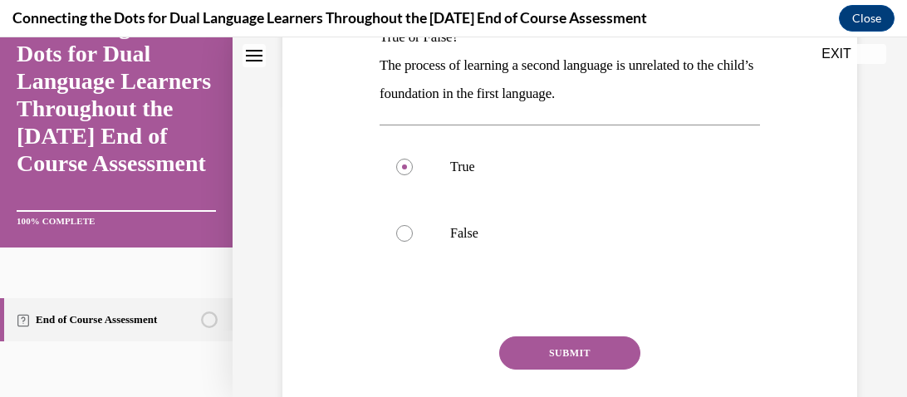
click at [530, 358] on button "SUBMIT" at bounding box center [569, 352] width 141 height 33
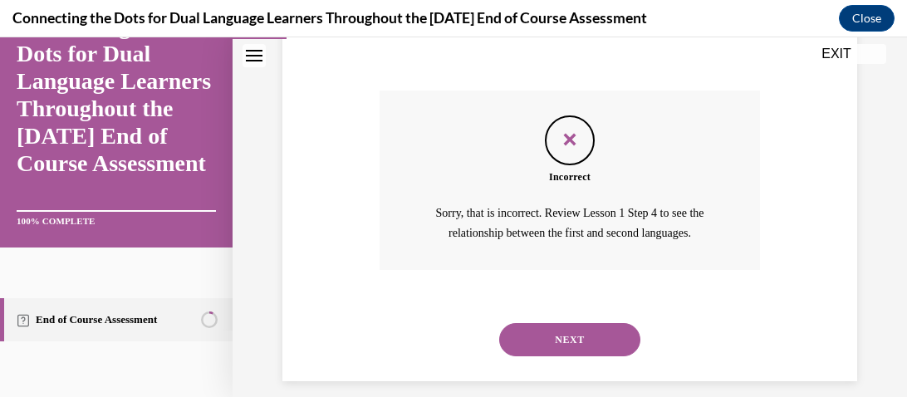
scroll to position [555, 0]
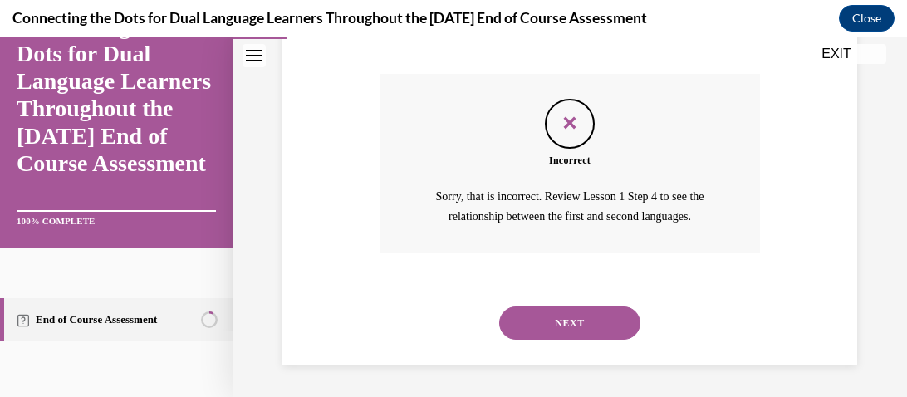
click at [534, 335] on button "NEXT" at bounding box center [569, 322] width 141 height 33
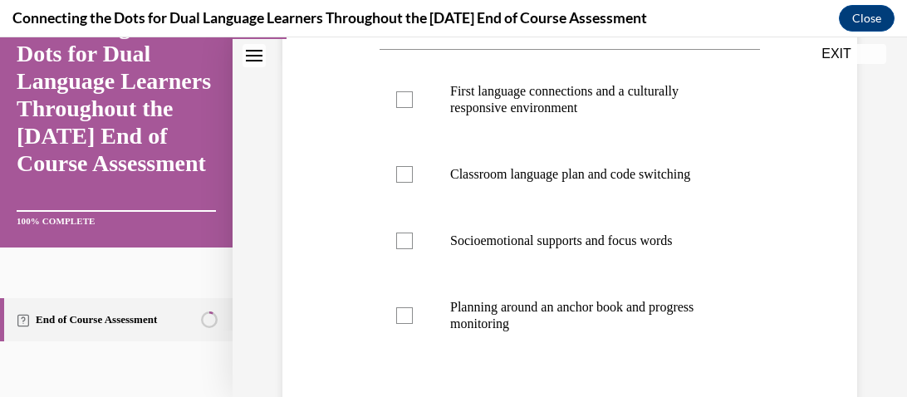
scroll to position [345, 0]
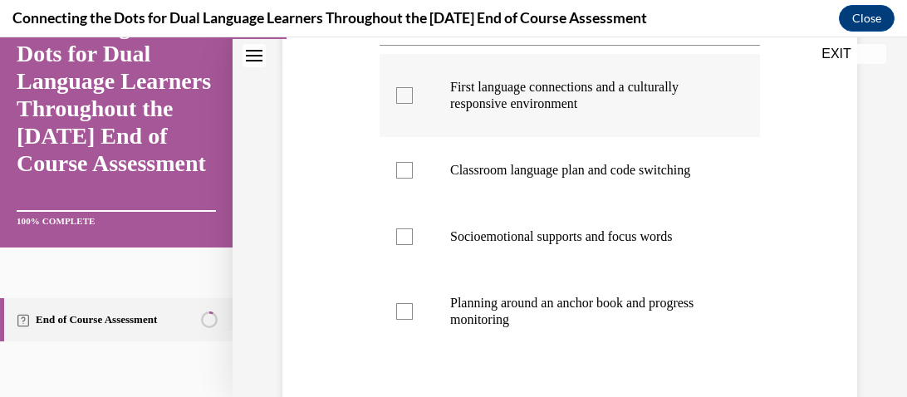
click at [532, 123] on label "First language connections and a culturally responsive environment" at bounding box center [569, 95] width 380 height 83
click at [413, 104] on input "First language connections and a culturally responsive environment" at bounding box center [404, 95] width 17 height 17
checkbox input "true"
click at [475, 324] on p "Planning around an anchor book and progress monitoring" at bounding box center [584, 311] width 268 height 33
click at [413, 320] on input "Planning around an anchor book and progress monitoring" at bounding box center [404, 311] width 17 height 17
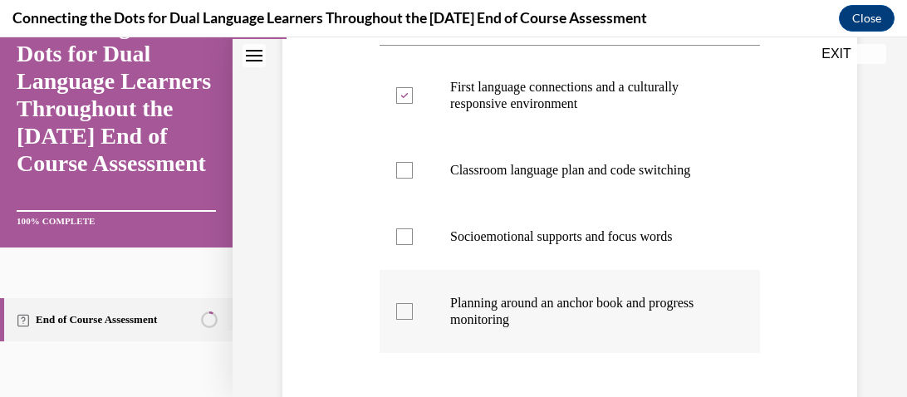
checkbox input "true"
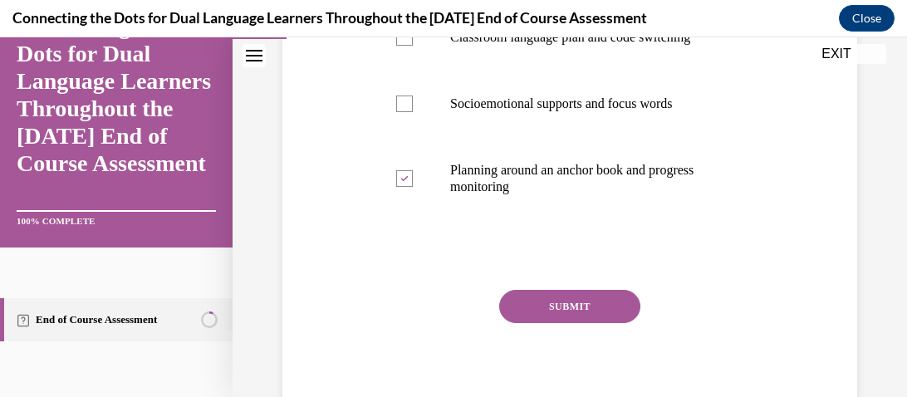
click at [517, 306] on button "SUBMIT" at bounding box center [569, 306] width 141 height 33
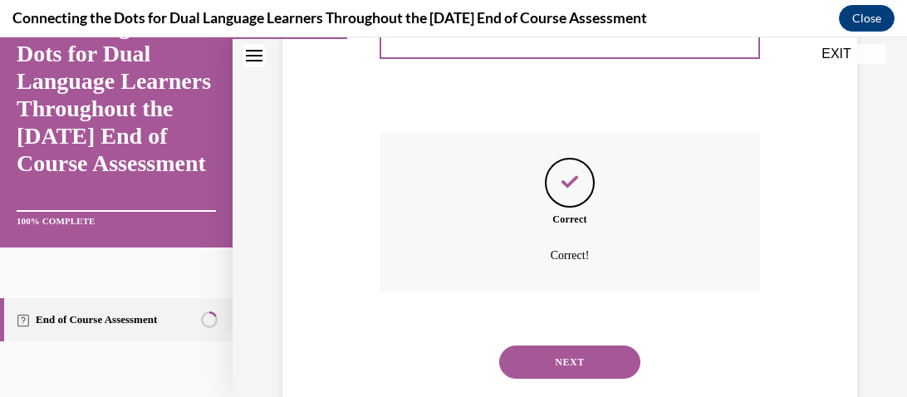
scroll to position [673, 0]
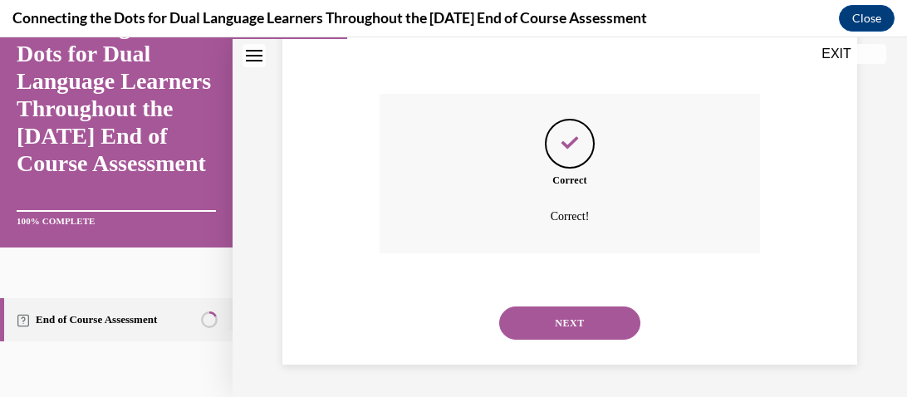
click at [519, 325] on button "NEXT" at bounding box center [569, 322] width 141 height 33
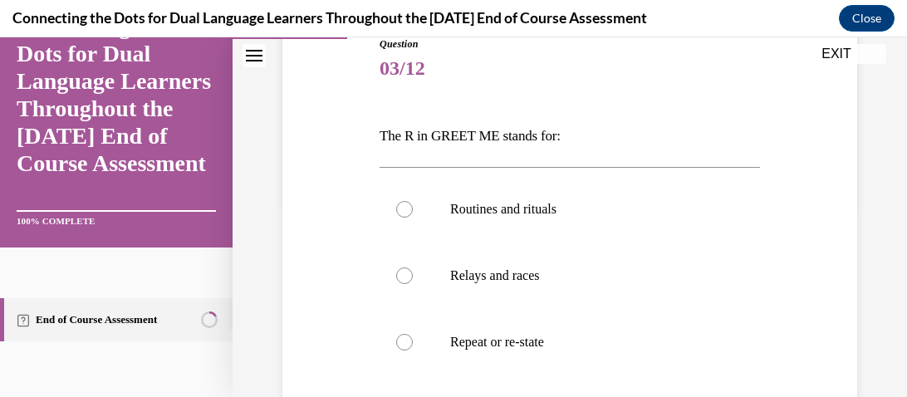
scroll to position [196, 0]
click at [509, 223] on label "Routines and rituals" at bounding box center [569, 207] width 380 height 66
click at [413, 216] on input "Routines and rituals" at bounding box center [404, 207] width 17 height 17
radio input "true"
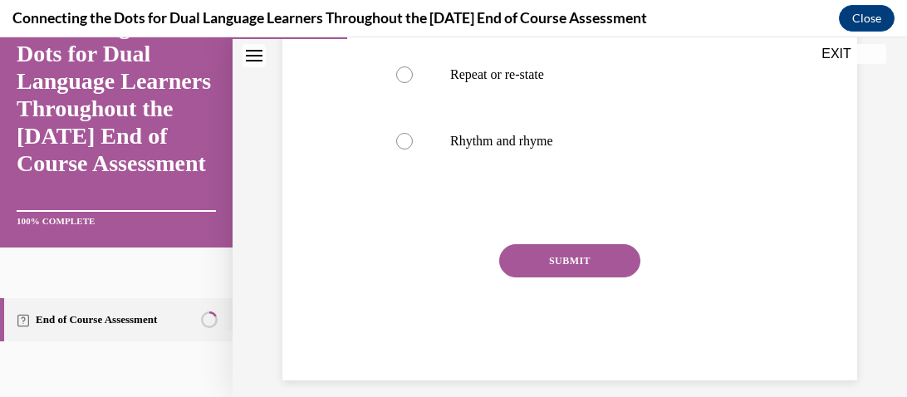
click at [521, 261] on button "SUBMIT" at bounding box center [569, 260] width 141 height 33
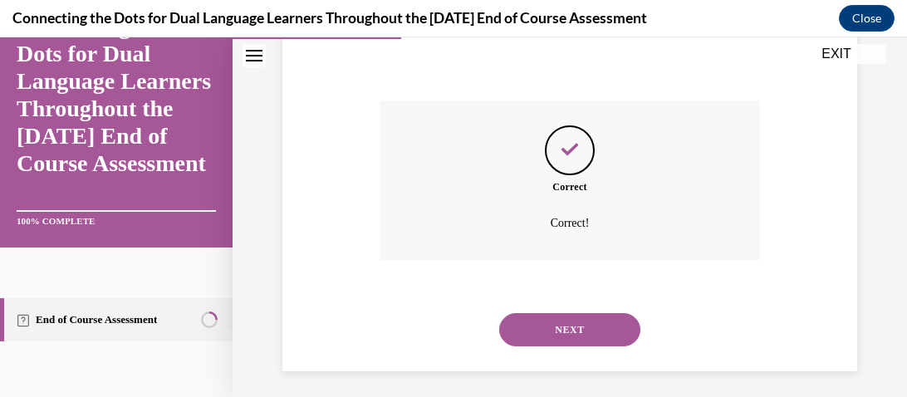
scroll to position [612, 0]
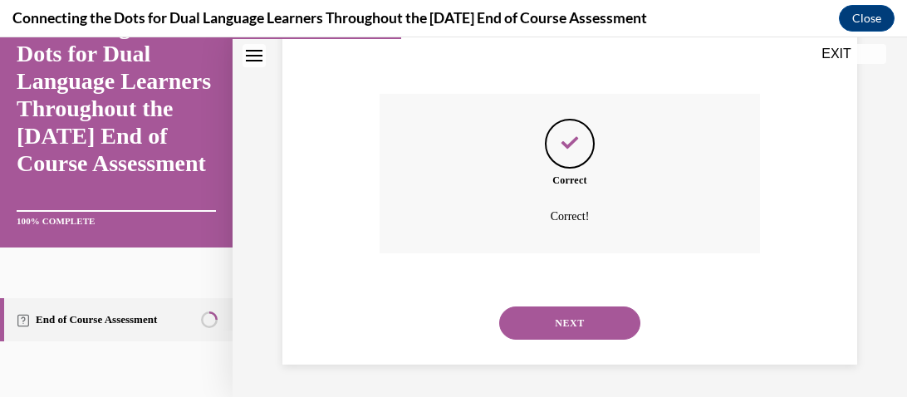
click at [534, 315] on button "NEXT" at bounding box center [569, 322] width 141 height 33
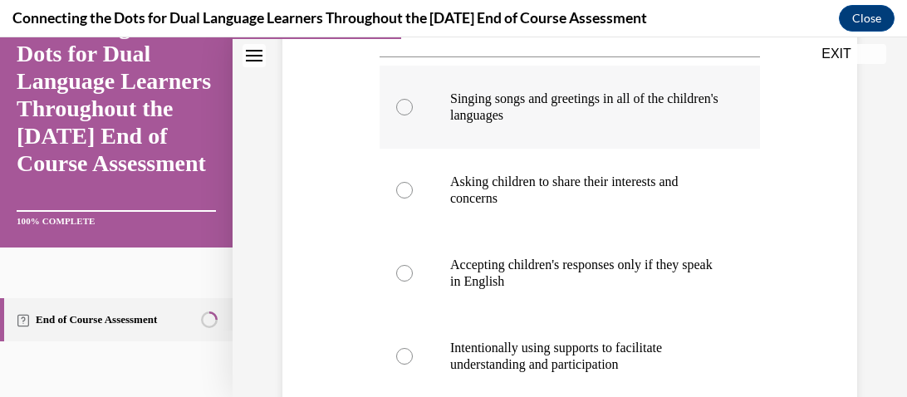
scroll to position [371, 0]
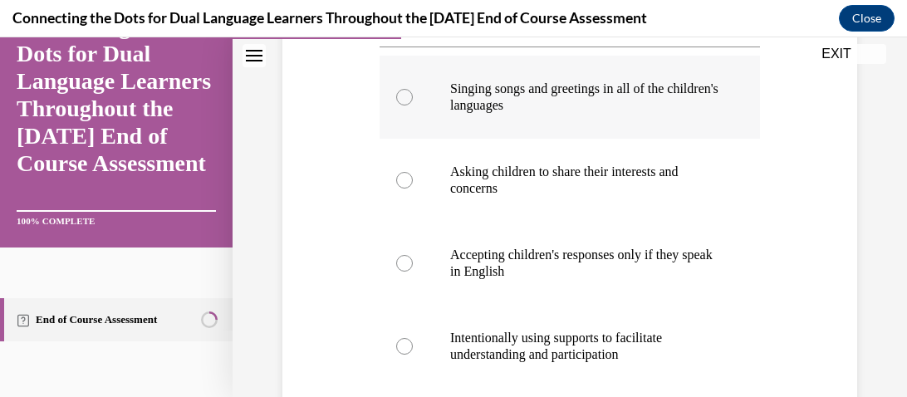
click at [538, 112] on p "Singing songs and greetings in all of the children's languages" at bounding box center [584, 97] width 268 height 33
click at [413, 105] on input "Singing songs and greetings in all of the children's languages" at bounding box center [404, 97] width 17 height 17
radio input "true"
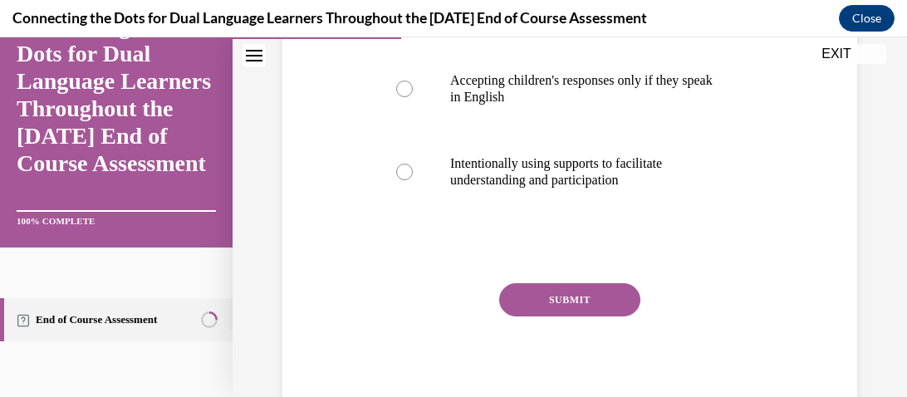
scroll to position [548, 0]
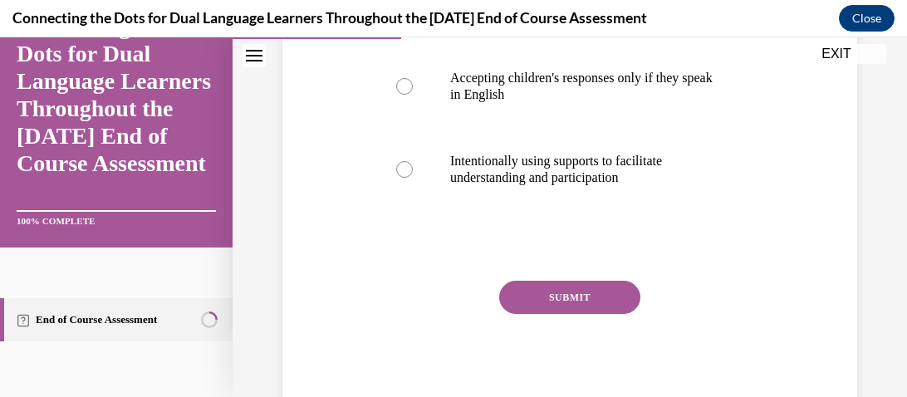
click at [525, 314] on button "SUBMIT" at bounding box center [569, 297] width 141 height 33
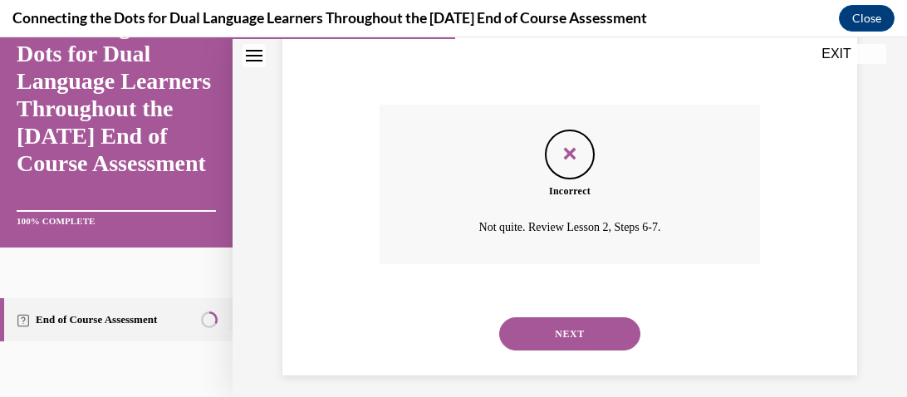
scroll to position [763, 0]
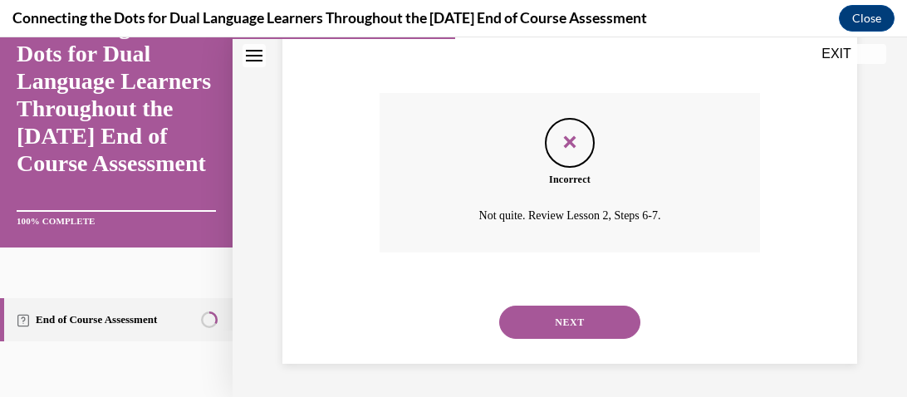
click at [522, 320] on button "NEXT" at bounding box center [569, 322] width 141 height 33
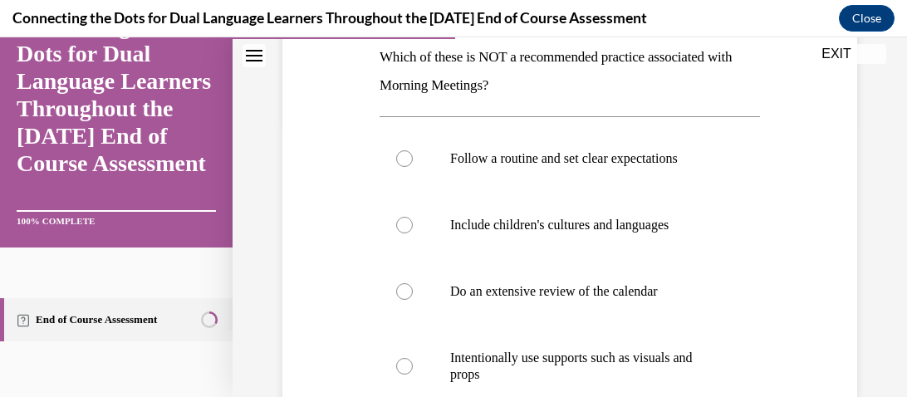
click at [522, 320] on label "Do an extensive review of the calendar" at bounding box center [569, 291] width 380 height 66
click at [413, 300] on input "Do an extensive review of the calendar" at bounding box center [404, 291] width 17 height 17
radio input "true"
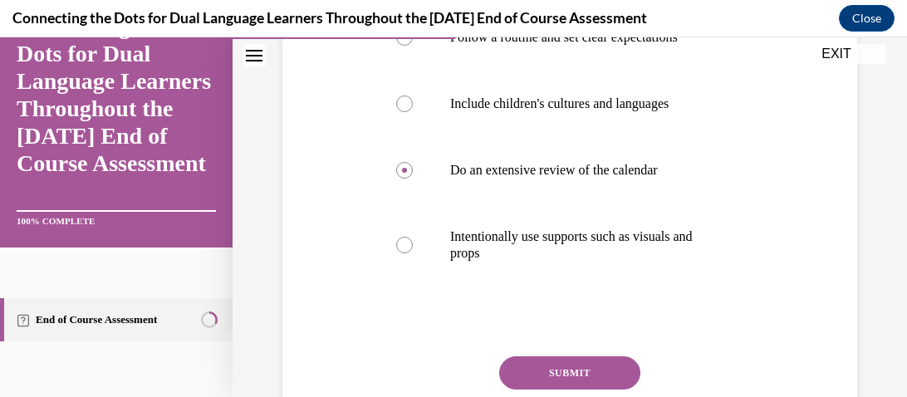
scroll to position [413, 0]
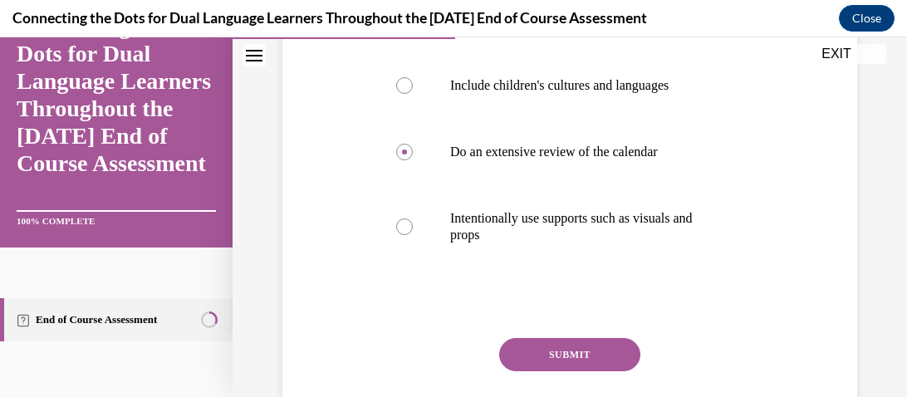
click at [519, 358] on button "SUBMIT" at bounding box center [569, 354] width 141 height 33
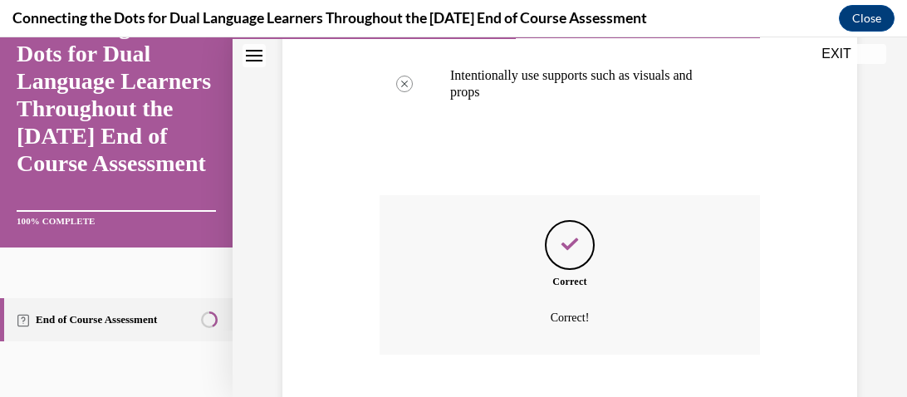
scroll to position [657, 0]
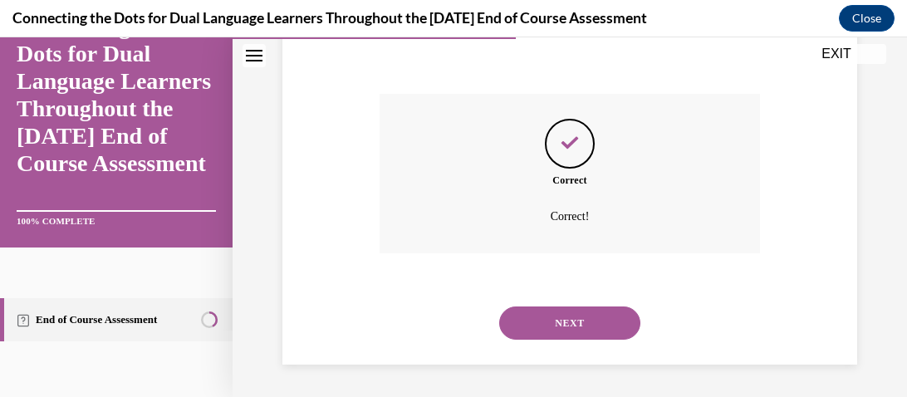
click at [568, 321] on button "NEXT" at bounding box center [569, 322] width 141 height 33
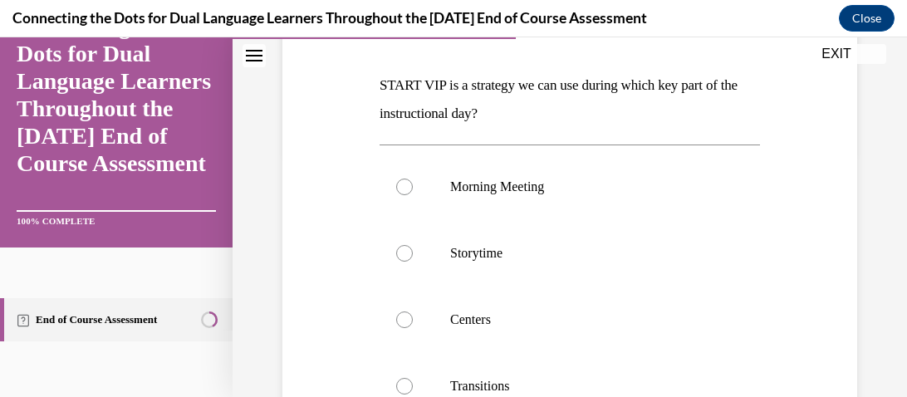
scroll to position [234, 0]
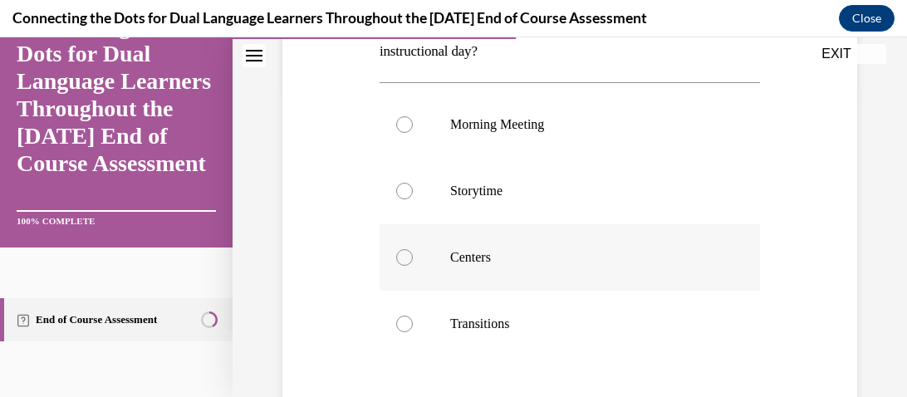
click at [543, 320] on p "Transitions" at bounding box center [584, 324] width 268 height 17
click at [413, 320] on input "Transitions" at bounding box center [404, 324] width 17 height 17
radio input "true"
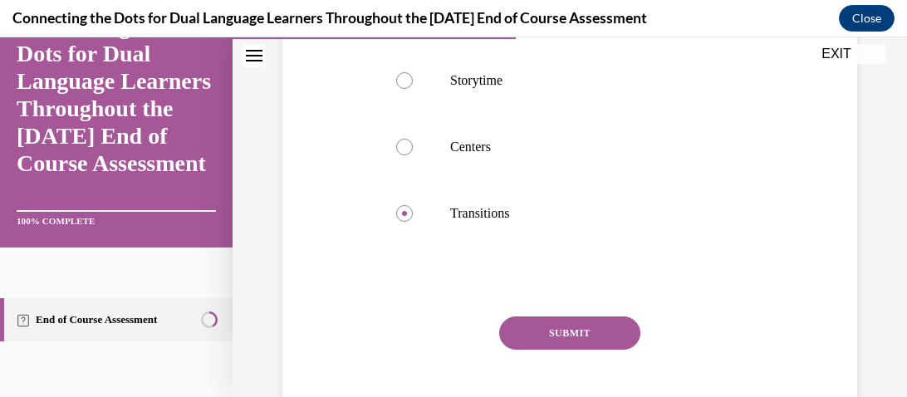
click at [545, 322] on button "SUBMIT" at bounding box center [569, 332] width 141 height 33
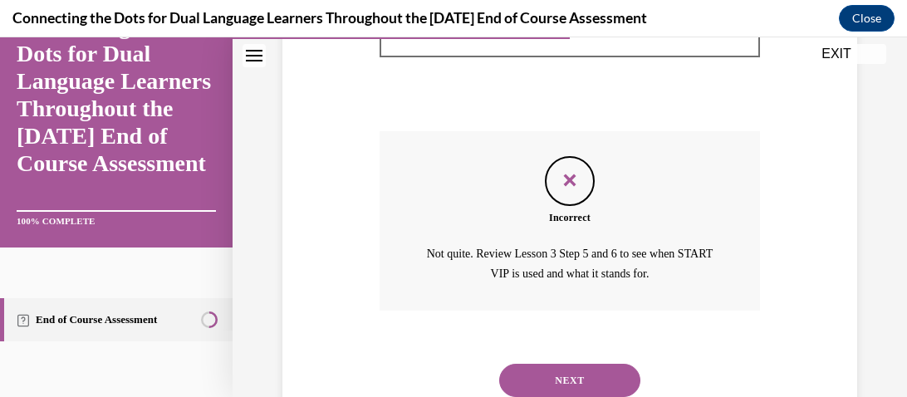
scroll to position [659, 0]
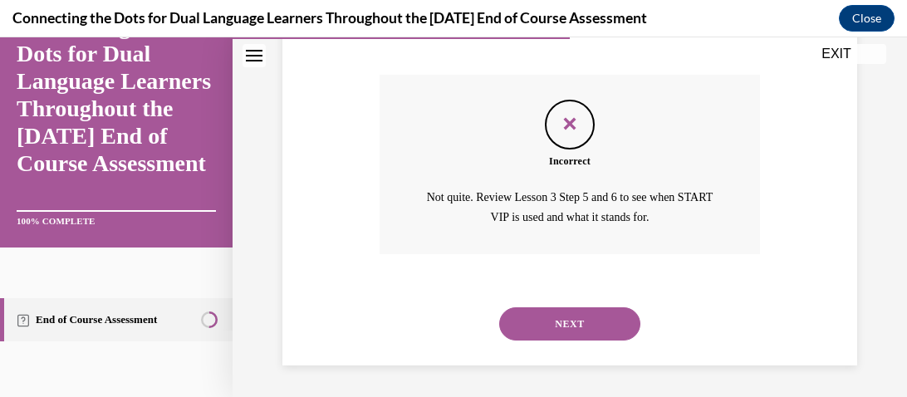
click at [545, 322] on button "NEXT" at bounding box center [569, 323] width 141 height 33
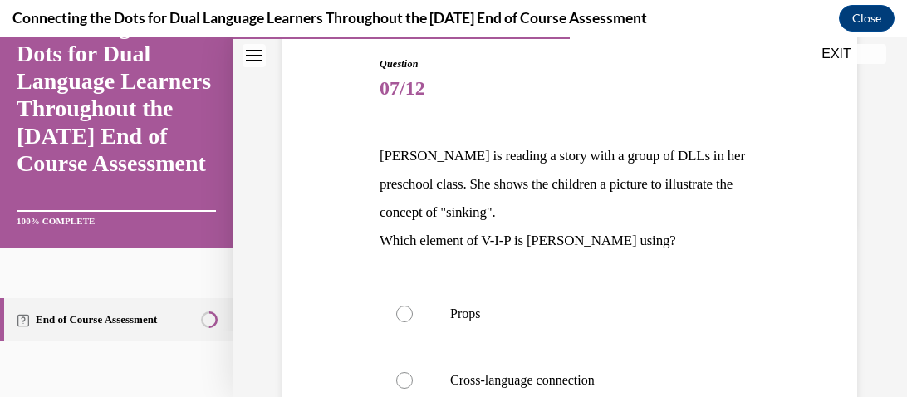
scroll to position [173, 0]
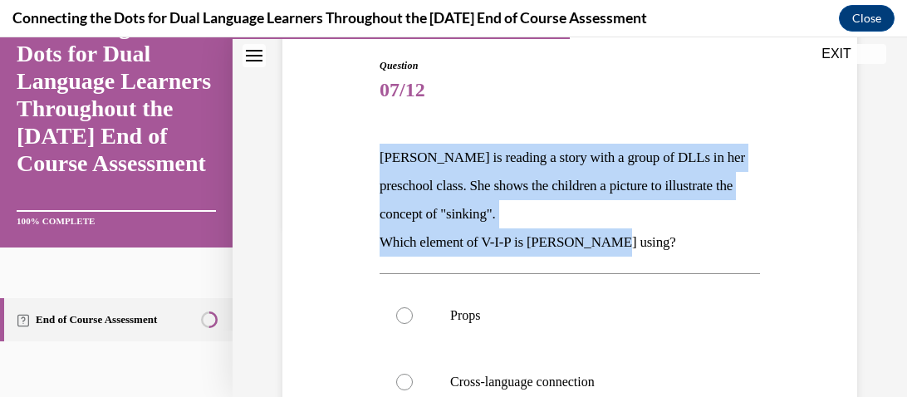
drag, startPoint x: 379, startPoint y: 152, endPoint x: 613, endPoint y: 249, distance: 252.7
click at [613, 249] on div "Lucia is reading a story with a group of DLLs in her preschool class. She shows…" at bounding box center [569, 200] width 380 height 113
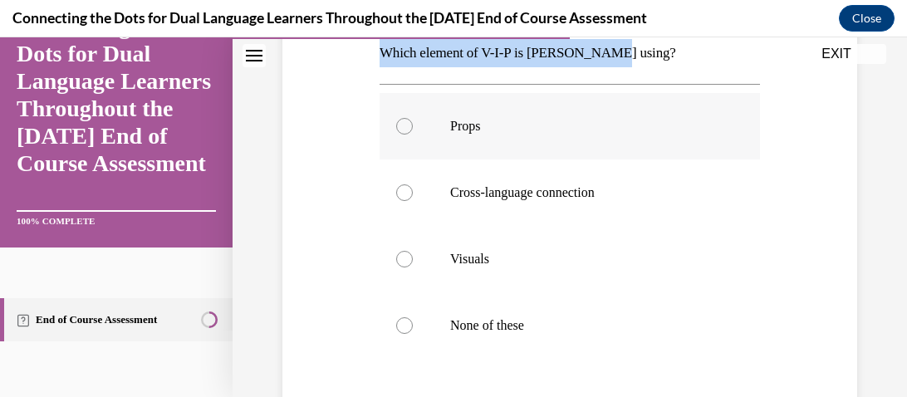
scroll to position [364, 0]
click at [448, 239] on label "Visuals" at bounding box center [569, 257] width 380 height 66
click at [413, 249] on input "Visuals" at bounding box center [404, 257] width 17 height 17
radio input "true"
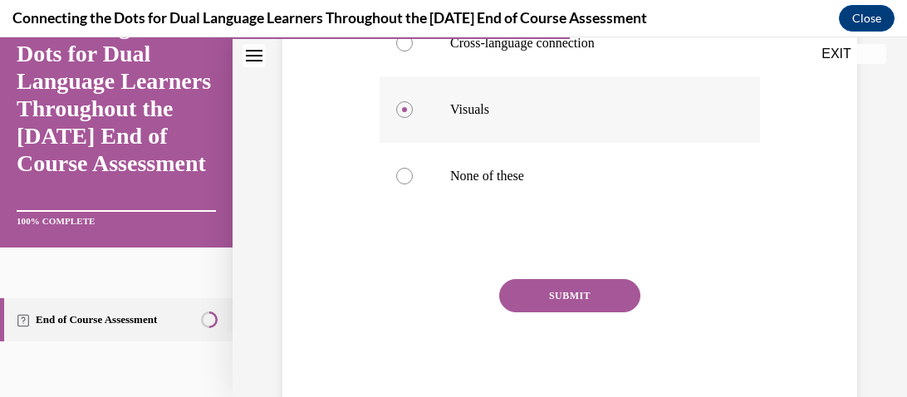
scroll to position [526, 0]
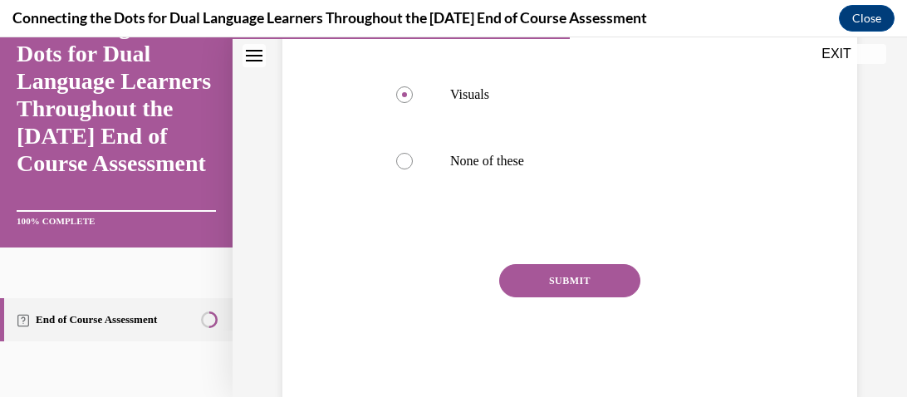
click at [541, 259] on div "Question 07/12 Lucia is reading a story with a group of DLLs in her preschool c…" at bounding box center [569, 52] width 380 height 696
click at [536, 284] on button "SUBMIT" at bounding box center [569, 280] width 141 height 33
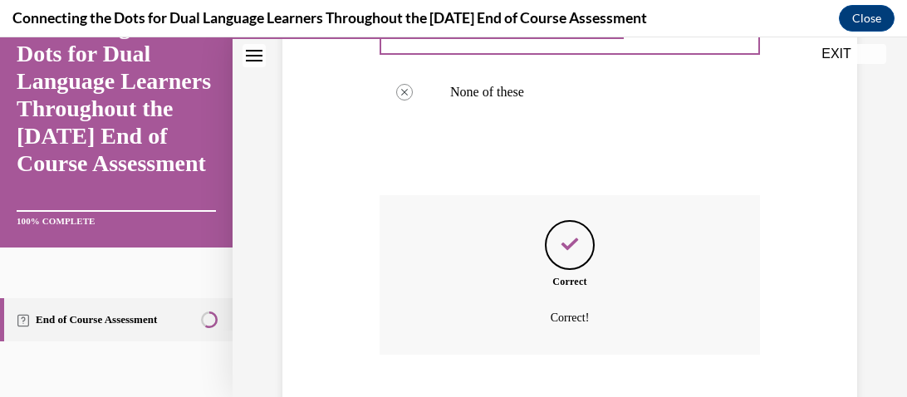
scroll to position [697, 0]
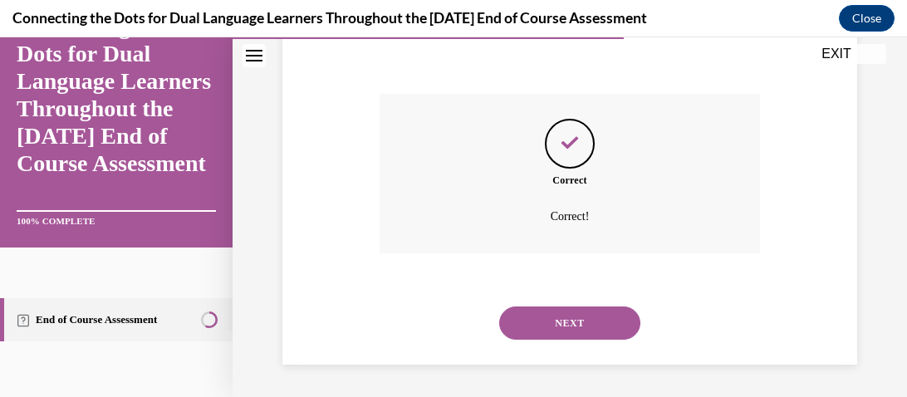
click at [534, 325] on button "NEXT" at bounding box center [569, 322] width 141 height 33
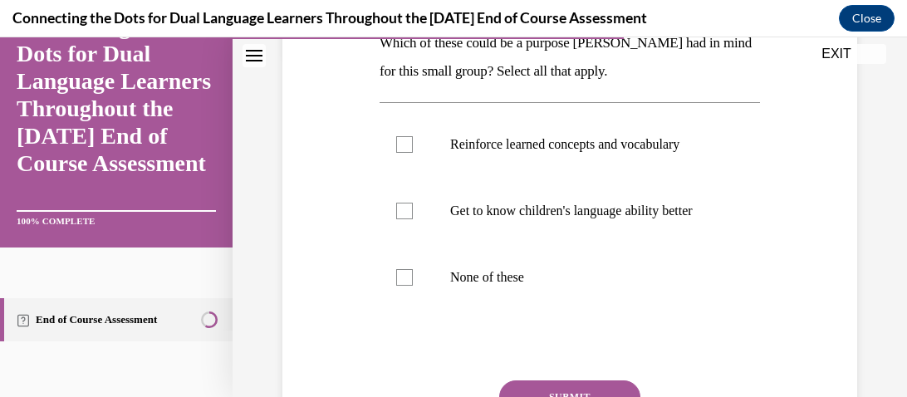
scroll to position [349, 0]
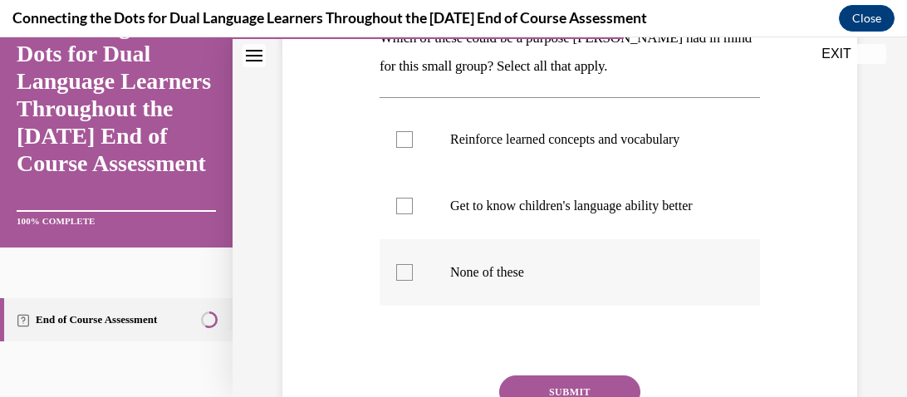
click at [512, 268] on p "None of these" at bounding box center [584, 272] width 268 height 17
click at [413, 268] on input "None of these" at bounding box center [404, 272] width 17 height 17
checkbox input "true"
click at [512, 384] on button "SUBMIT" at bounding box center [569, 391] width 141 height 33
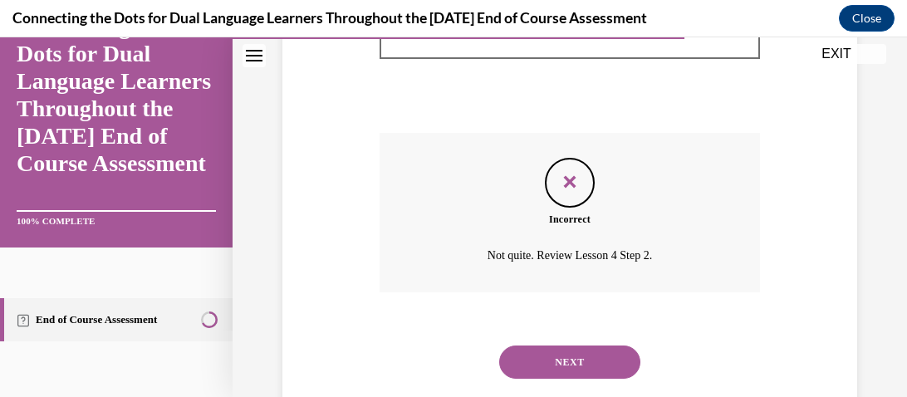
scroll to position [630, 0]
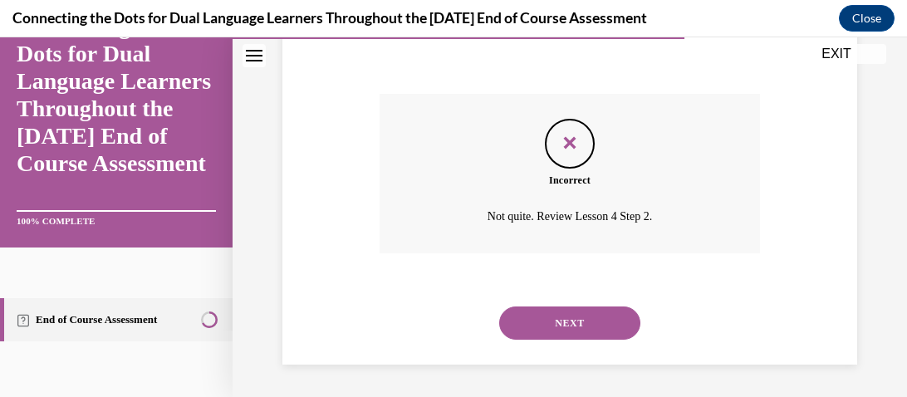
click at [561, 324] on button "NEXT" at bounding box center [569, 322] width 141 height 33
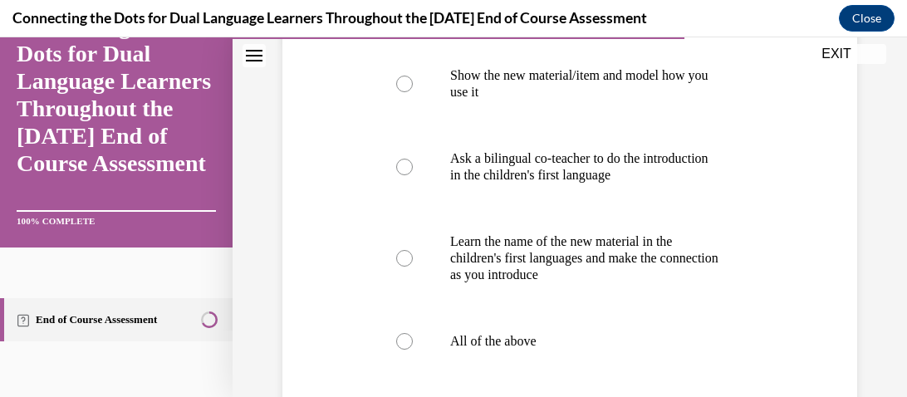
scroll to position [357, 0]
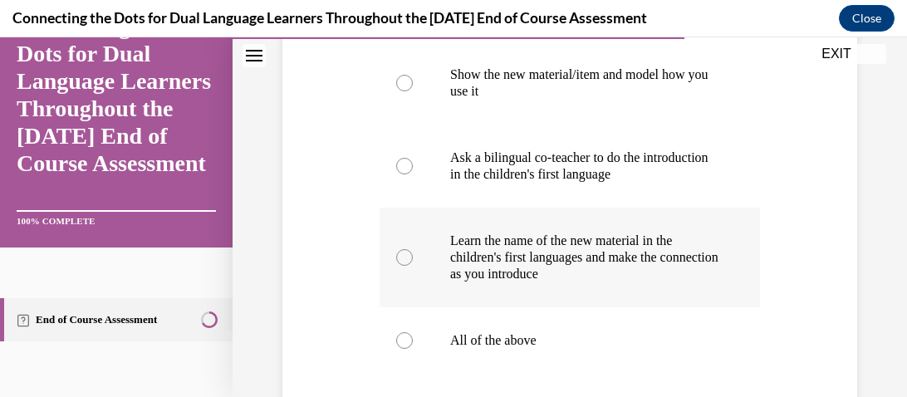
click at [549, 281] on p "Learn the name of the new material in the children's first languages and make t…" at bounding box center [584, 257] width 268 height 50
click at [413, 266] on input "Learn the name of the new material in the children's first languages and make t…" at bounding box center [404, 257] width 17 height 17
radio input "true"
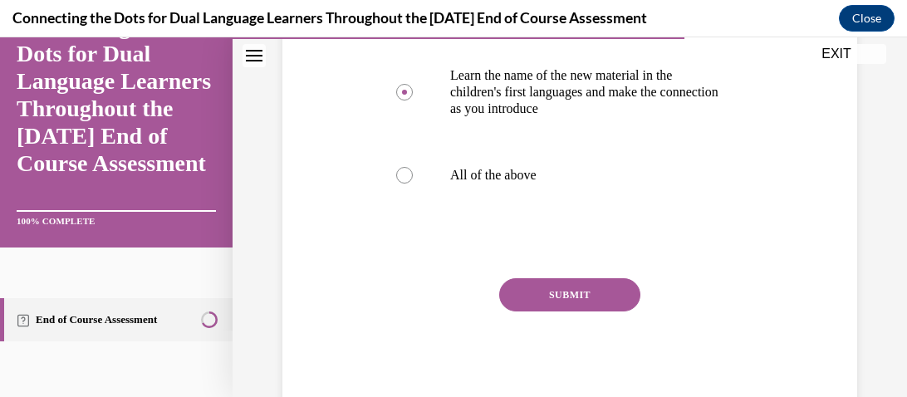
click at [547, 287] on button "SUBMIT" at bounding box center [569, 294] width 141 height 33
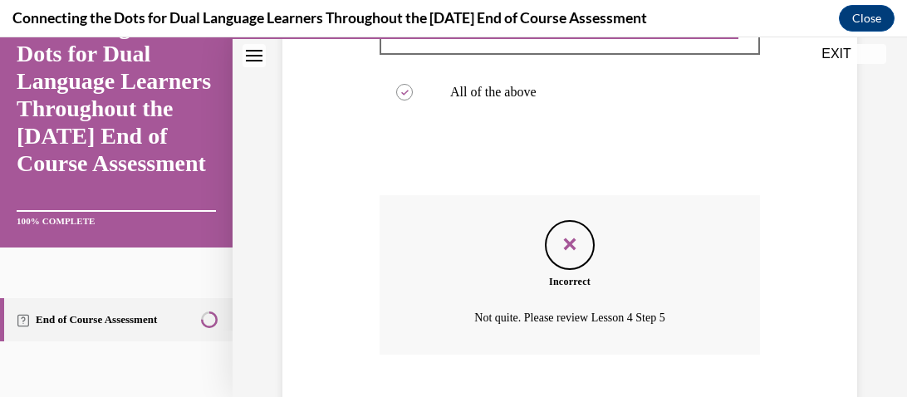
scroll to position [707, 0]
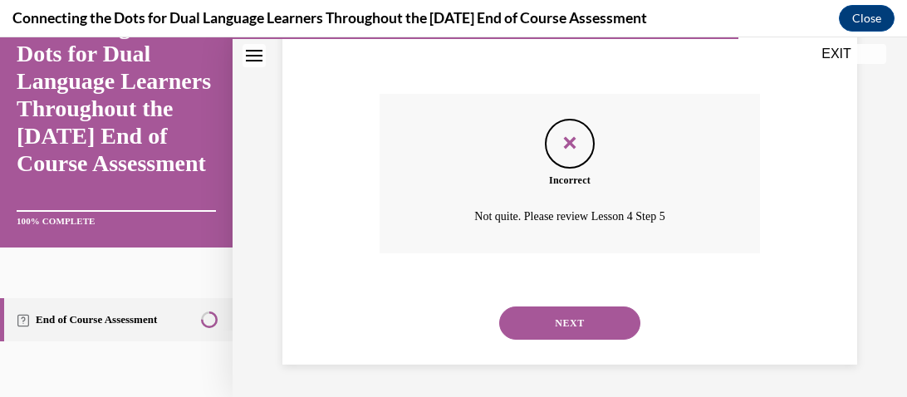
click at [544, 304] on div "NEXT" at bounding box center [569, 323] width 380 height 66
click at [536, 329] on button "NEXT" at bounding box center [569, 322] width 141 height 33
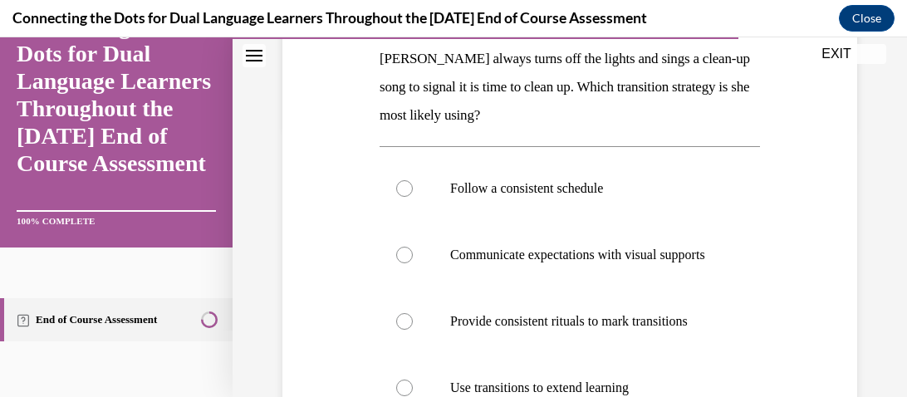
scroll to position [281, 0]
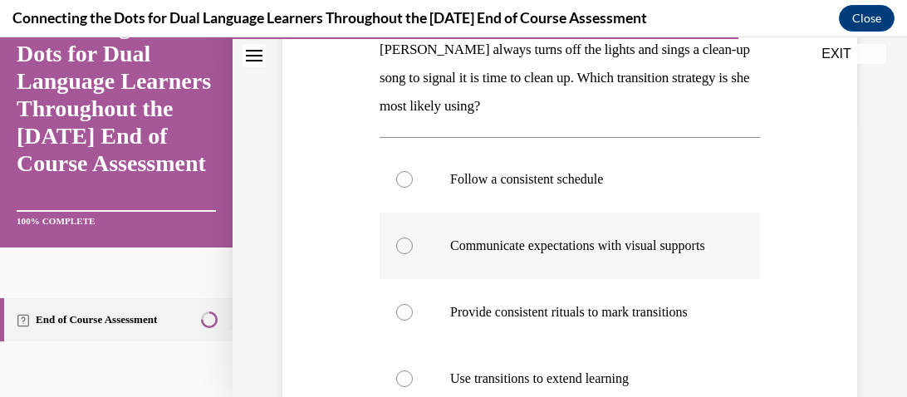
click at [526, 279] on label "Communicate expectations with visual supports" at bounding box center [569, 246] width 380 height 66
click at [413, 254] on input "Communicate expectations with visual supports" at bounding box center [404, 245] width 17 height 17
radio input "true"
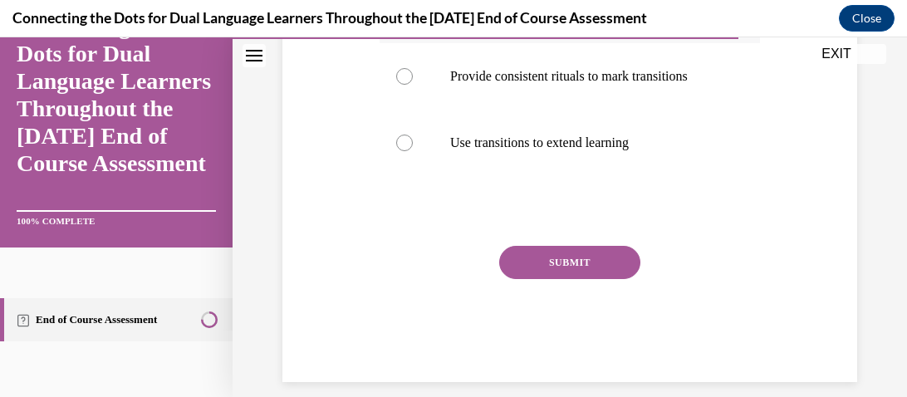
scroll to position [524, 0]
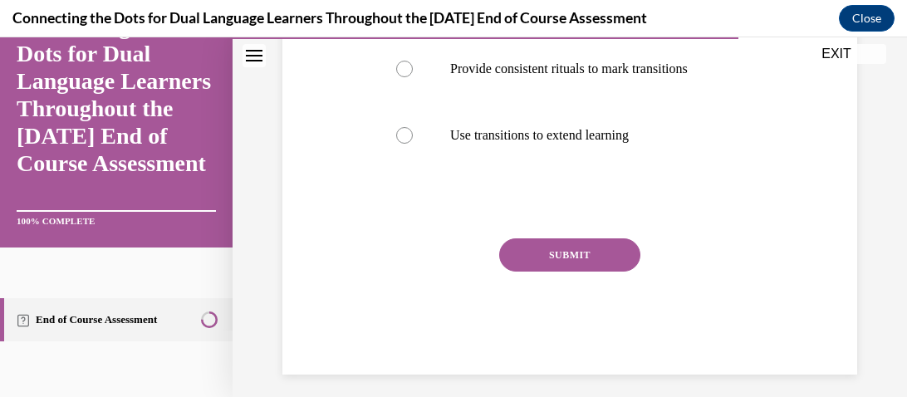
click at [526, 272] on button "SUBMIT" at bounding box center [569, 254] width 141 height 33
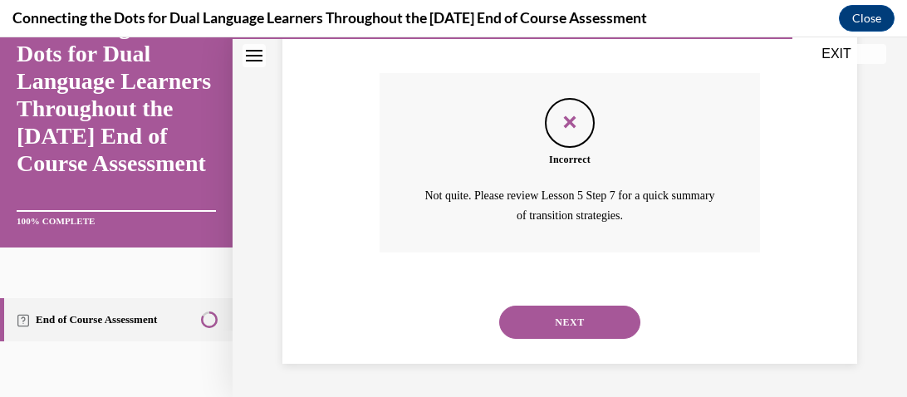
scroll to position [704, 0]
click at [593, 328] on button "NEXT" at bounding box center [569, 322] width 141 height 33
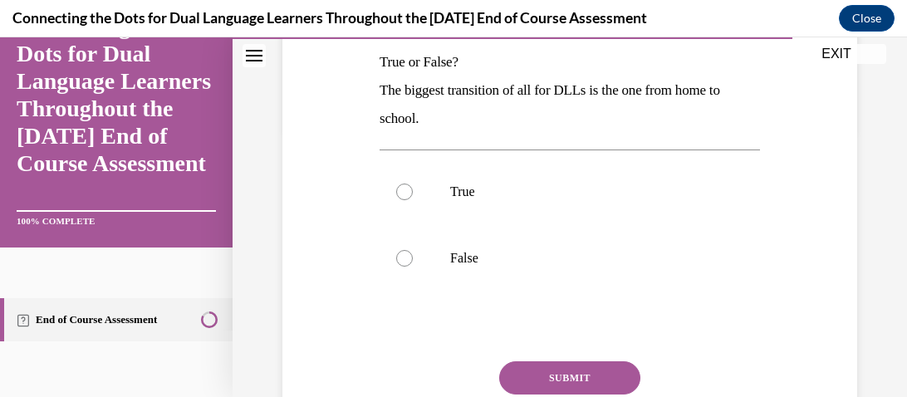
scroll to position [272, 0]
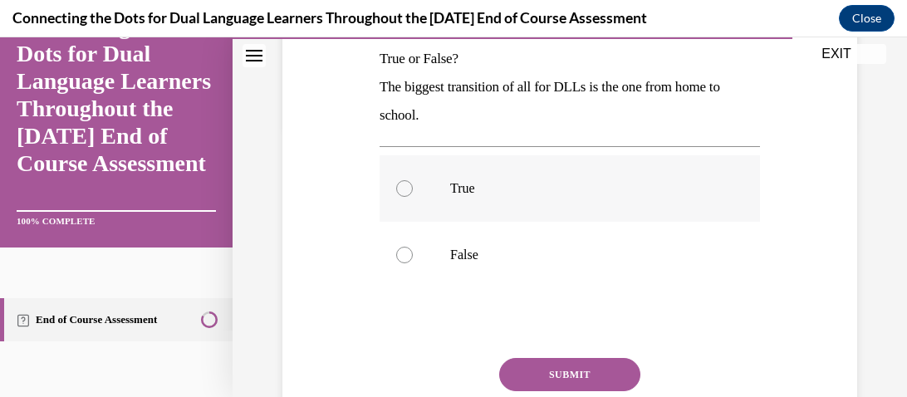
click at [554, 192] on p "True" at bounding box center [584, 188] width 268 height 17
click at [413, 192] on input "True" at bounding box center [404, 188] width 17 height 17
radio input "true"
click at [567, 355] on div "Question 11/12 True or False? The biggest transition of all for DLLs is the one…" at bounding box center [569, 226] width 380 height 535
click at [573, 379] on button "SUBMIT" at bounding box center [569, 374] width 141 height 33
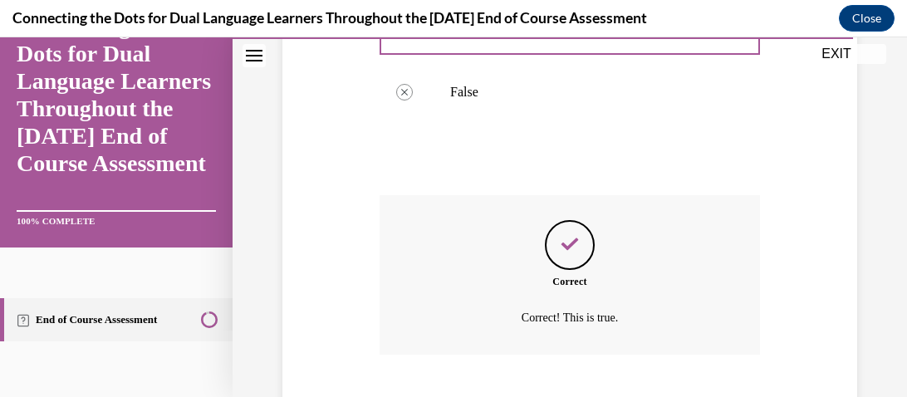
scroll to position [536, 0]
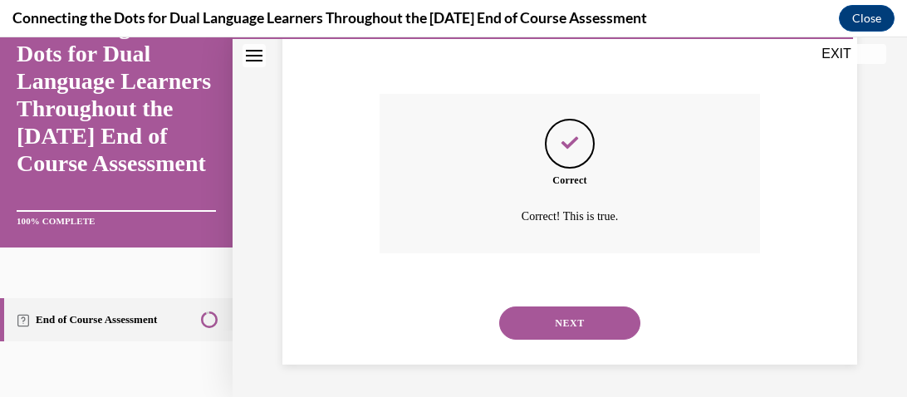
click at [552, 314] on button "NEXT" at bounding box center [569, 322] width 141 height 33
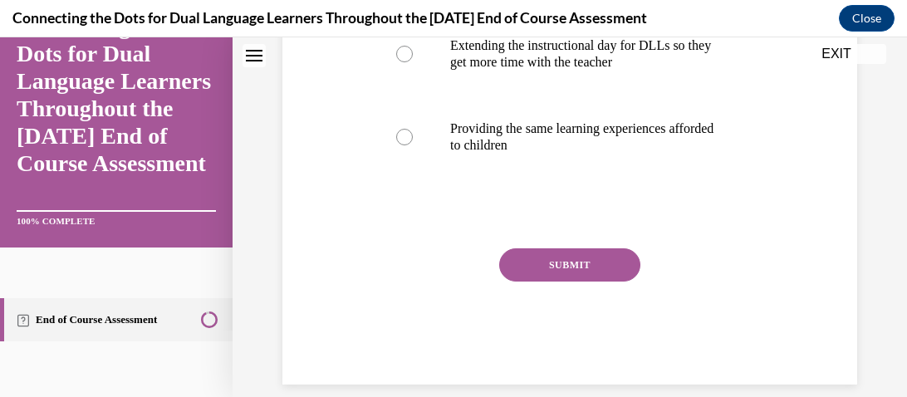
scroll to position [29, 0]
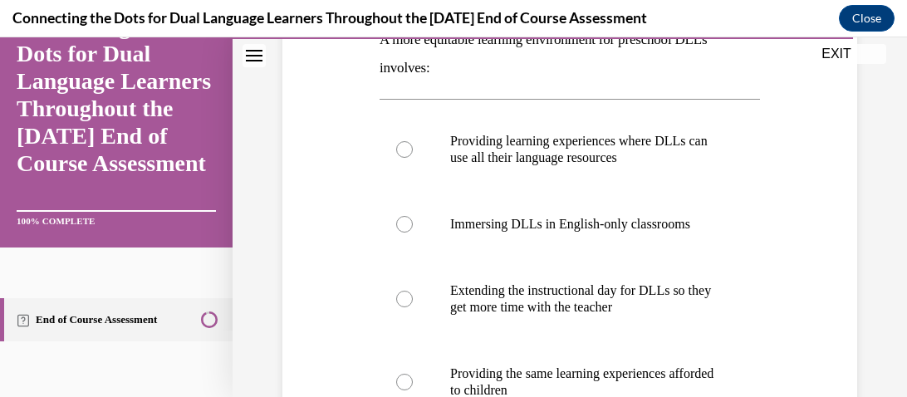
click at [552, 314] on label "Extending the instructional day for DLLs so they get more time with the teacher" at bounding box center [569, 298] width 380 height 83
click at [413, 307] on input "Extending the instructional day for DLLs so they get more time with the teacher" at bounding box center [404, 299] width 17 height 17
radio input "true"
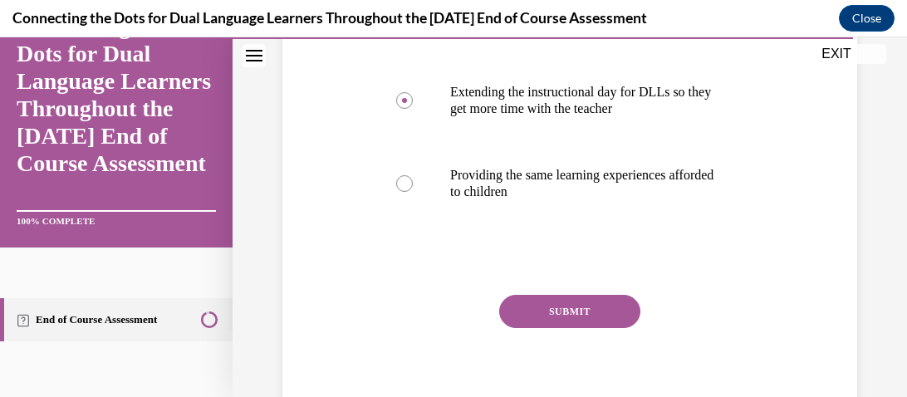
click at [552, 314] on button "SUBMIT" at bounding box center [569, 311] width 141 height 33
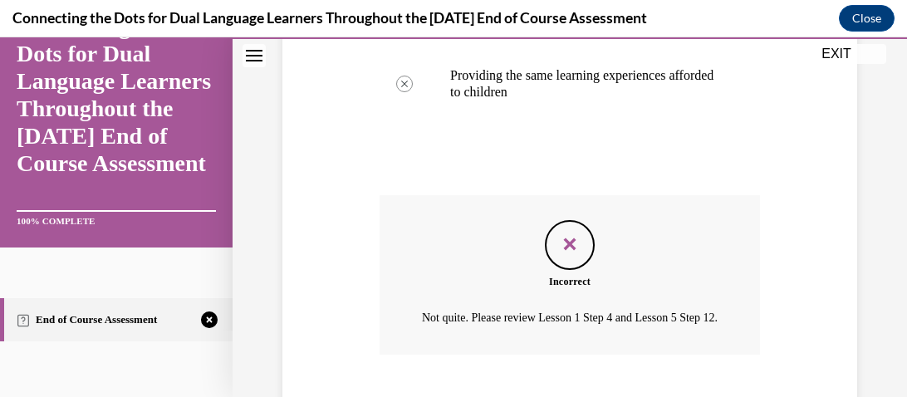
scroll to position [709, 0]
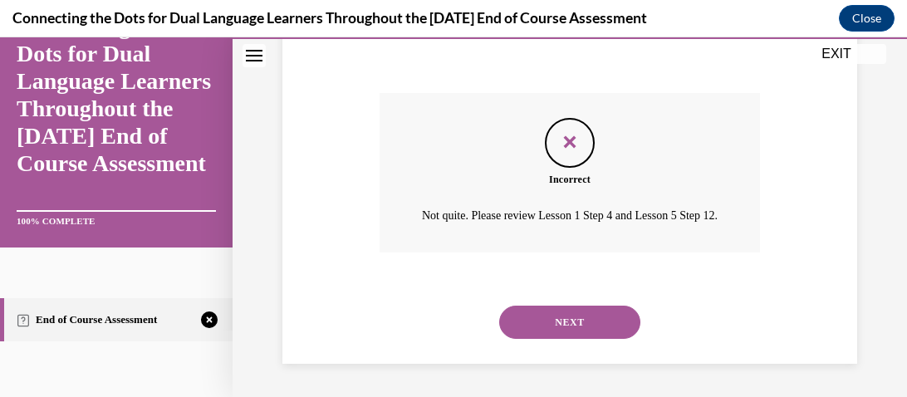
click at [551, 346] on div "NEXT" at bounding box center [569, 322] width 380 height 66
click at [545, 323] on button "NEXT" at bounding box center [569, 322] width 141 height 33
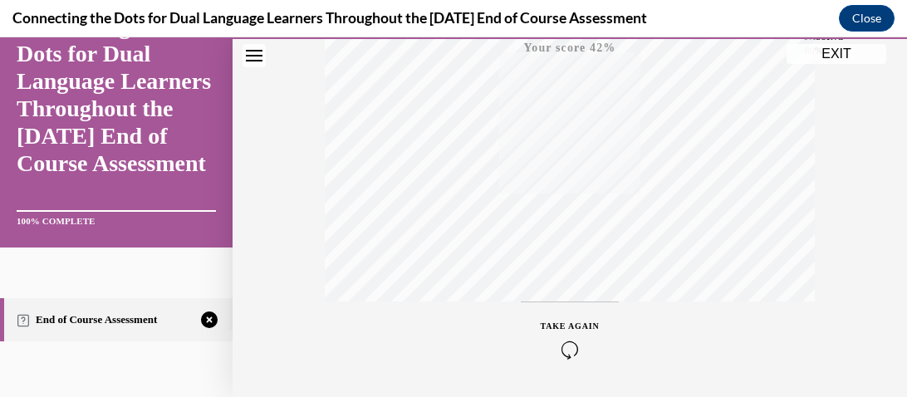
scroll to position [491, 0]
click at [563, 292] on icon "button" at bounding box center [570, 296] width 59 height 18
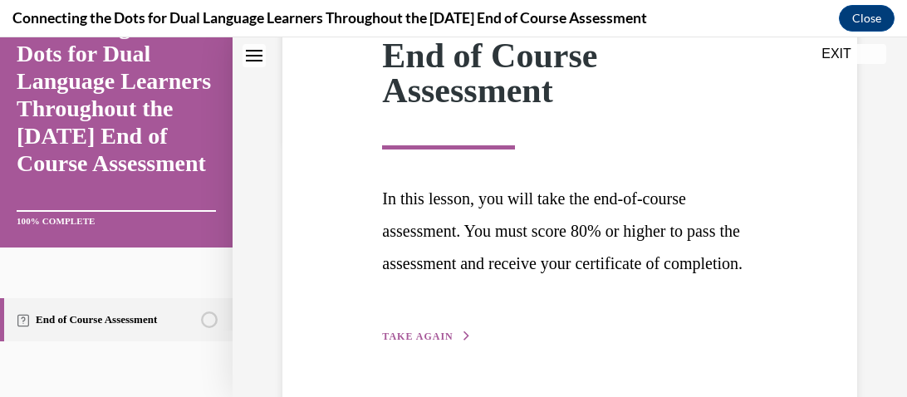
scroll to position [337, 0]
